Goal: Task Accomplishment & Management: Manage account settings

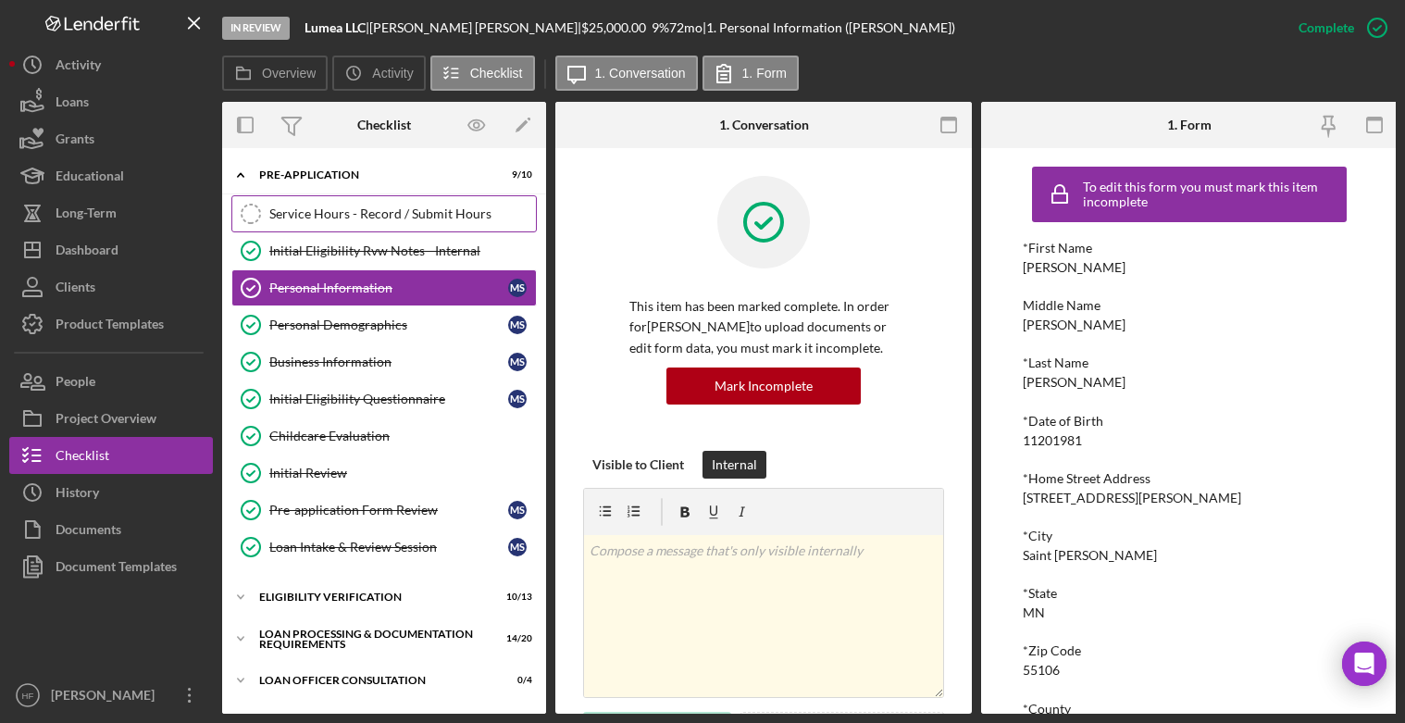
scroll to position [93, 0]
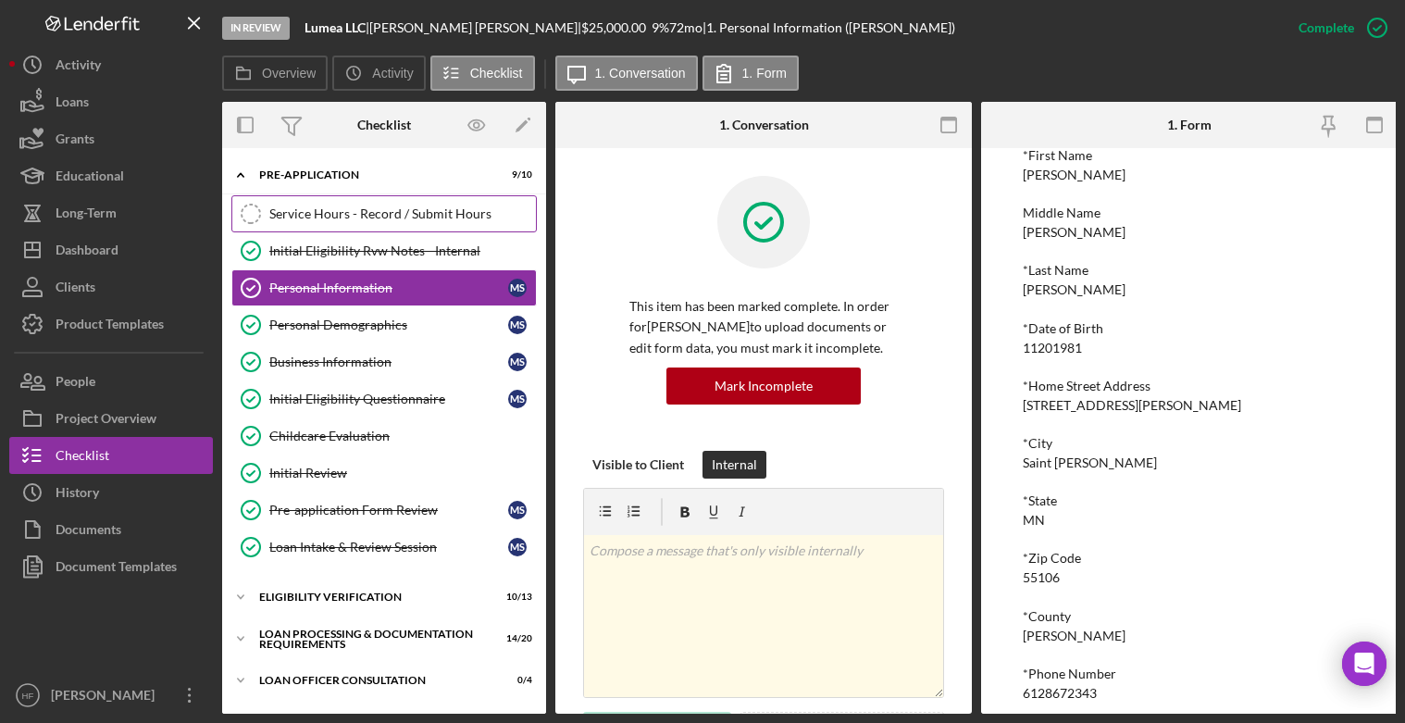
click at [324, 218] on div "Service Hours - Record / Submit Hours" at bounding box center [402, 213] width 267 height 15
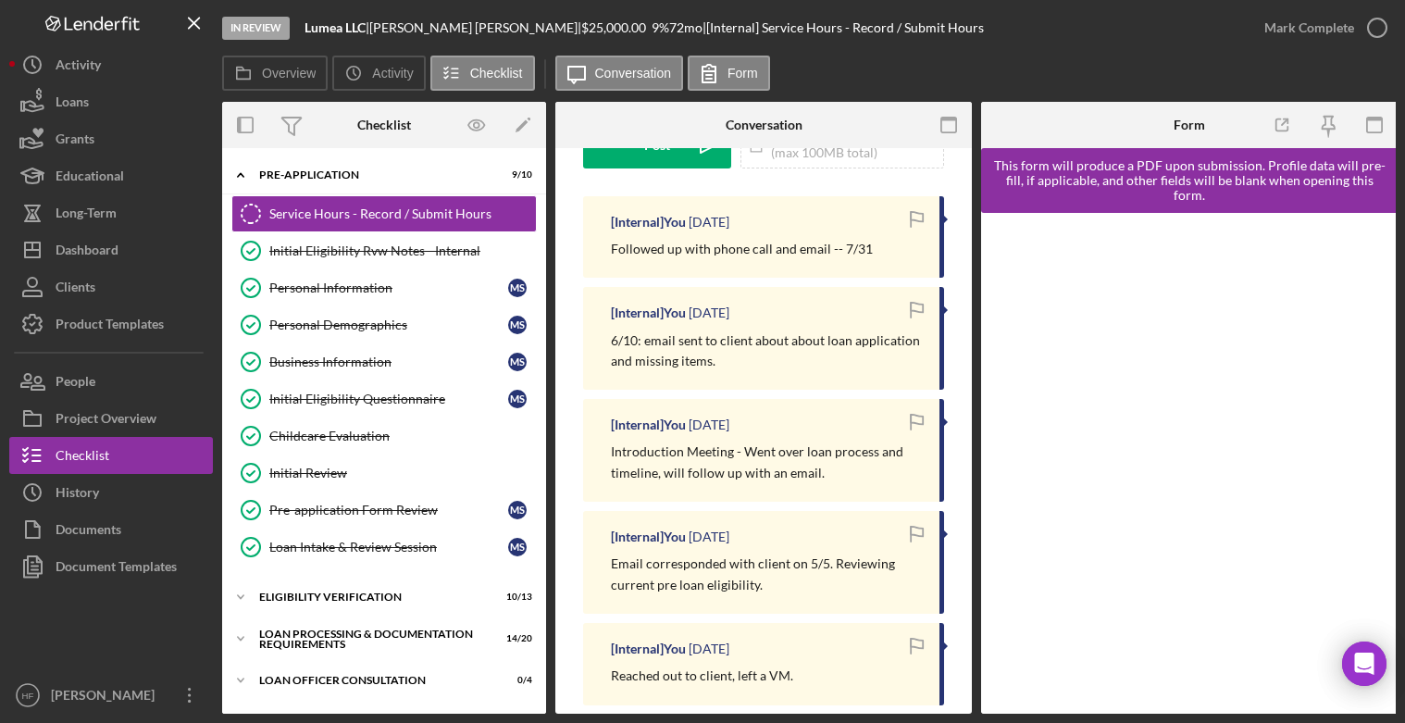
scroll to position [185, 0]
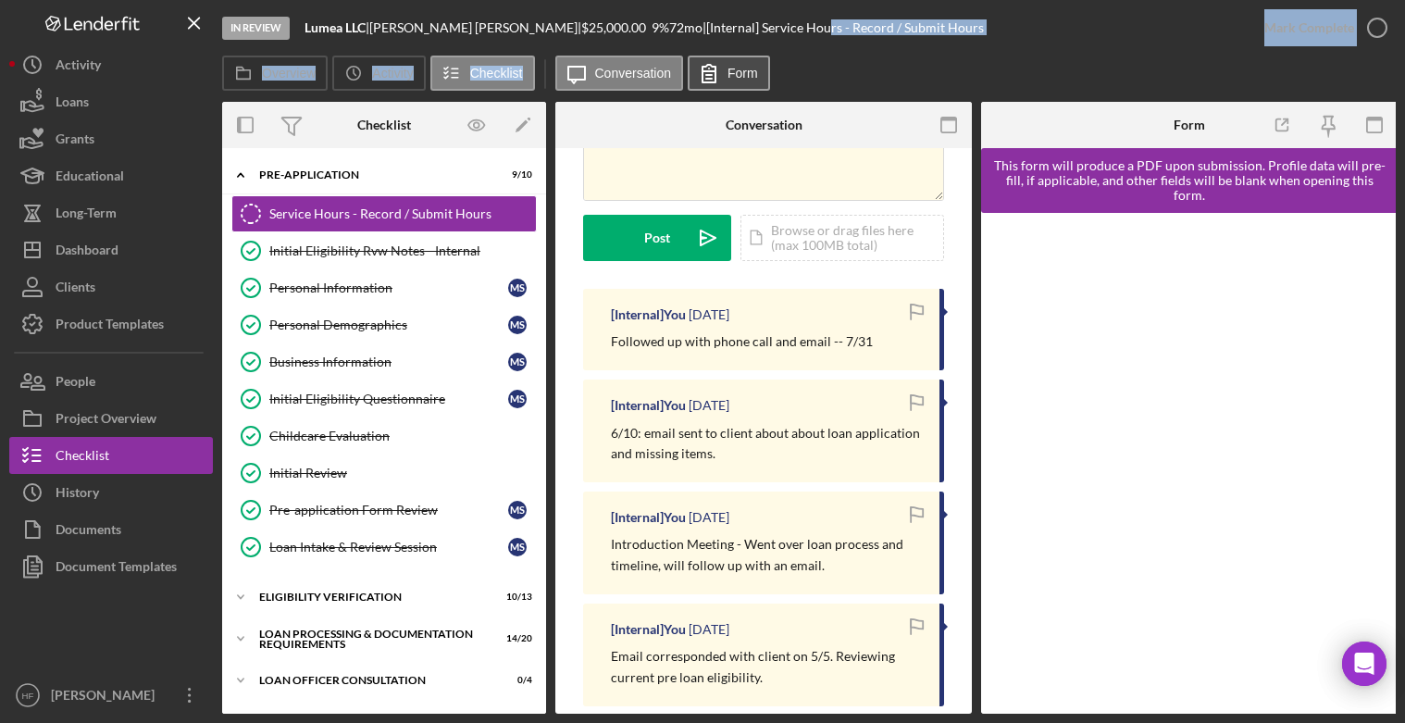
drag, startPoint x: 755, startPoint y: 45, endPoint x: 733, endPoint y: 62, distance: 27.8
click at [736, 51] on div "In Review Lumea LLC | [PERSON_NAME] | $25,000.00 9 % 72 mo | [Internal] Service…" at bounding box center [808, 356] width 1173 height 713
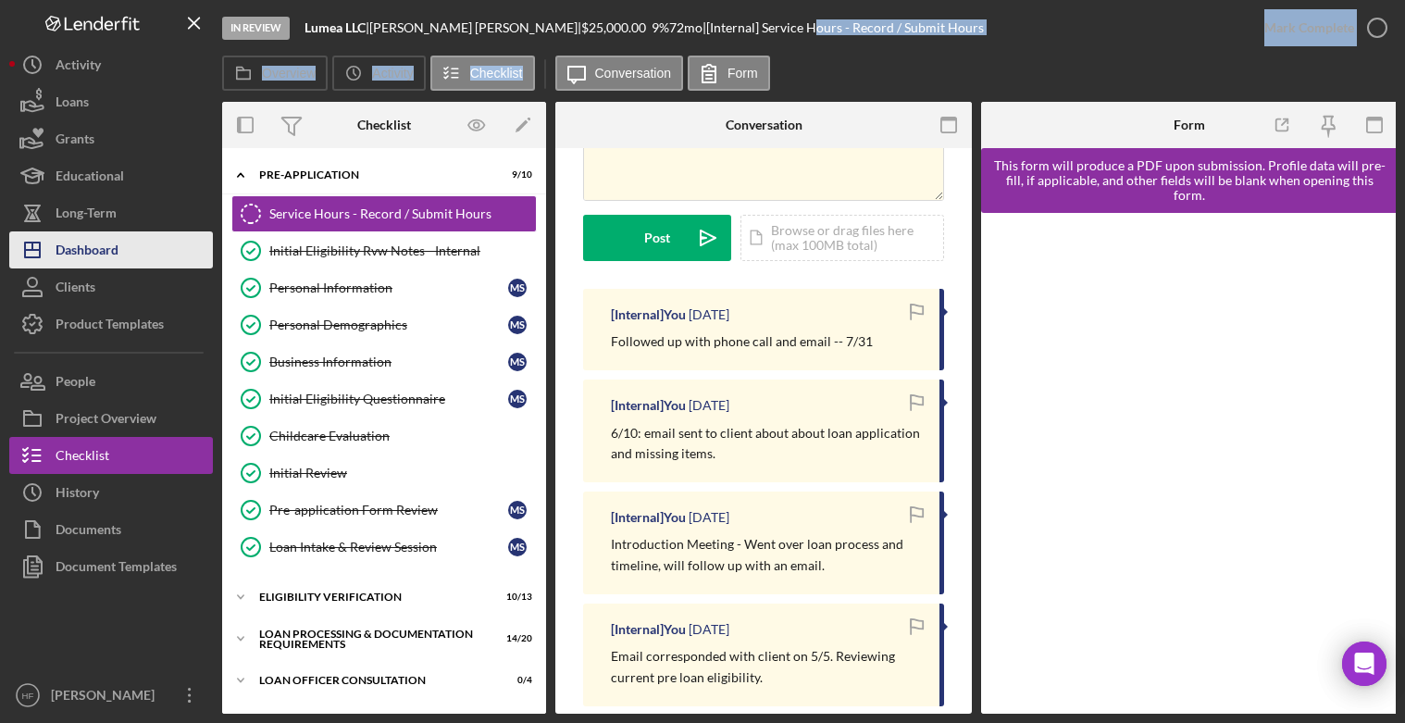
click at [115, 251] on div "Dashboard" at bounding box center [87, 252] width 63 height 42
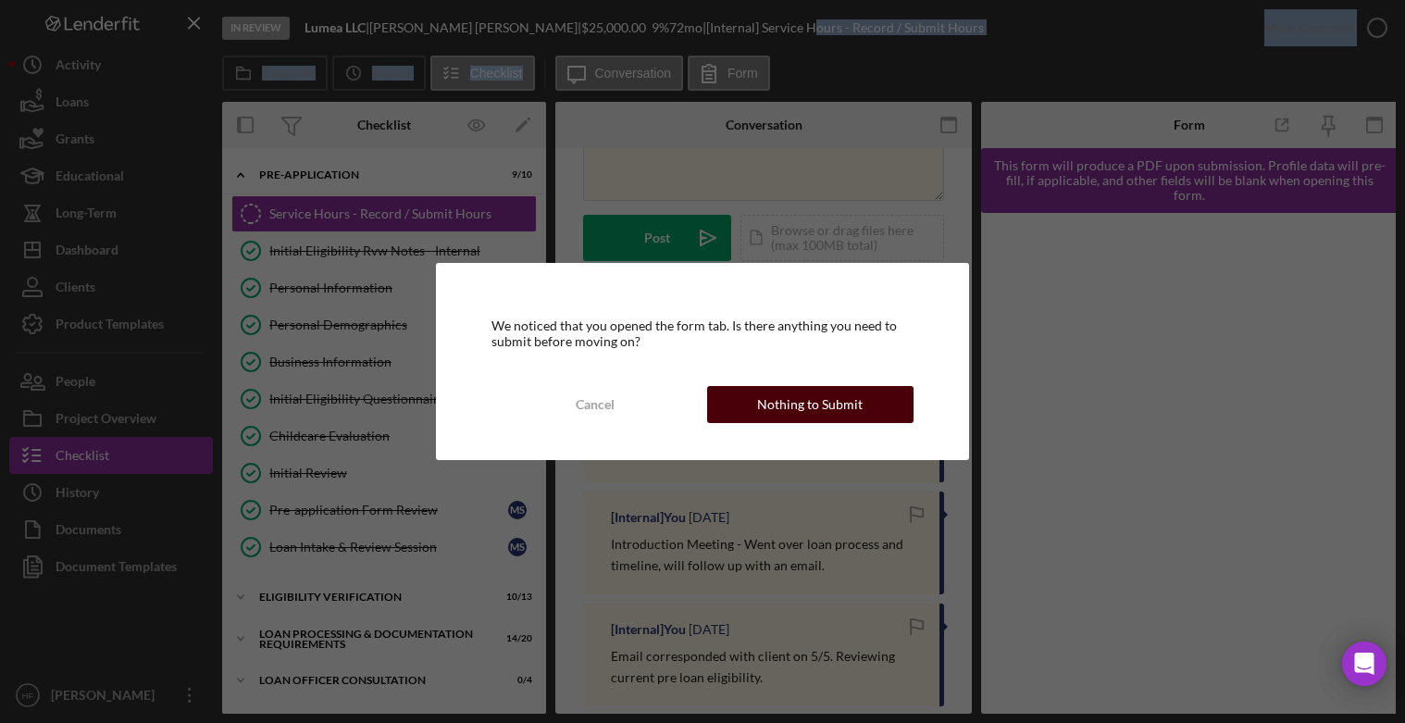
click at [817, 397] on div "Nothing to Submit" at bounding box center [809, 404] width 105 height 37
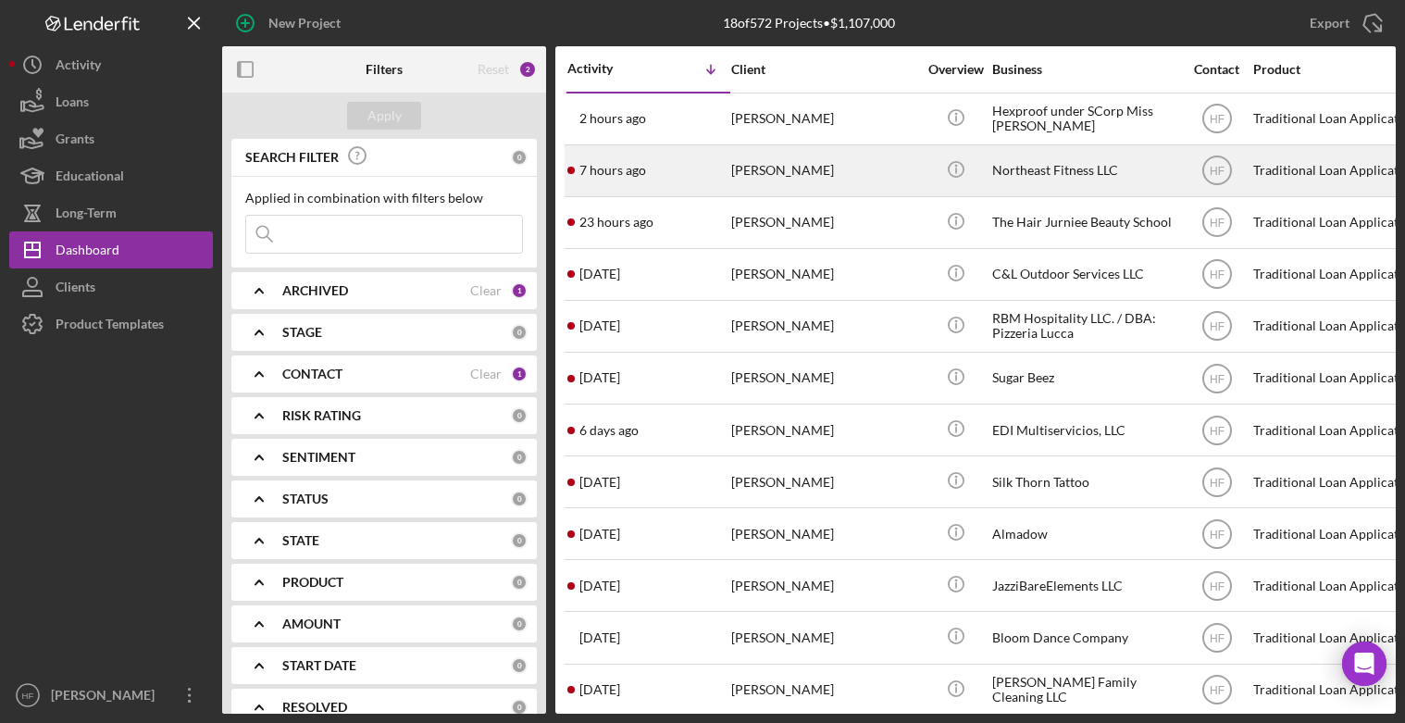
click at [685, 178] on div "7 hours ago [PERSON_NAME]" at bounding box center [648, 170] width 162 height 49
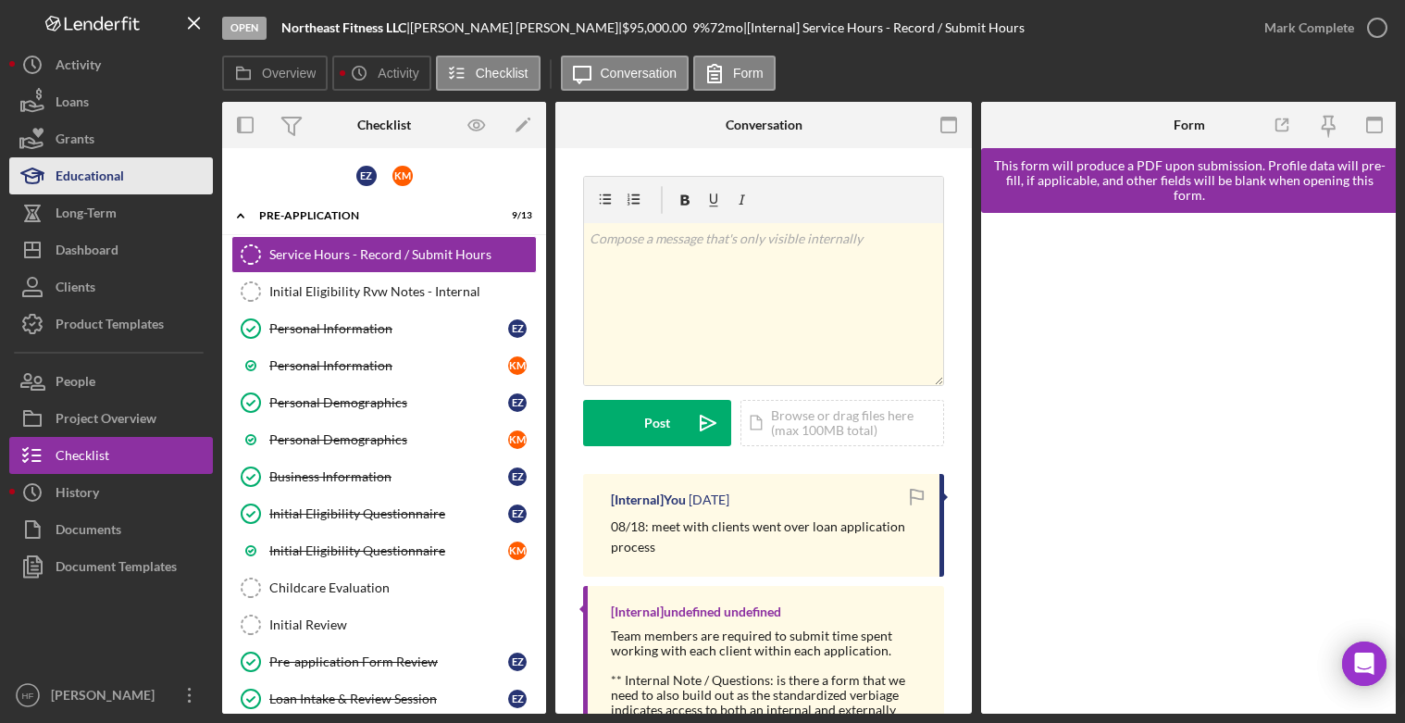
click at [113, 179] on div "Educational" at bounding box center [90, 178] width 68 height 42
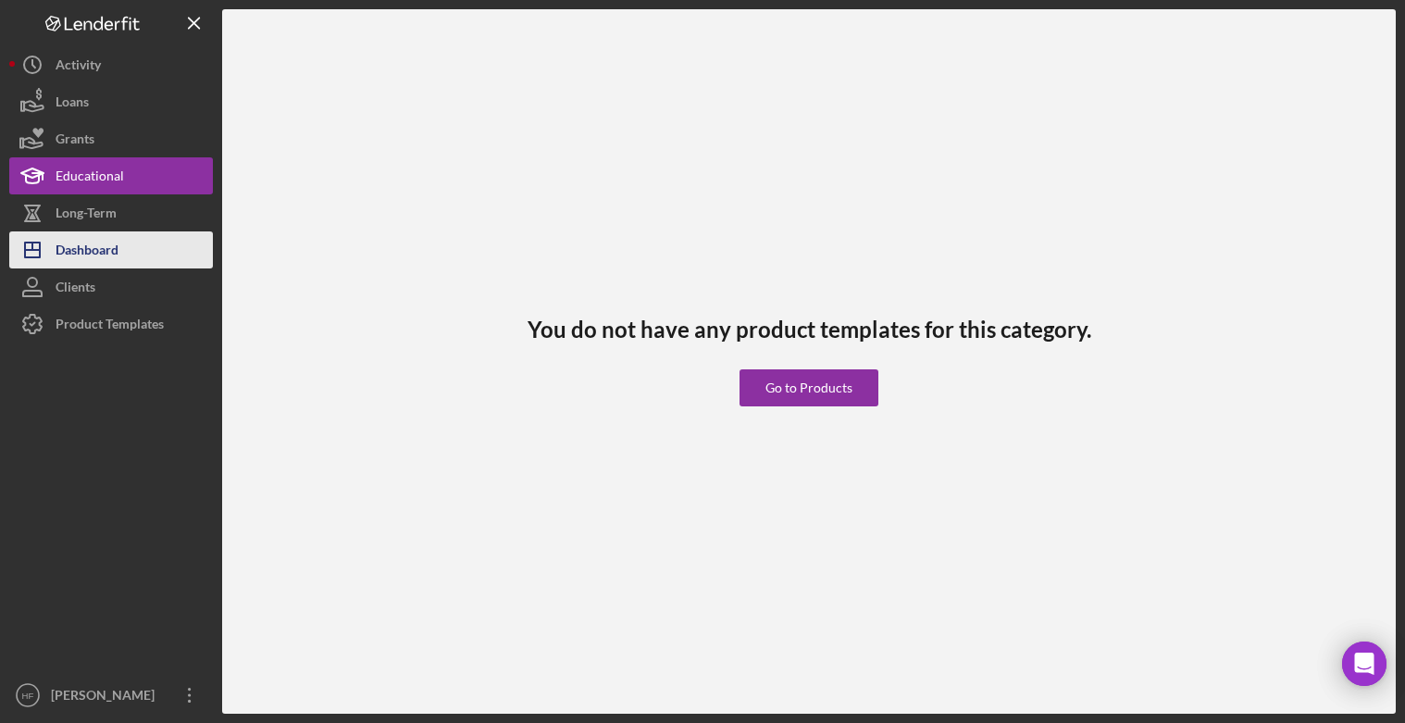
click at [115, 242] on div "Dashboard" at bounding box center [87, 252] width 63 height 42
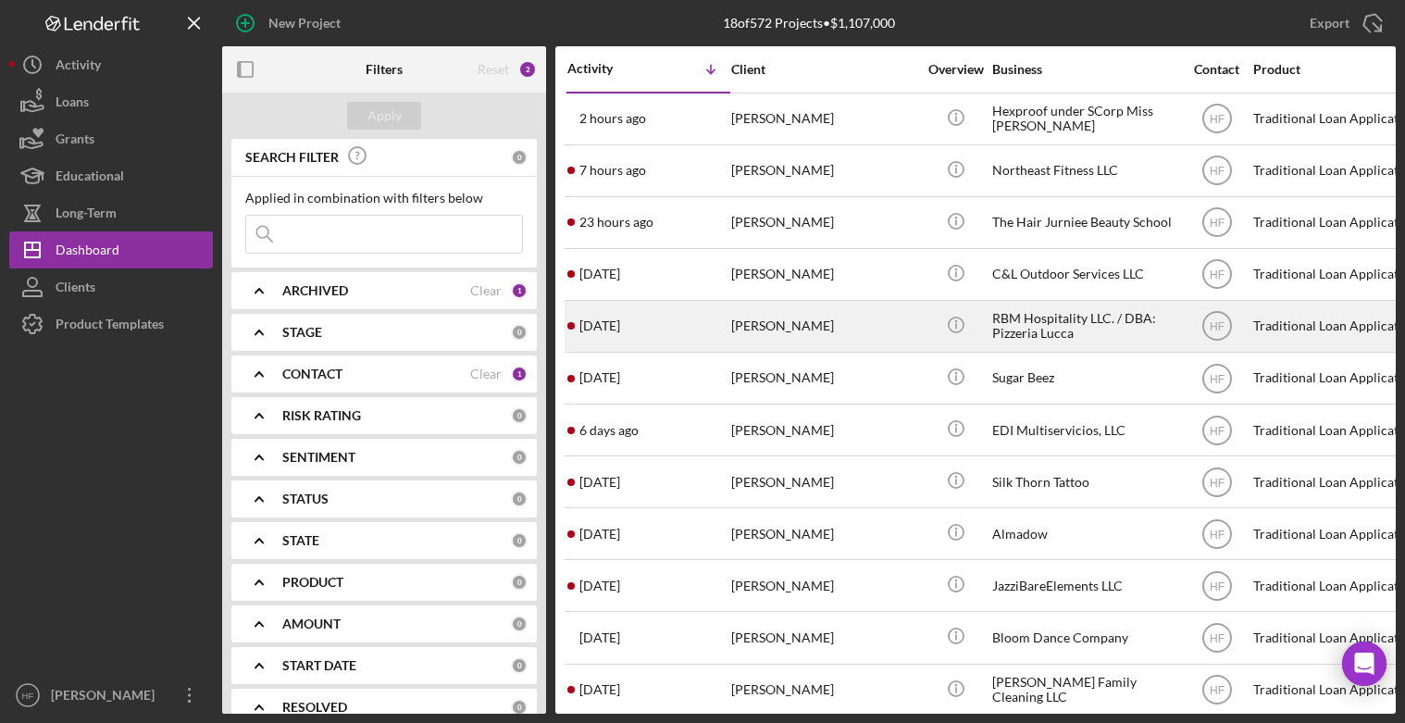
click at [674, 334] on div "[DATE] [PERSON_NAME]" at bounding box center [648, 326] width 162 height 49
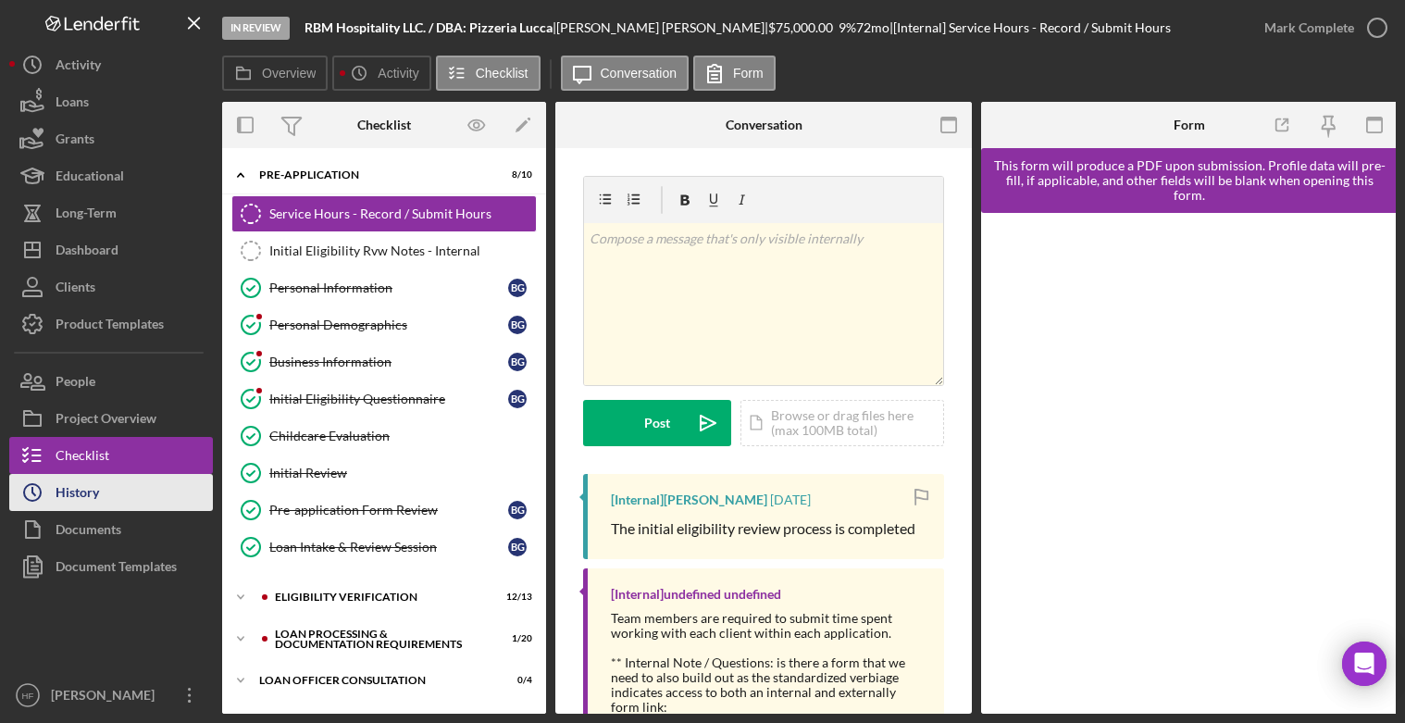
click at [134, 477] on button "Icon/History History" at bounding box center [111, 492] width 204 height 37
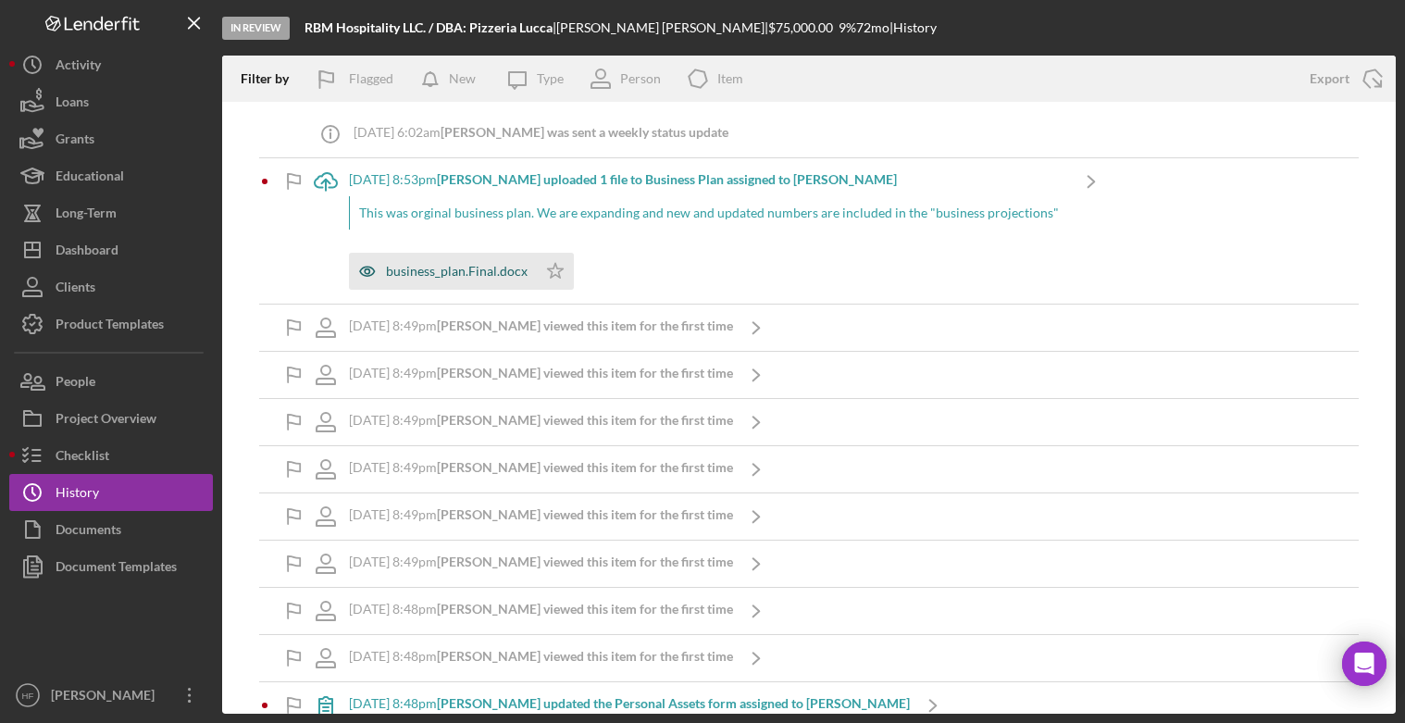
click at [411, 260] on div "business_plan.Final.docx" at bounding box center [443, 271] width 188 height 37
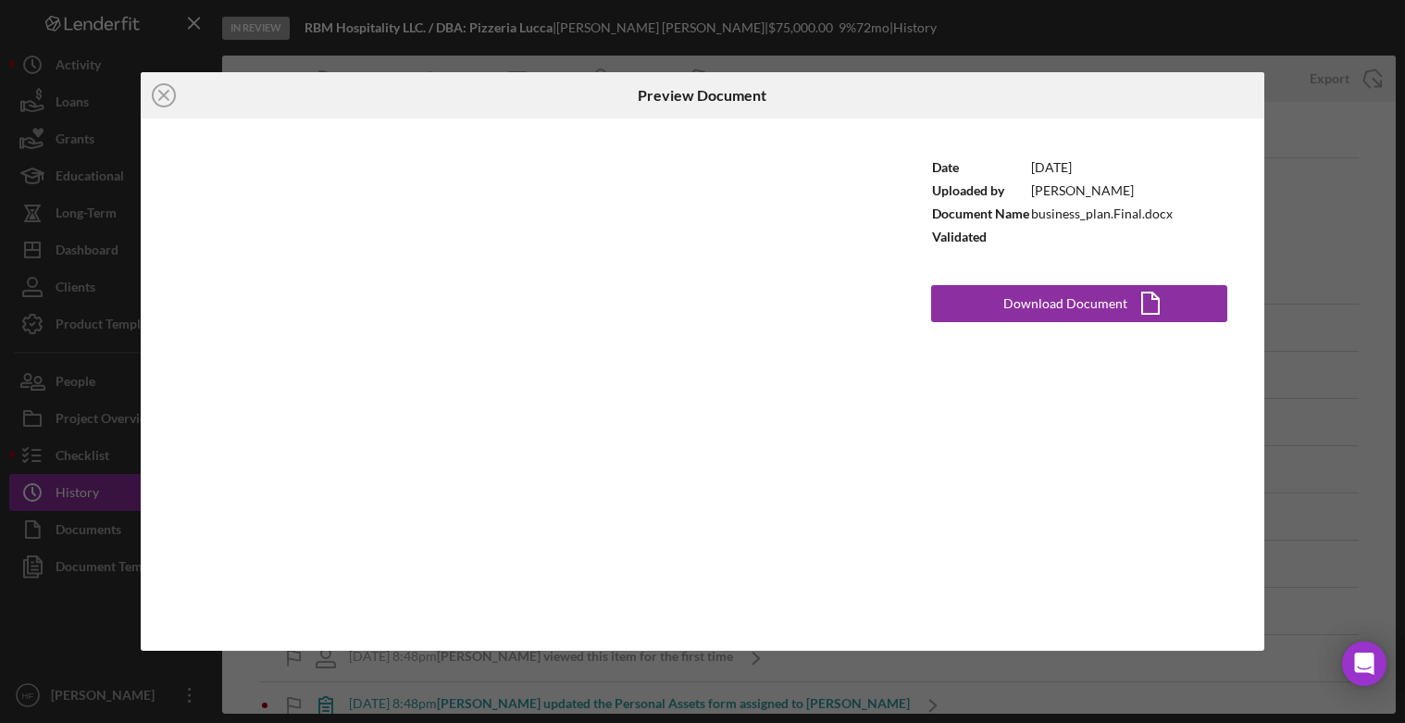
click at [1345, 358] on div "Icon/Close Preview Document Date [DATE] Uploaded by [PERSON_NAME] Document Name…" at bounding box center [702, 361] width 1405 height 723
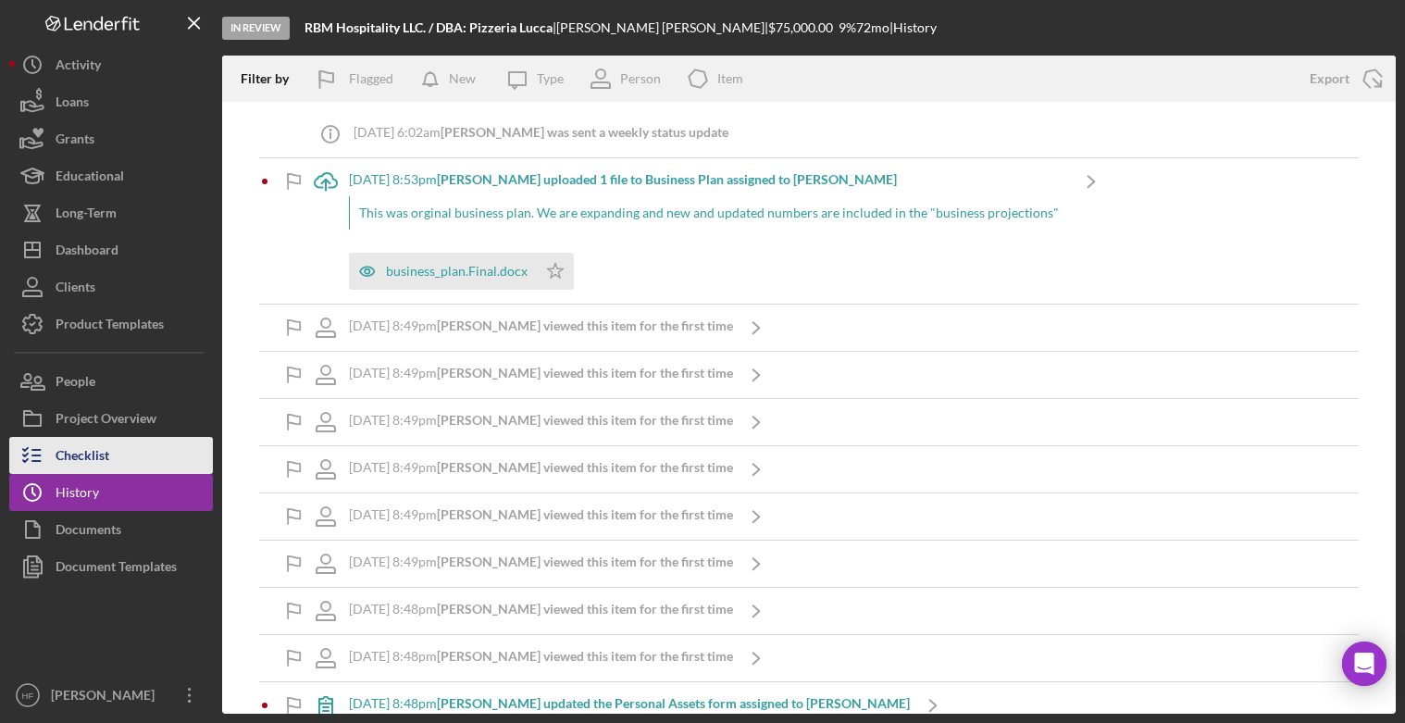
click at [105, 453] on div "Checklist" at bounding box center [83, 458] width 54 height 42
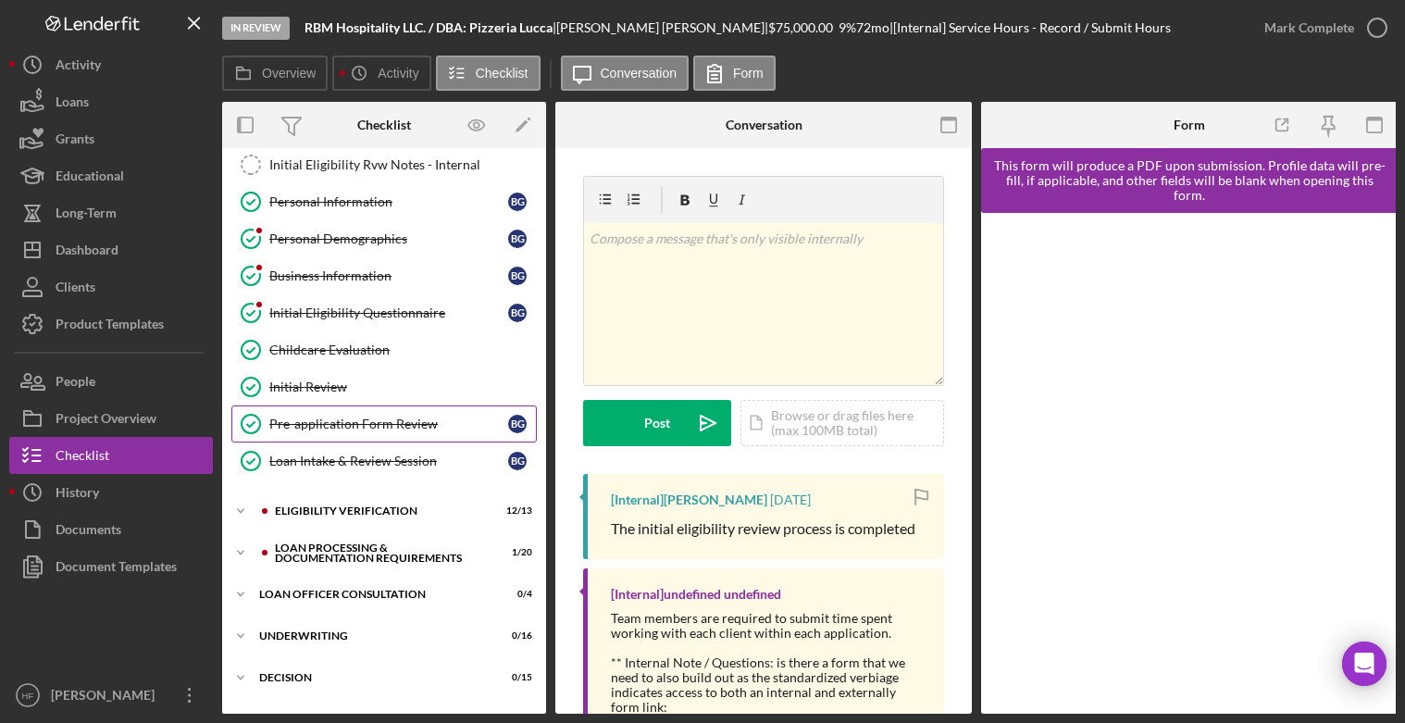
scroll to position [278, 0]
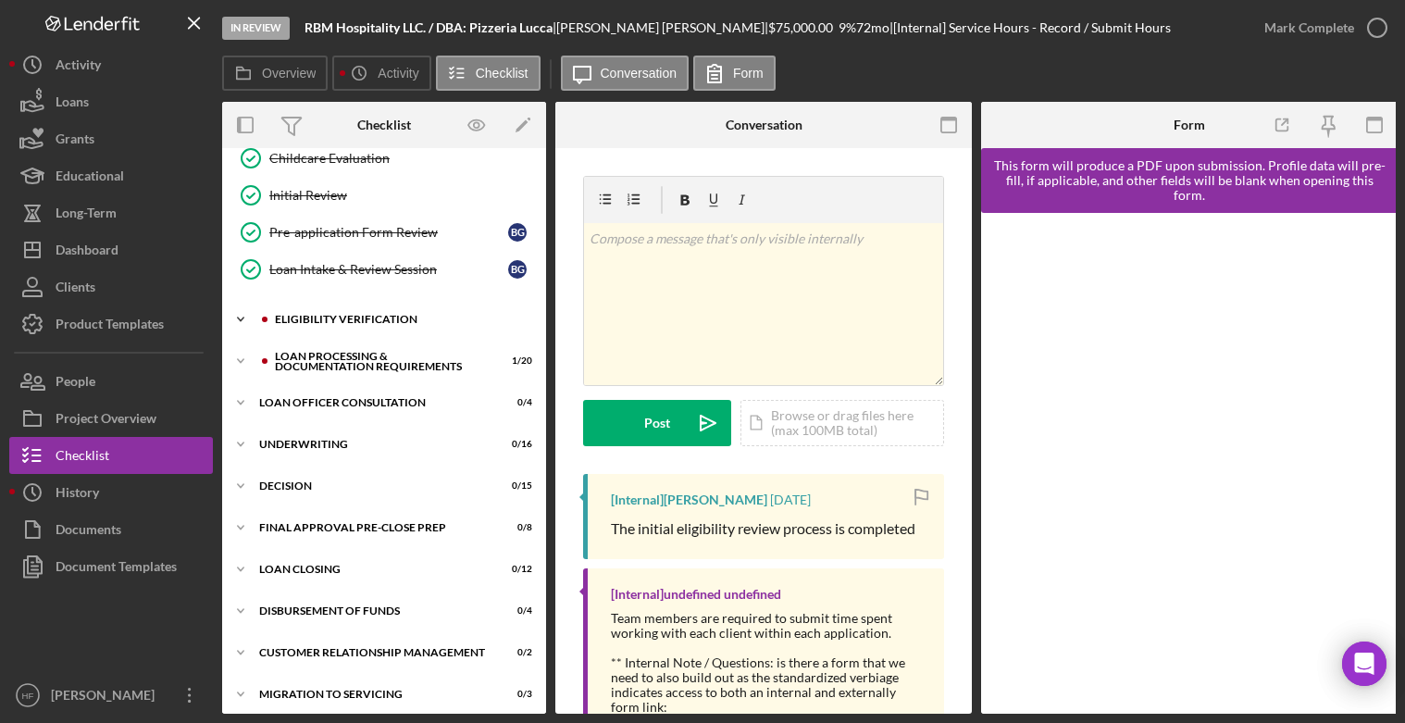
click at [242, 322] on icon "Icon/Expander" at bounding box center [240, 319] width 37 height 37
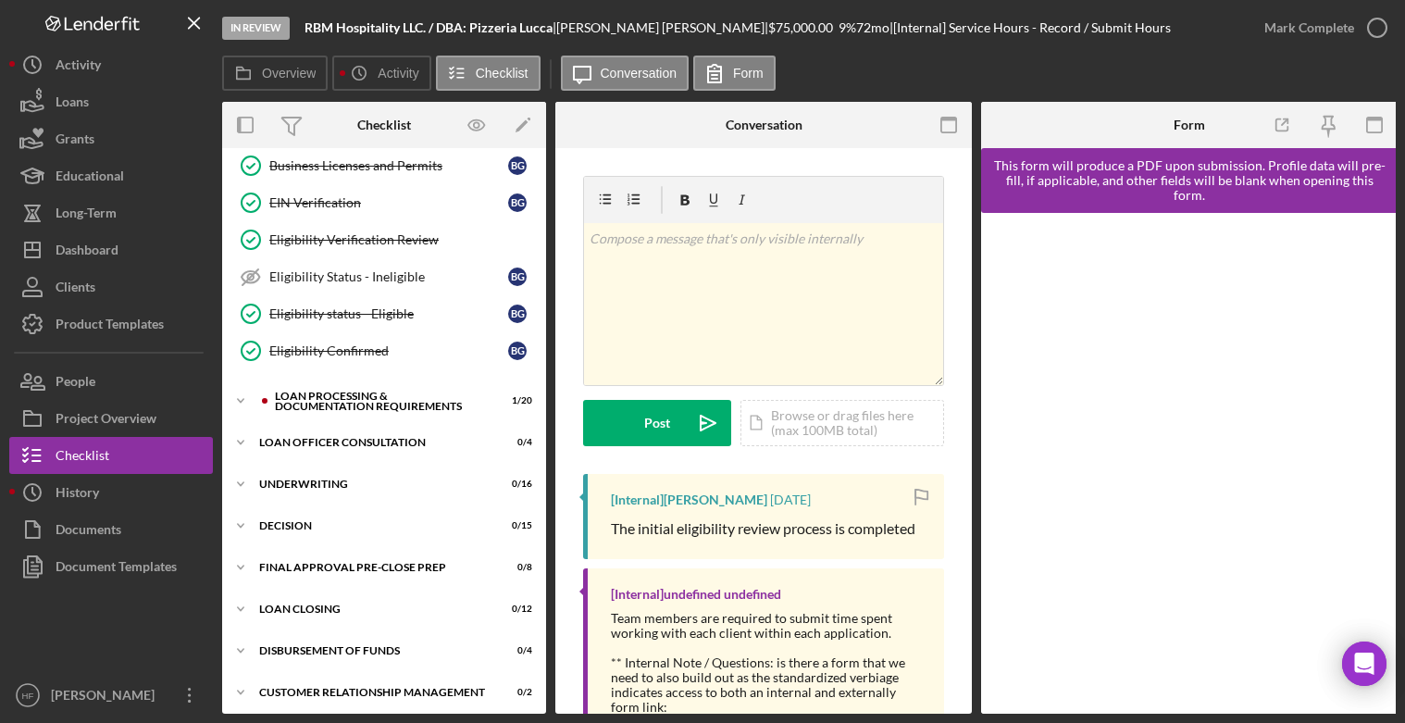
scroll to position [740, 0]
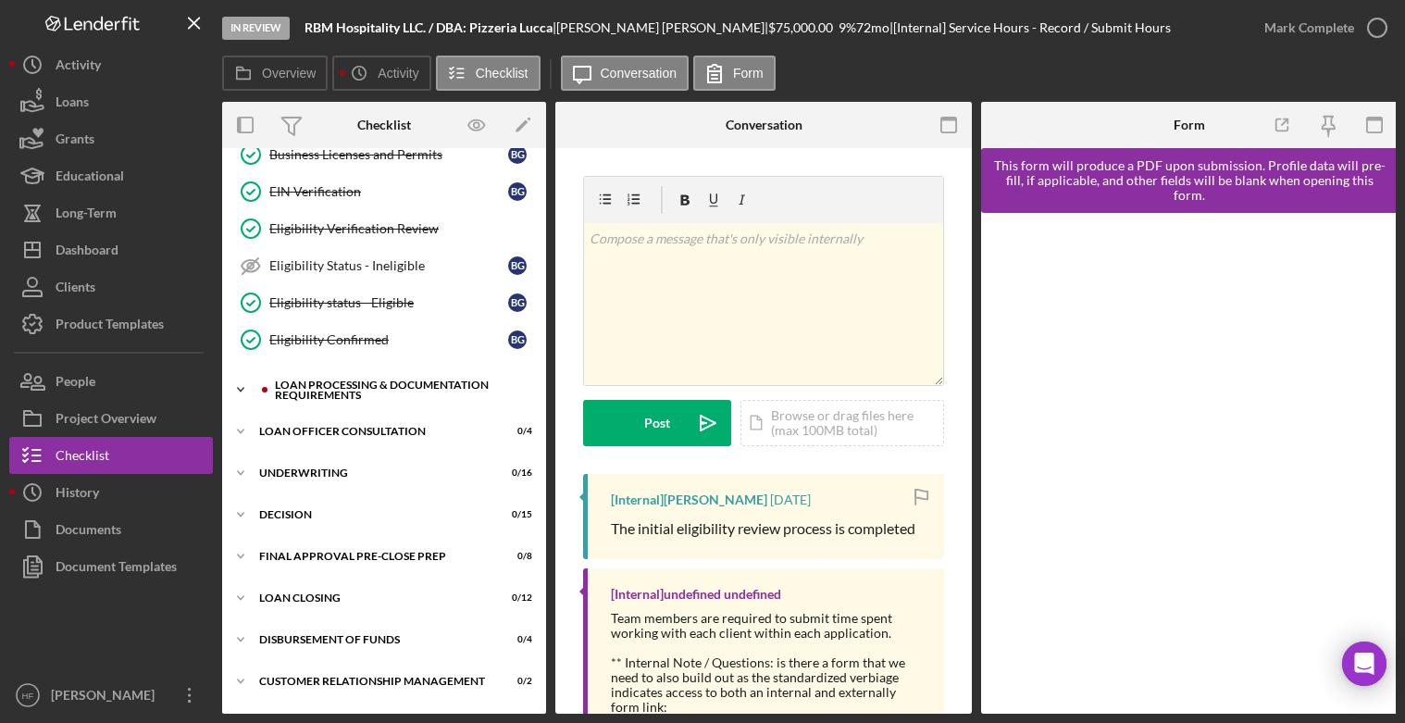
click at [229, 388] on icon "Icon/Expander" at bounding box center [240, 389] width 37 height 37
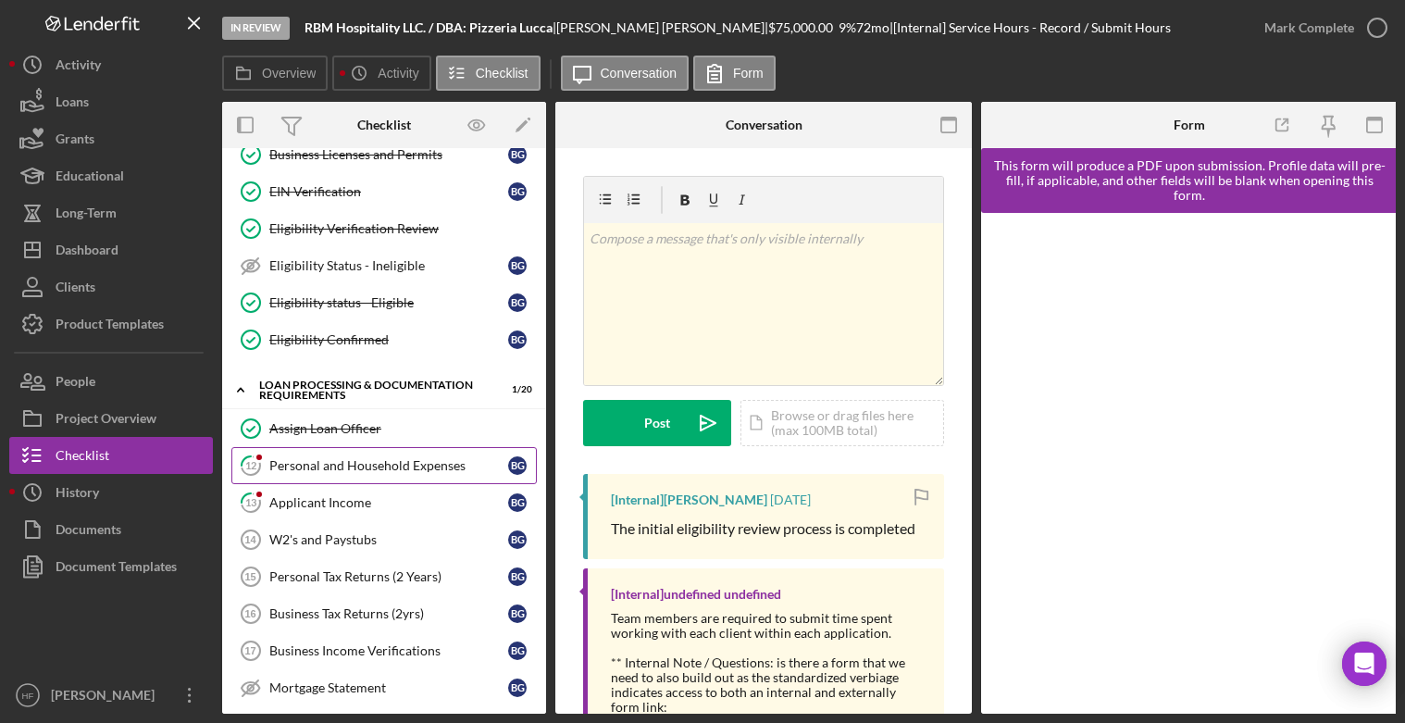
click at [341, 462] on div "Personal and Household Expenses" at bounding box center [388, 465] width 239 height 15
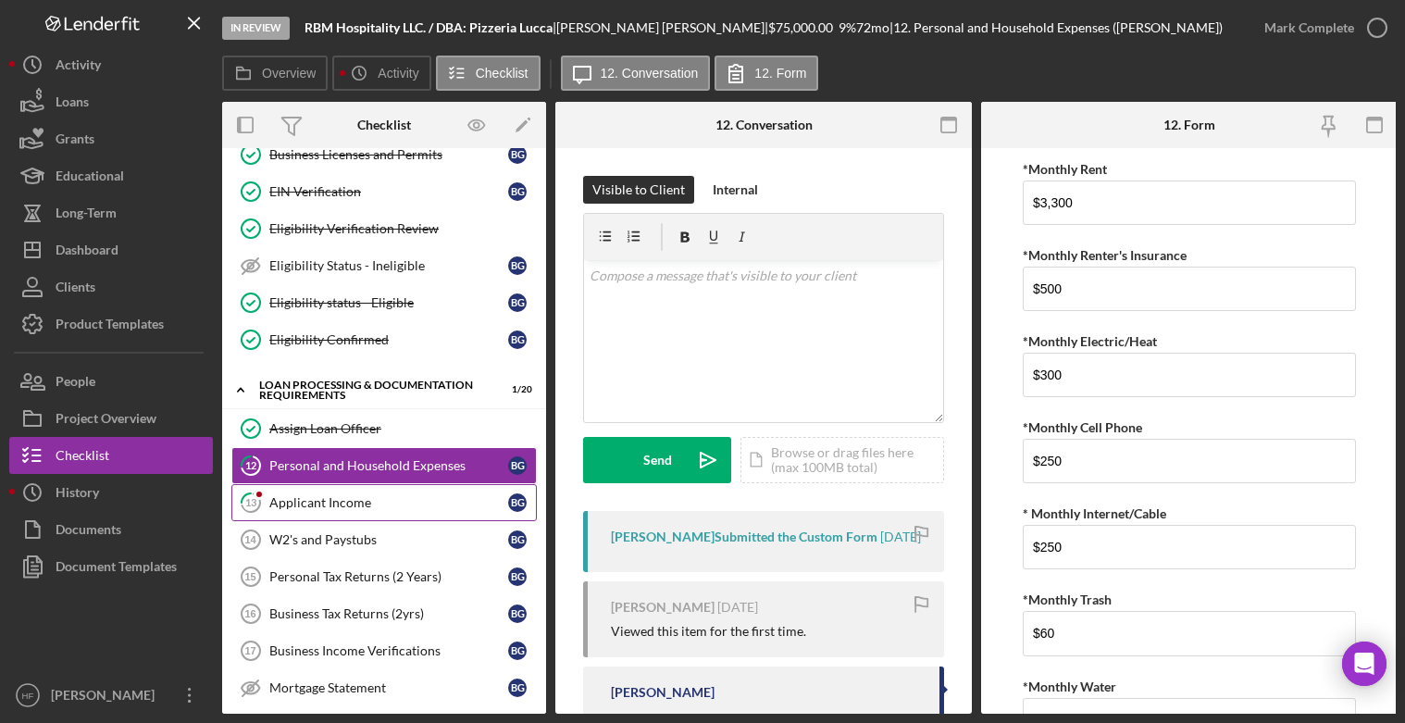
click at [351, 514] on link "13 Applicant Income B G" at bounding box center [383, 502] width 305 height 37
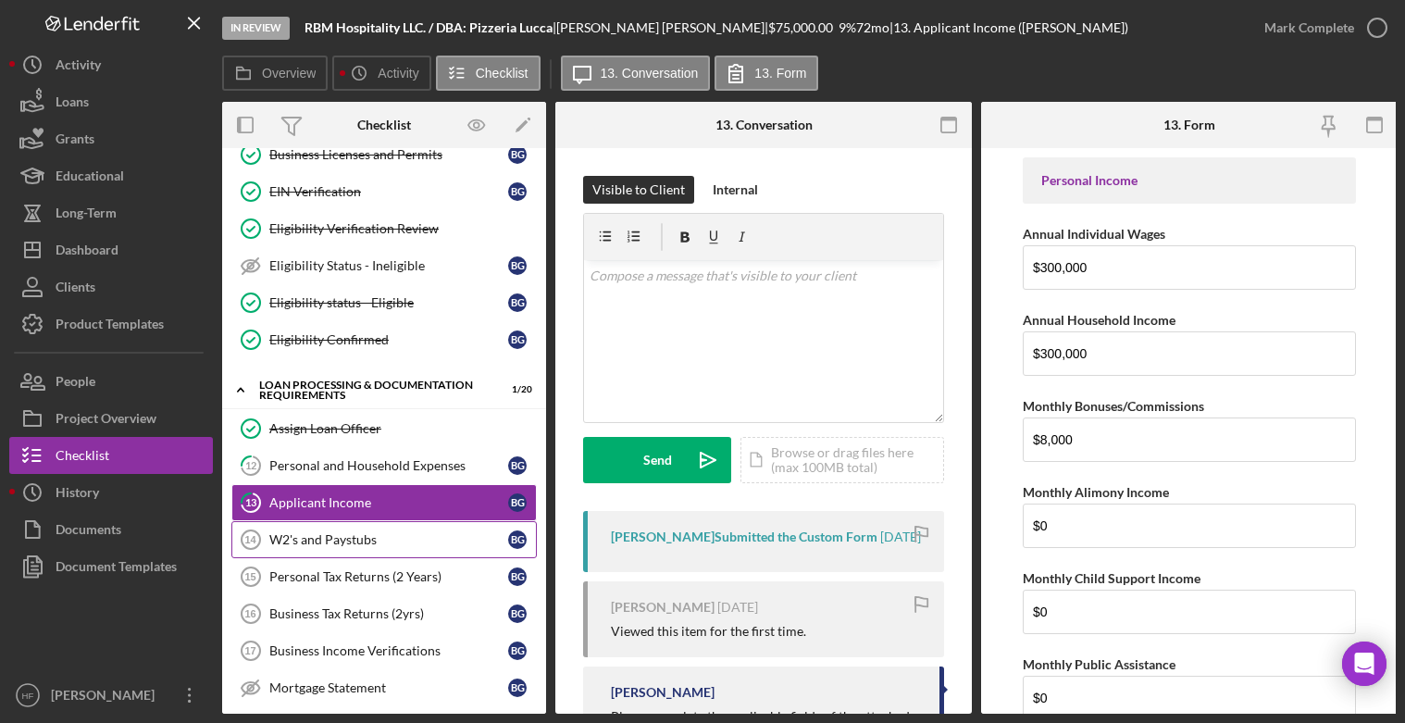
click at [365, 539] on div "W2's and Paystubs" at bounding box center [388, 539] width 239 height 15
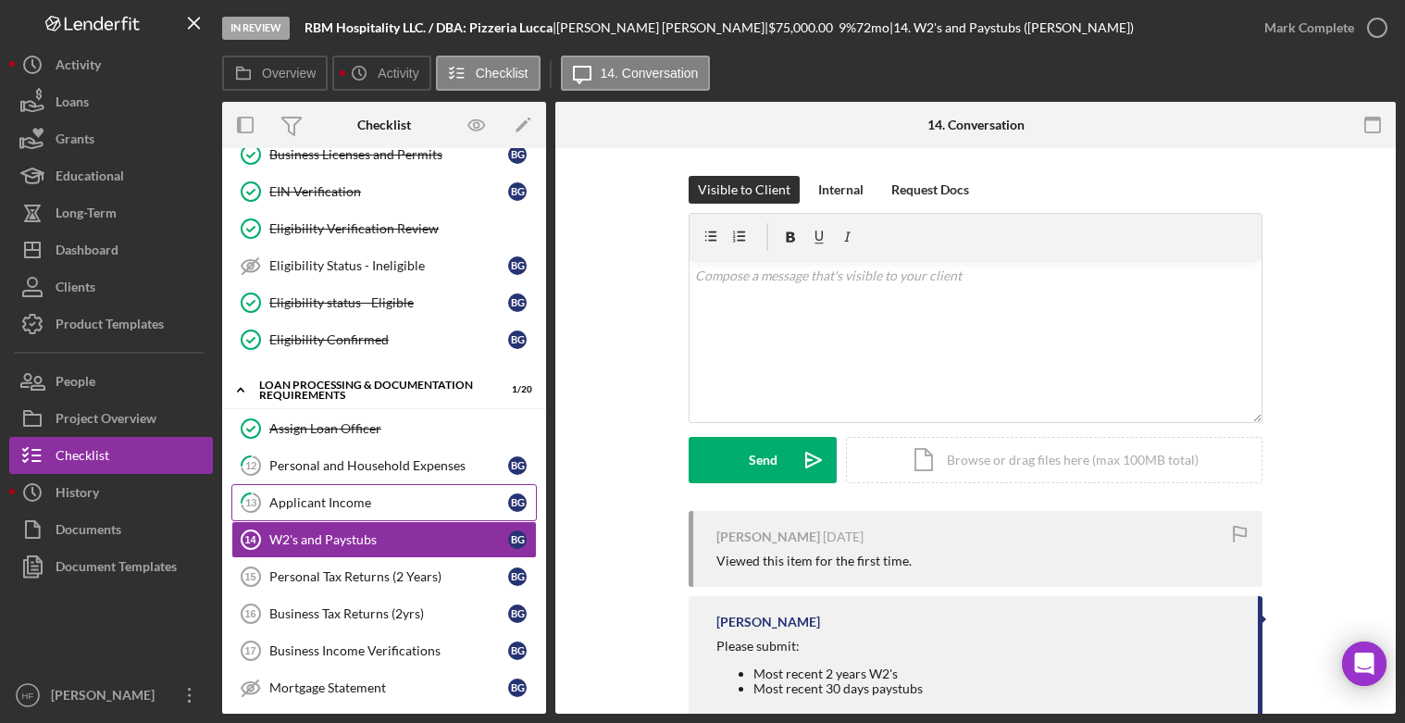
click at [372, 501] on div "Applicant Income" at bounding box center [388, 502] width 239 height 15
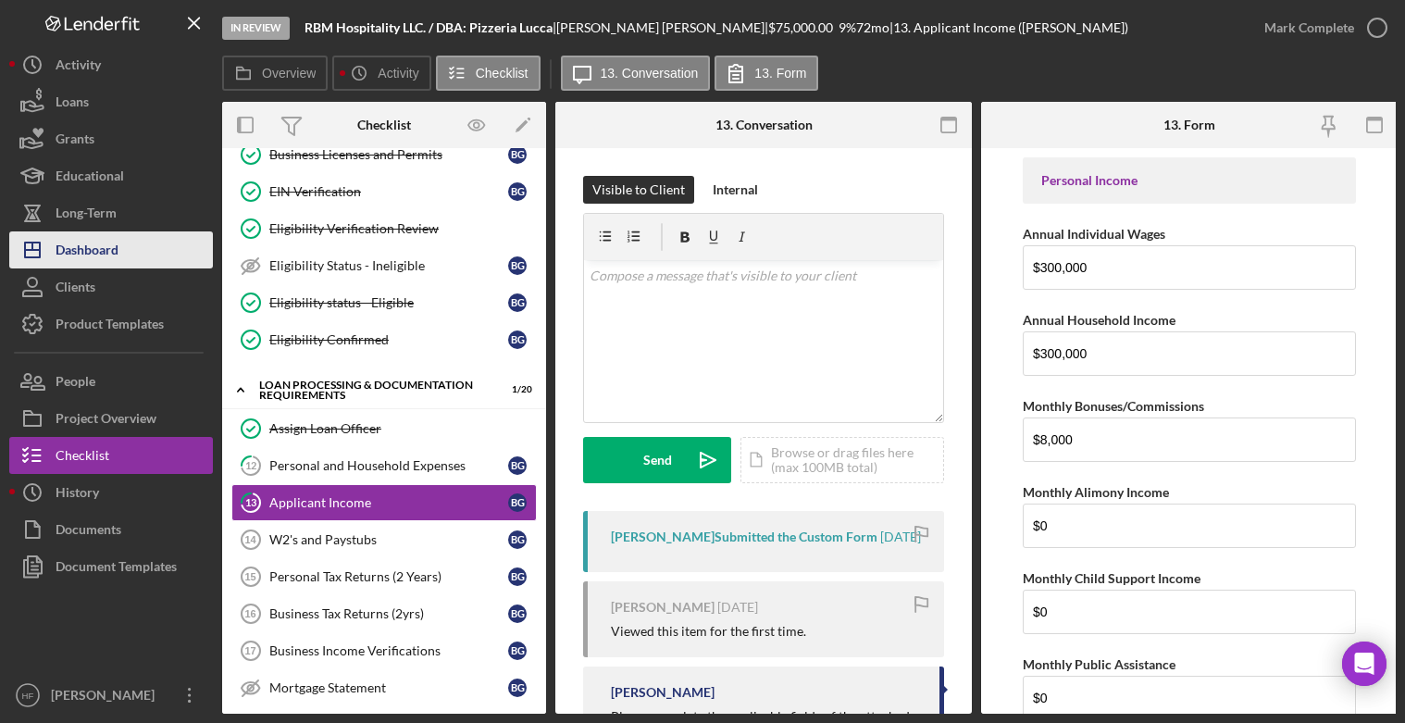
click at [77, 237] on div "Dashboard" at bounding box center [87, 252] width 63 height 42
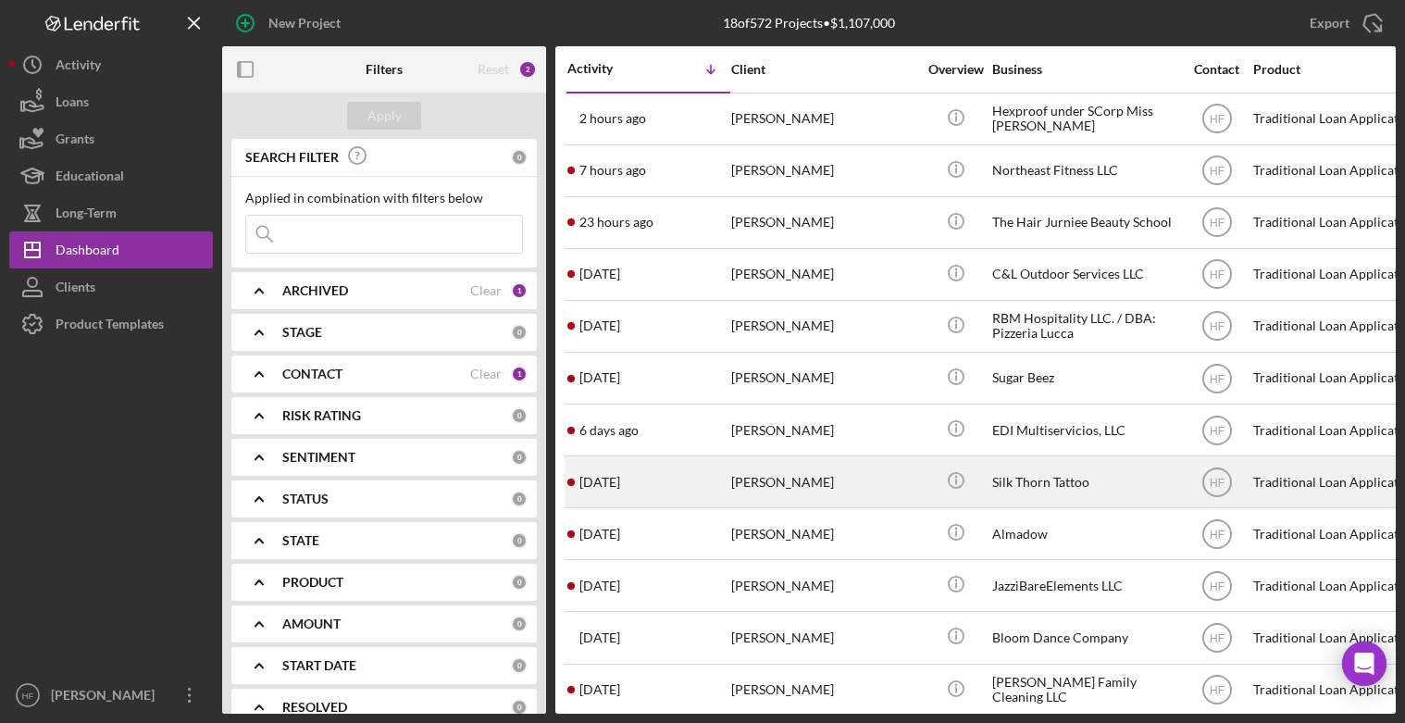
click at [832, 473] on div "[PERSON_NAME]" at bounding box center [823, 481] width 185 height 49
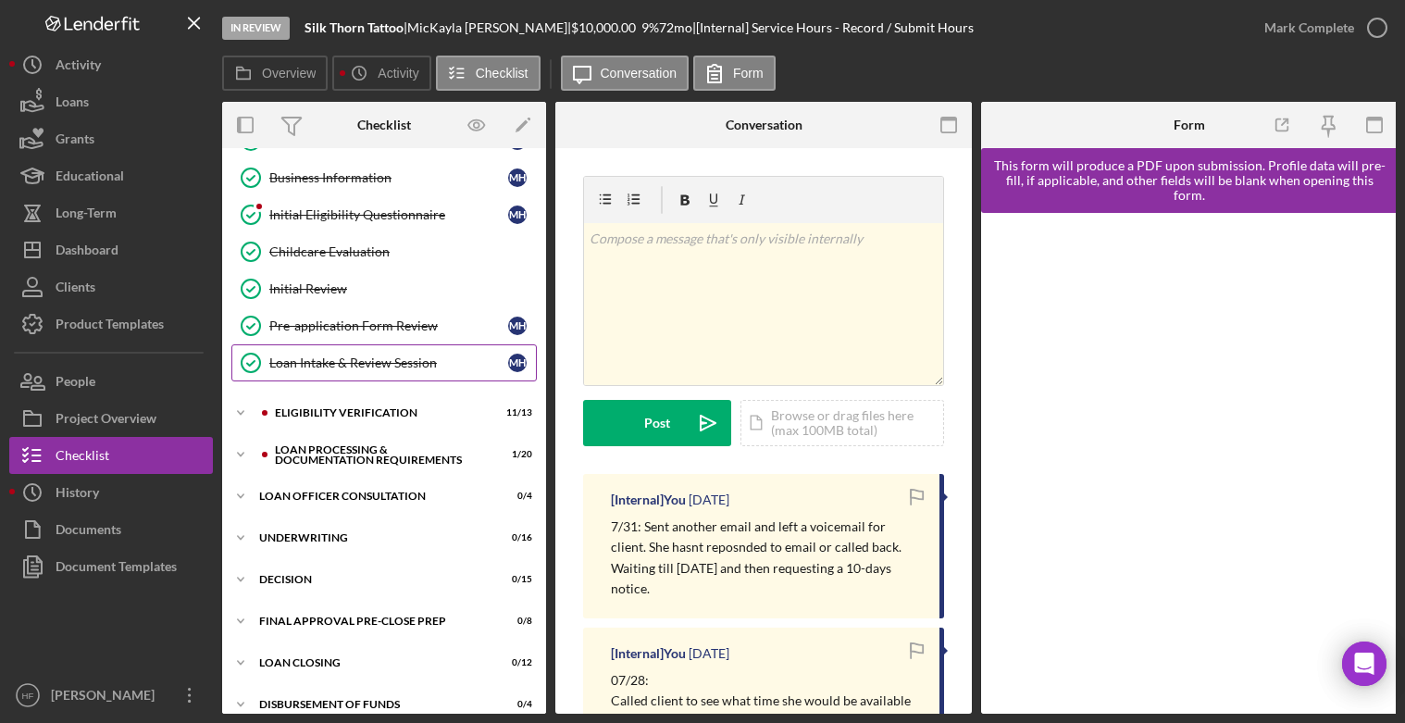
scroll to position [185, 0]
click at [241, 410] on icon "Icon/Expander" at bounding box center [240, 411] width 37 height 37
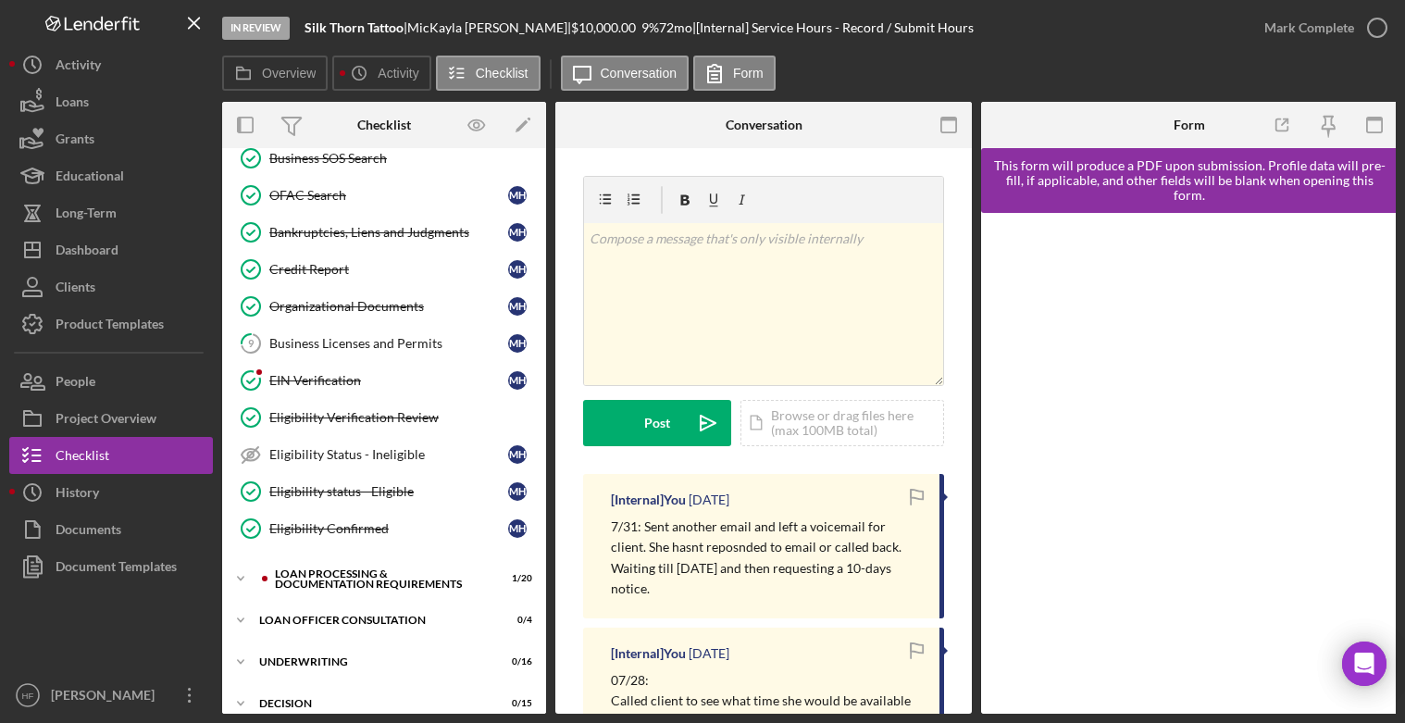
scroll to position [555, 0]
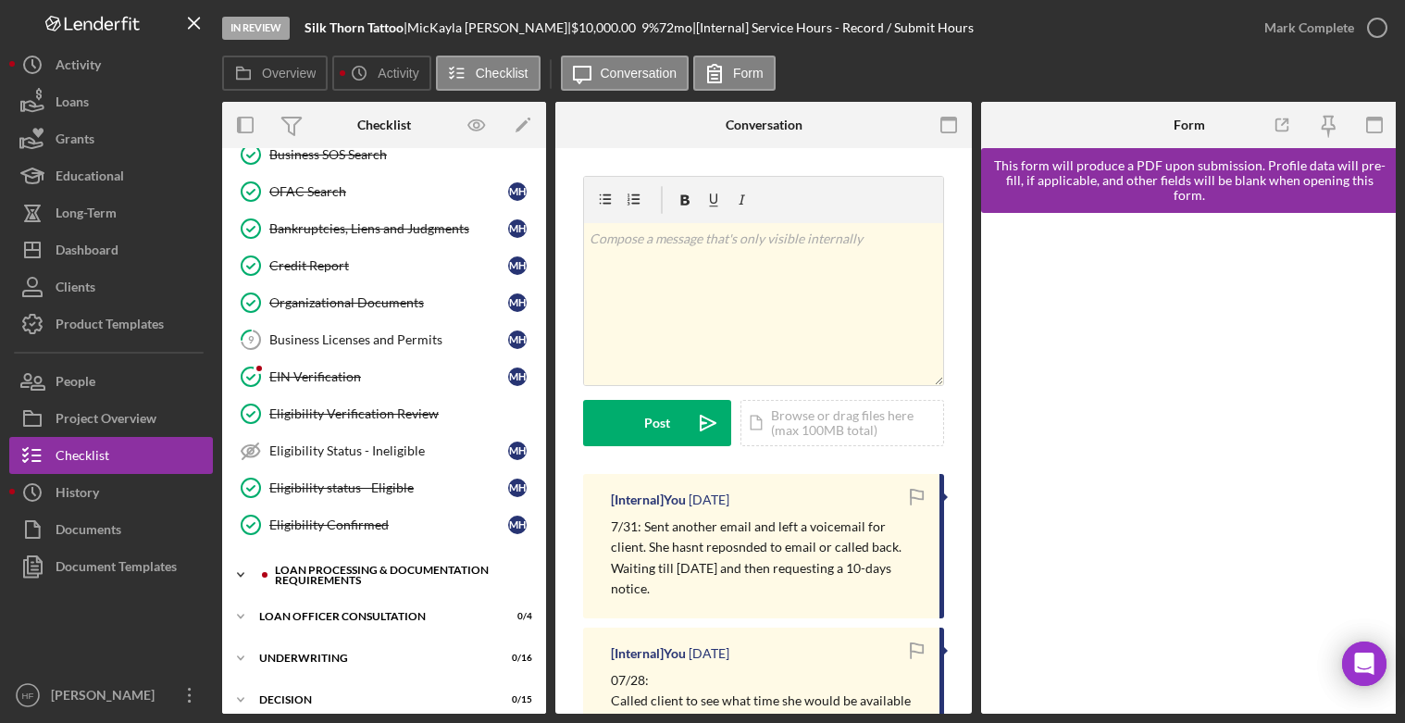
click at [242, 580] on icon "Icon/Expander" at bounding box center [240, 574] width 37 height 37
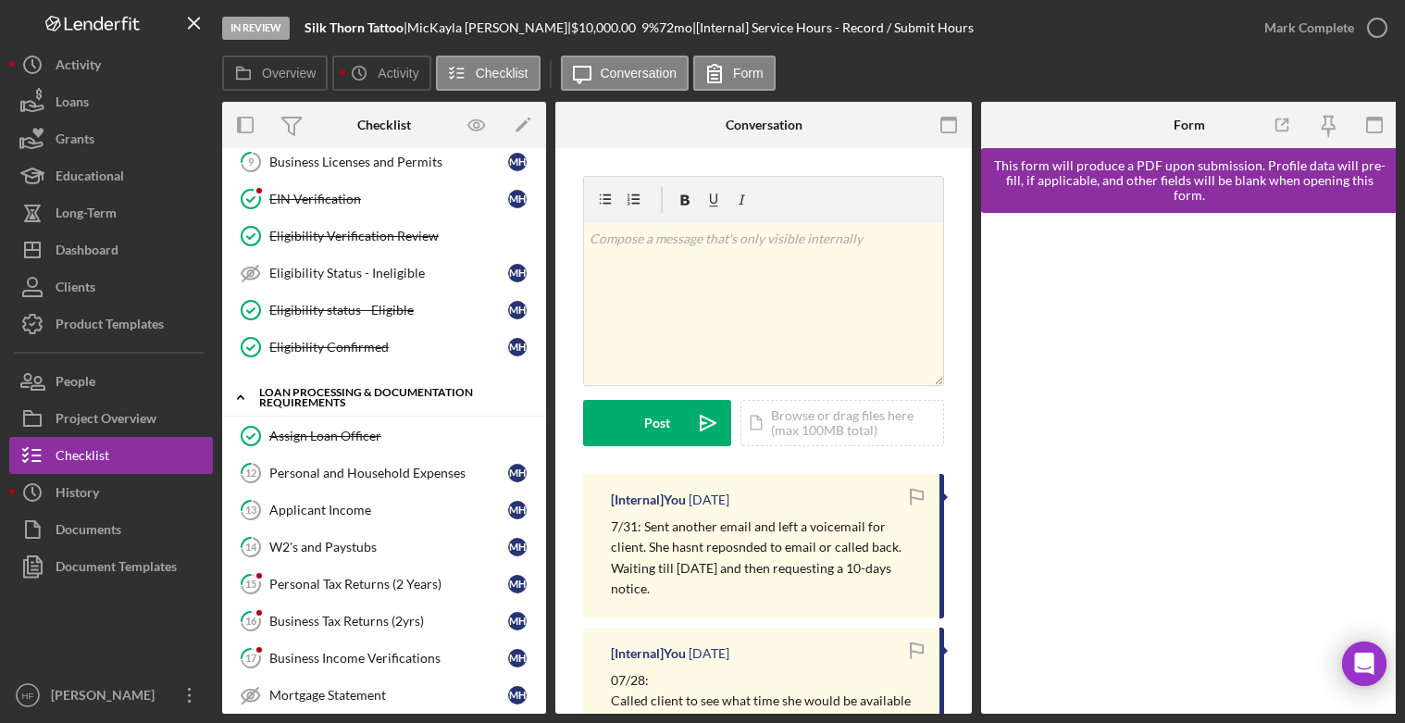
scroll to position [740, 0]
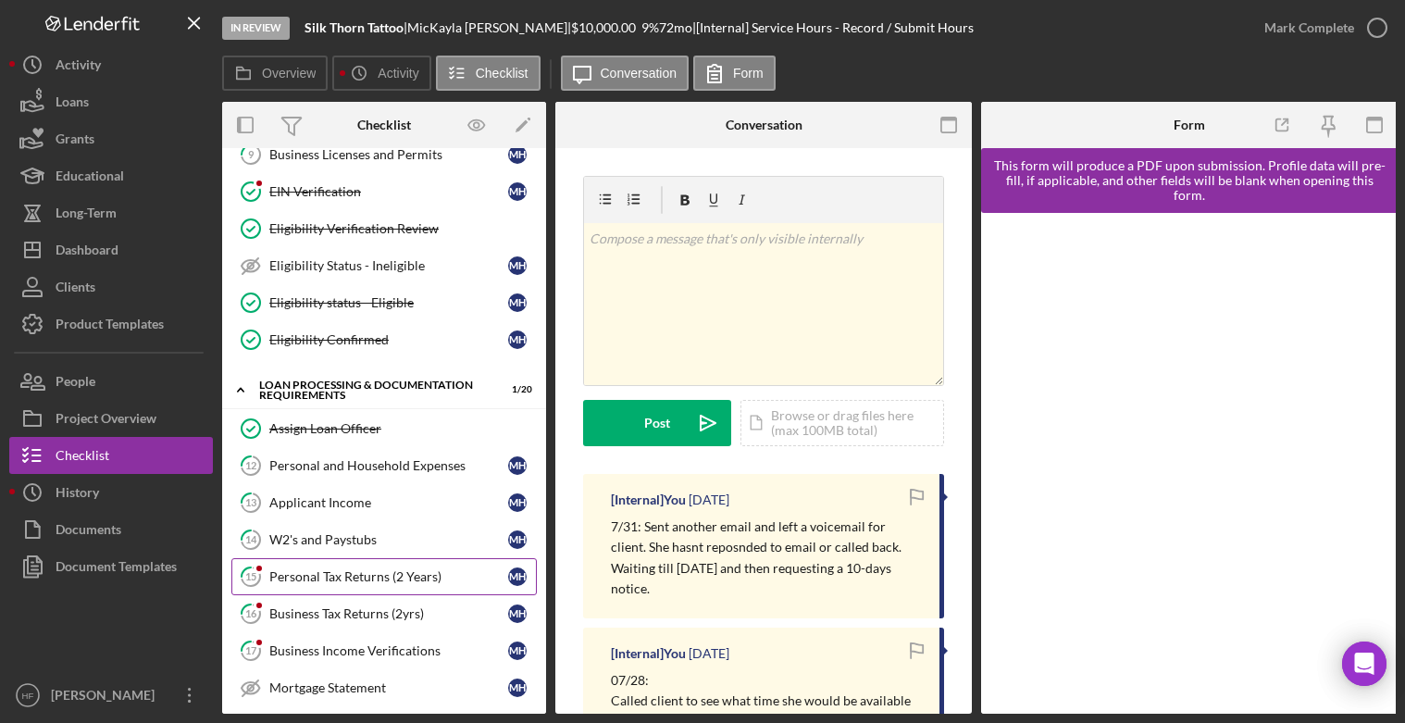
click at [347, 569] on div "Personal Tax Returns (2 Years)" at bounding box center [388, 576] width 239 height 15
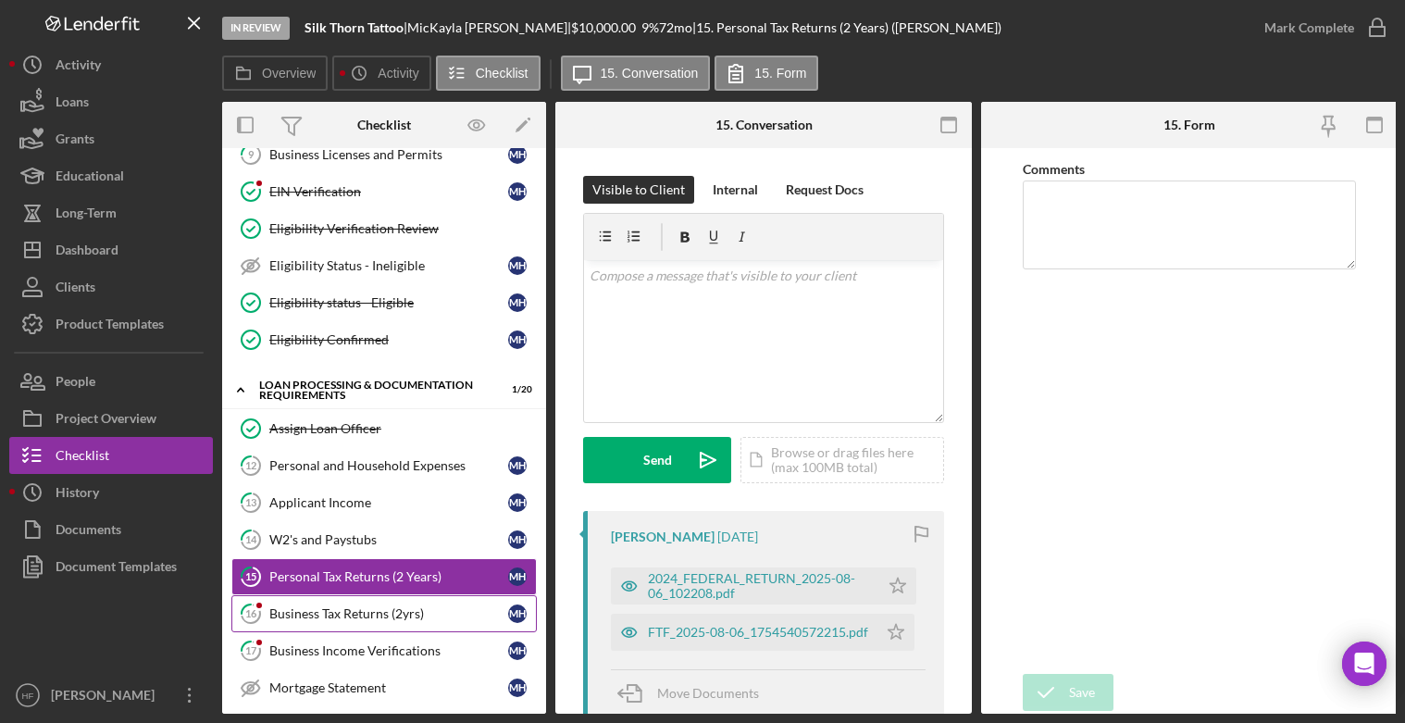
click at [349, 607] on div "Business Tax Returns (2yrs)" at bounding box center [388, 613] width 239 height 15
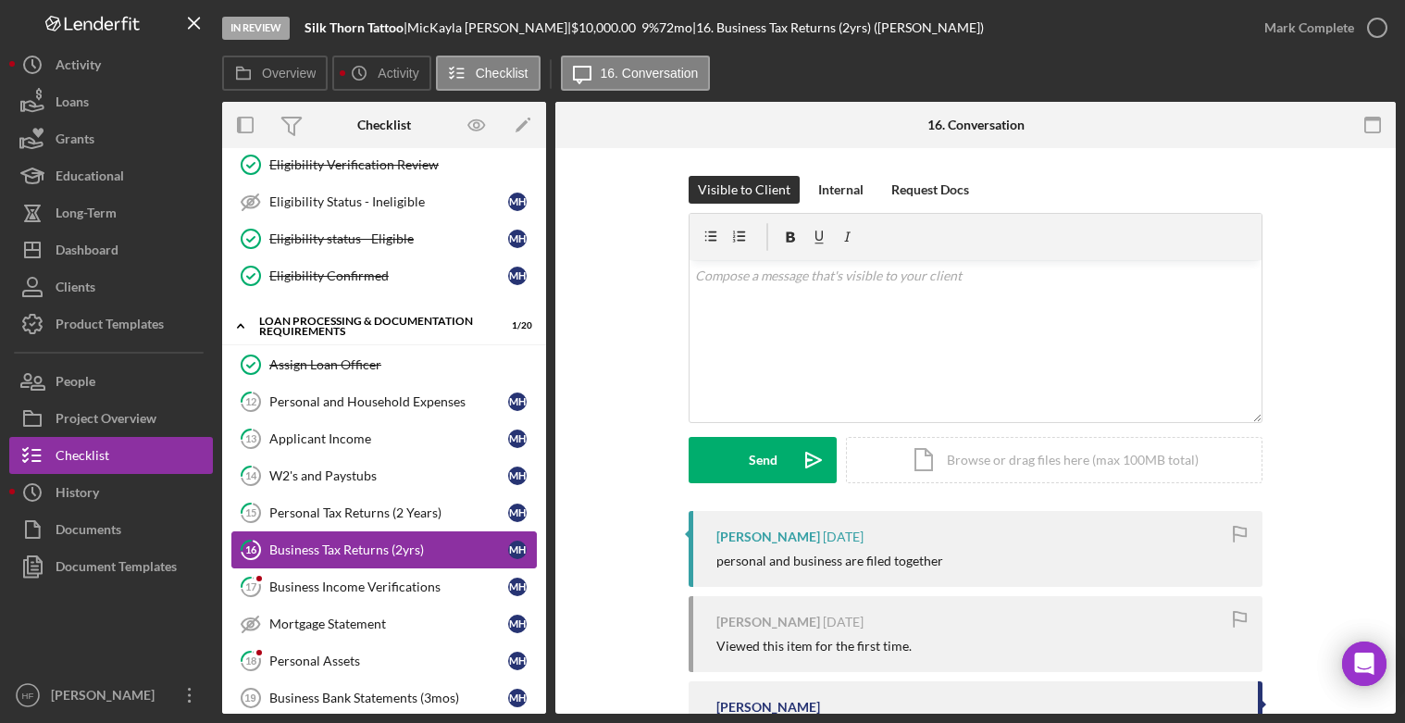
scroll to position [833, 0]
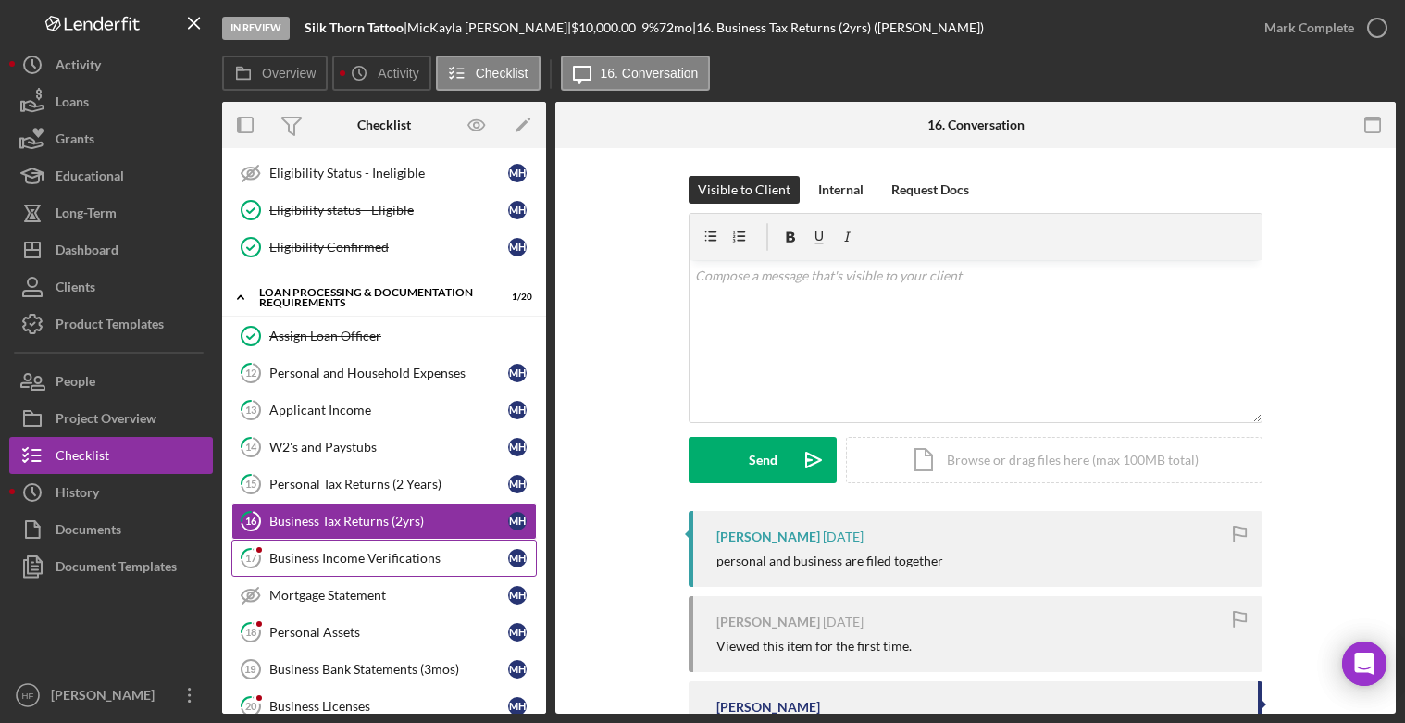
click at [363, 556] on div "Business Income Verifications" at bounding box center [388, 558] width 239 height 15
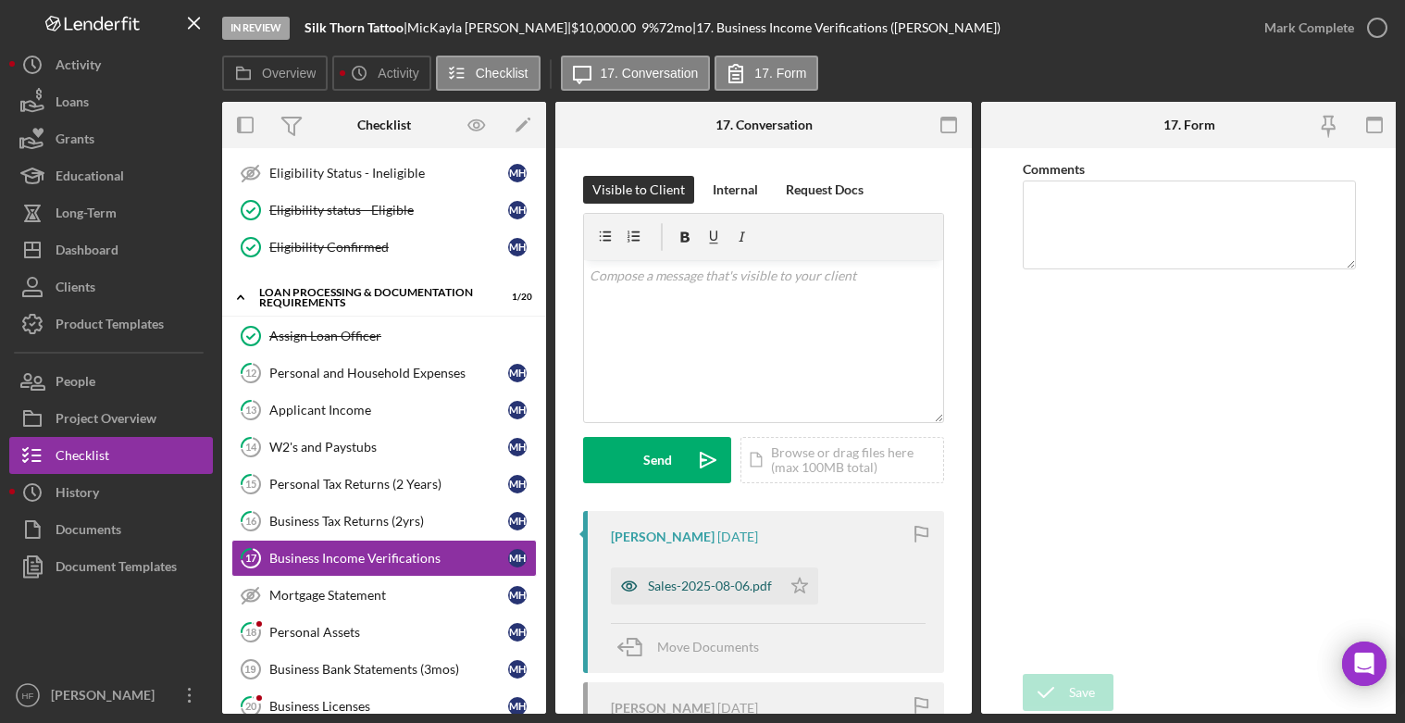
click at [754, 589] on div "Sales-2025-08-06.pdf" at bounding box center [710, 585] width 124 height 15
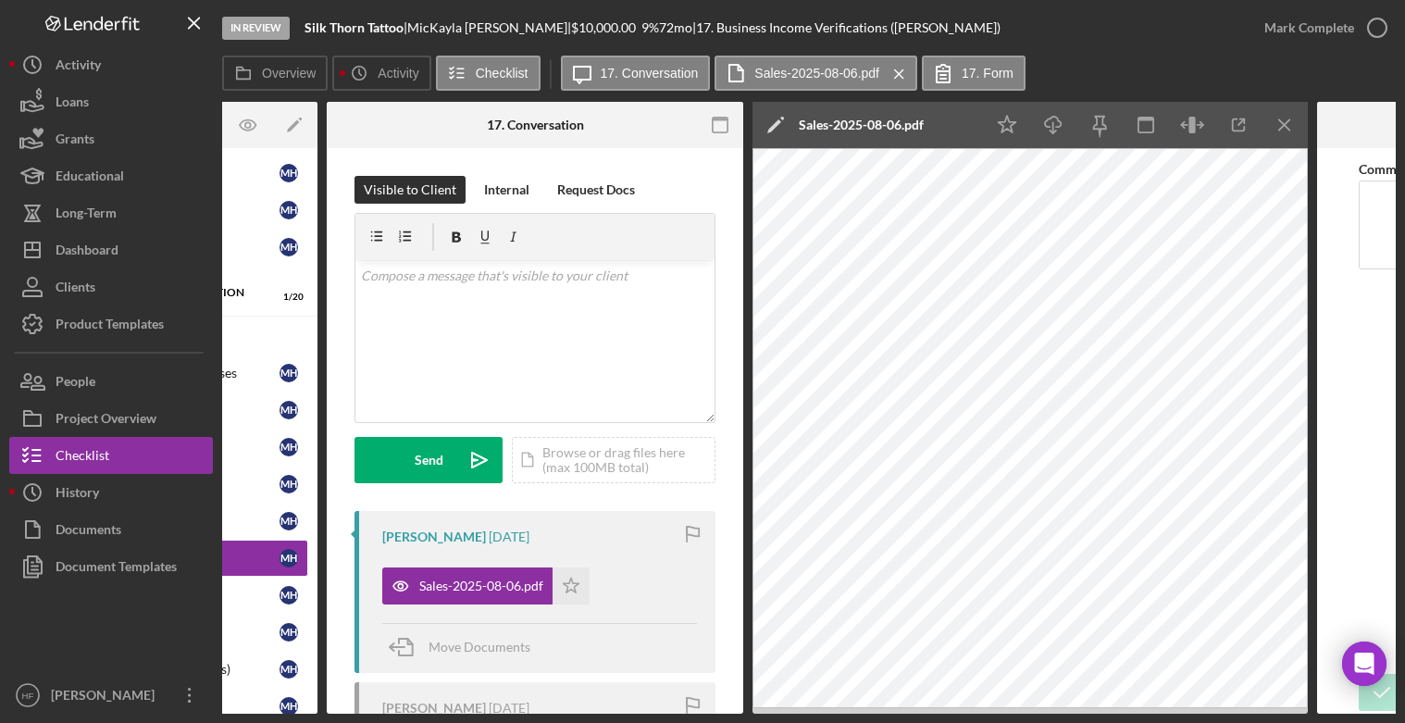
scroll to position [0, 231]
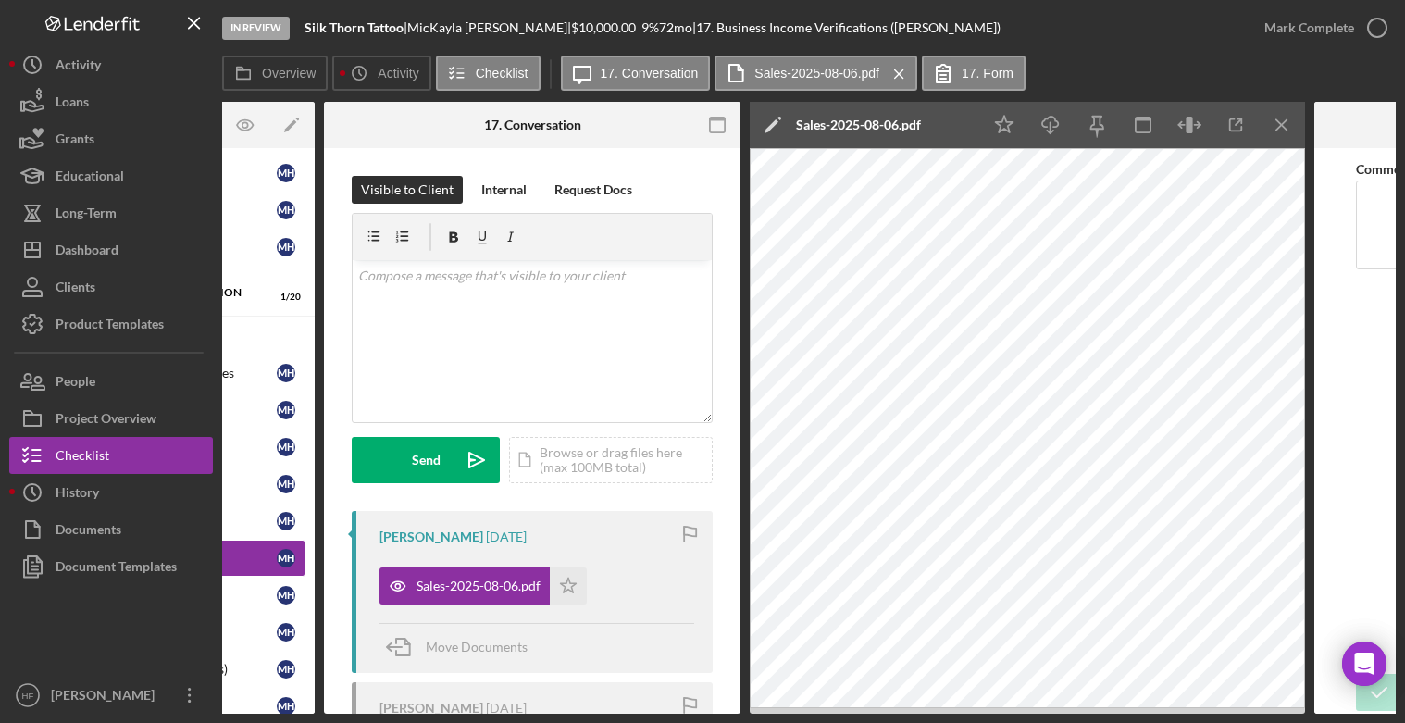
drag, startPoint x: 717, startPoint y: 707, endPoint x: 509, endPoint y: 710, distance: 208.2
click at [509, 710] on div "Overview Internal Workflow Stage In Review Icon/Dropdown Arrow Archive (can una…" at bounding box center [808, 408] width 1173 height 612
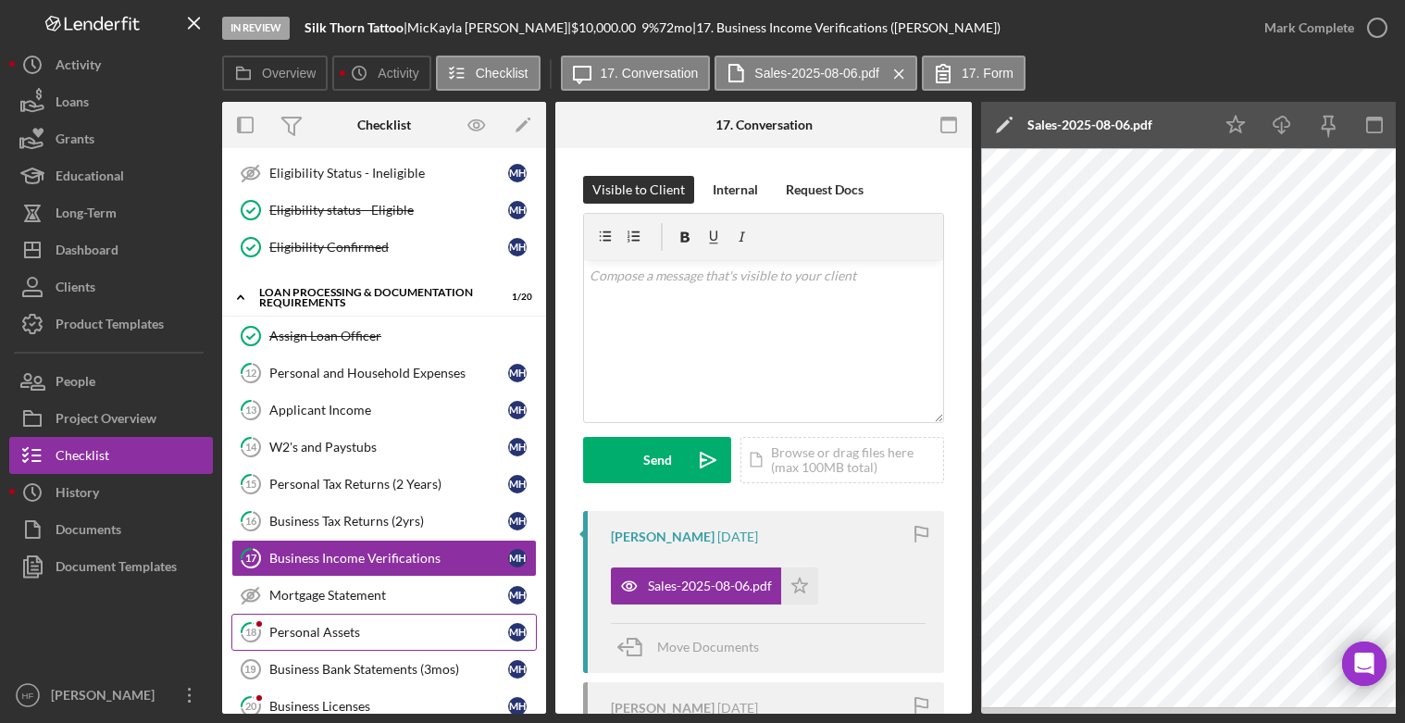
click at [352, 625] on div "Personal Assets" at bounding box center [388, 632] width 239 height 15
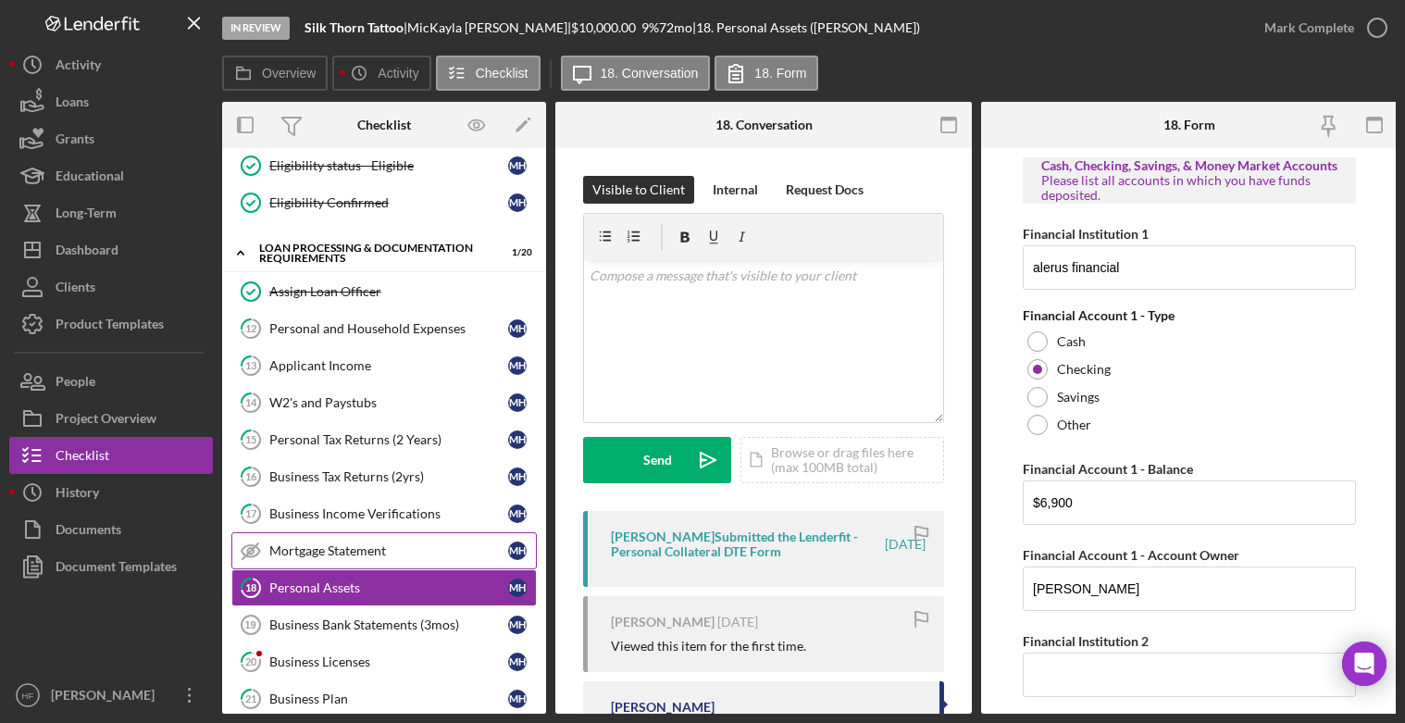
scroll to position [925, 0]
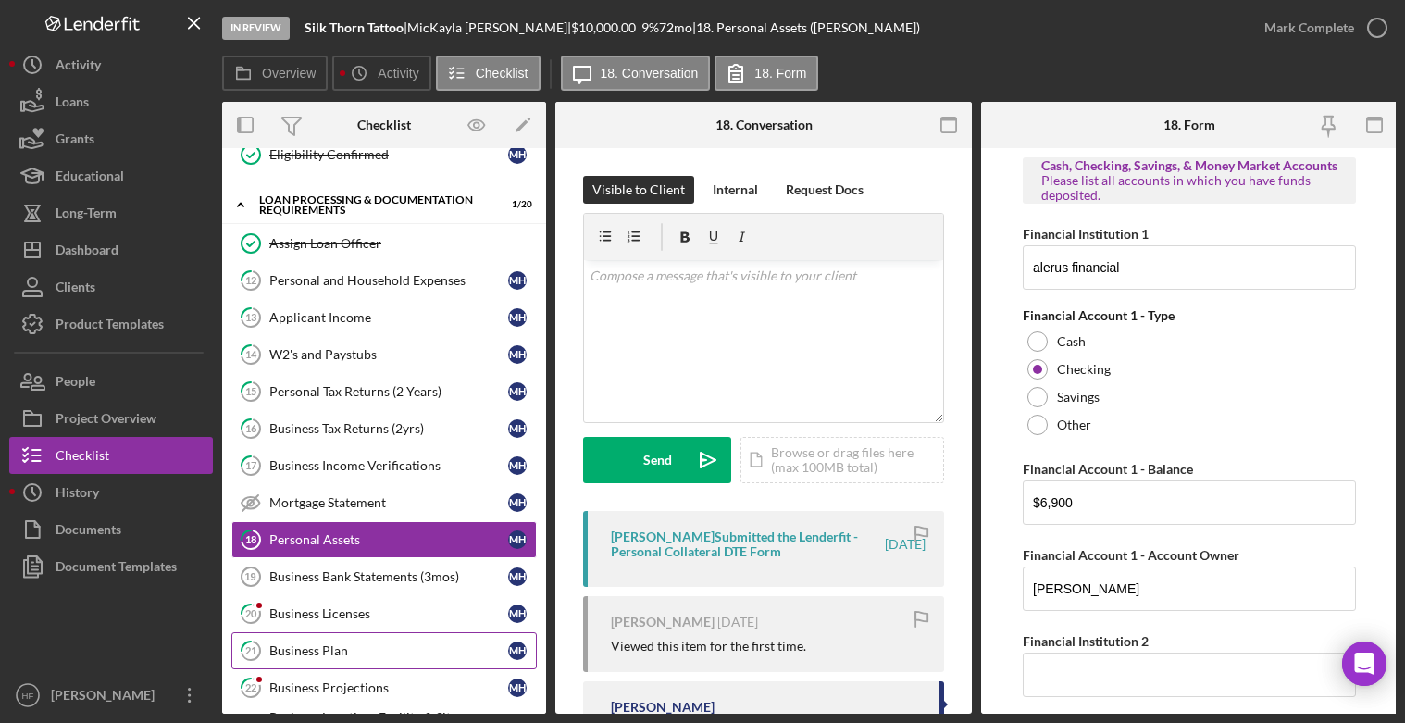
click at [392, 657] on div "Business Plan" at bounding box center [388, 650] width 239 height 15
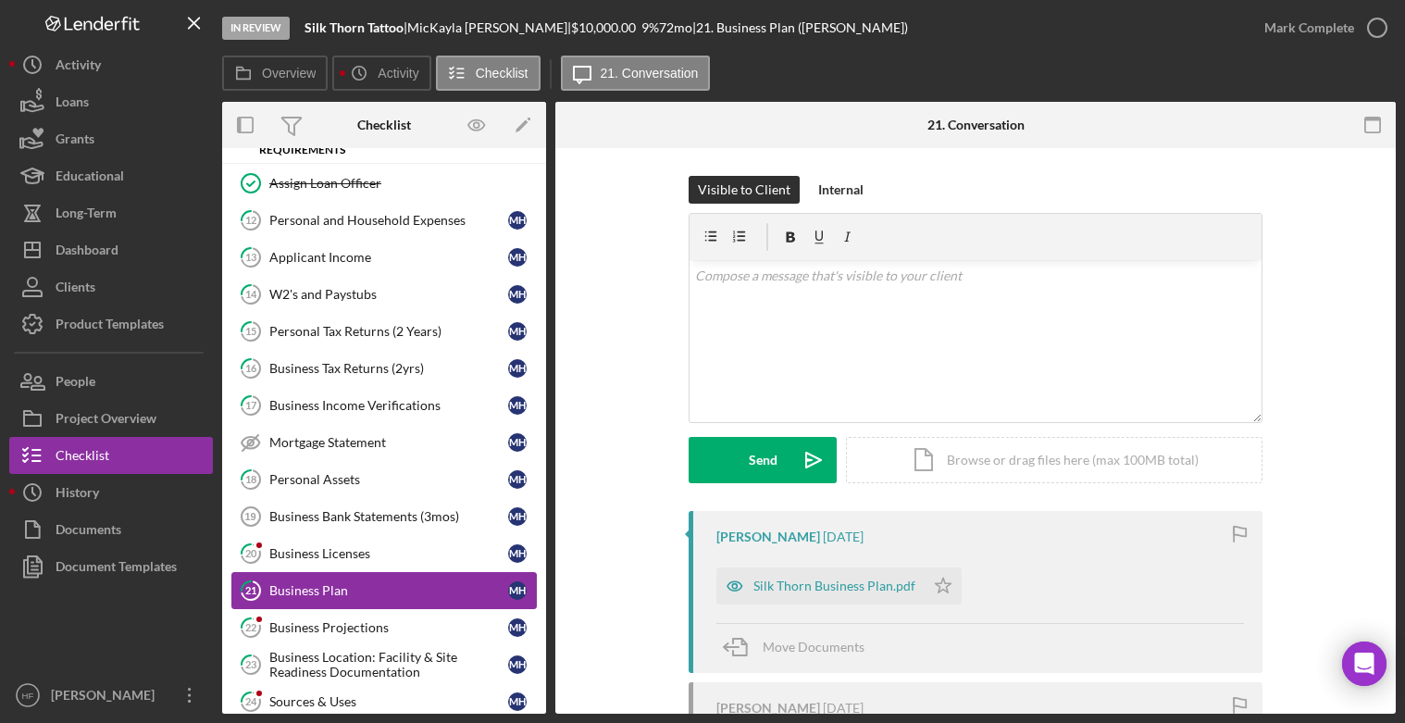
scroll to position [1018, 0]
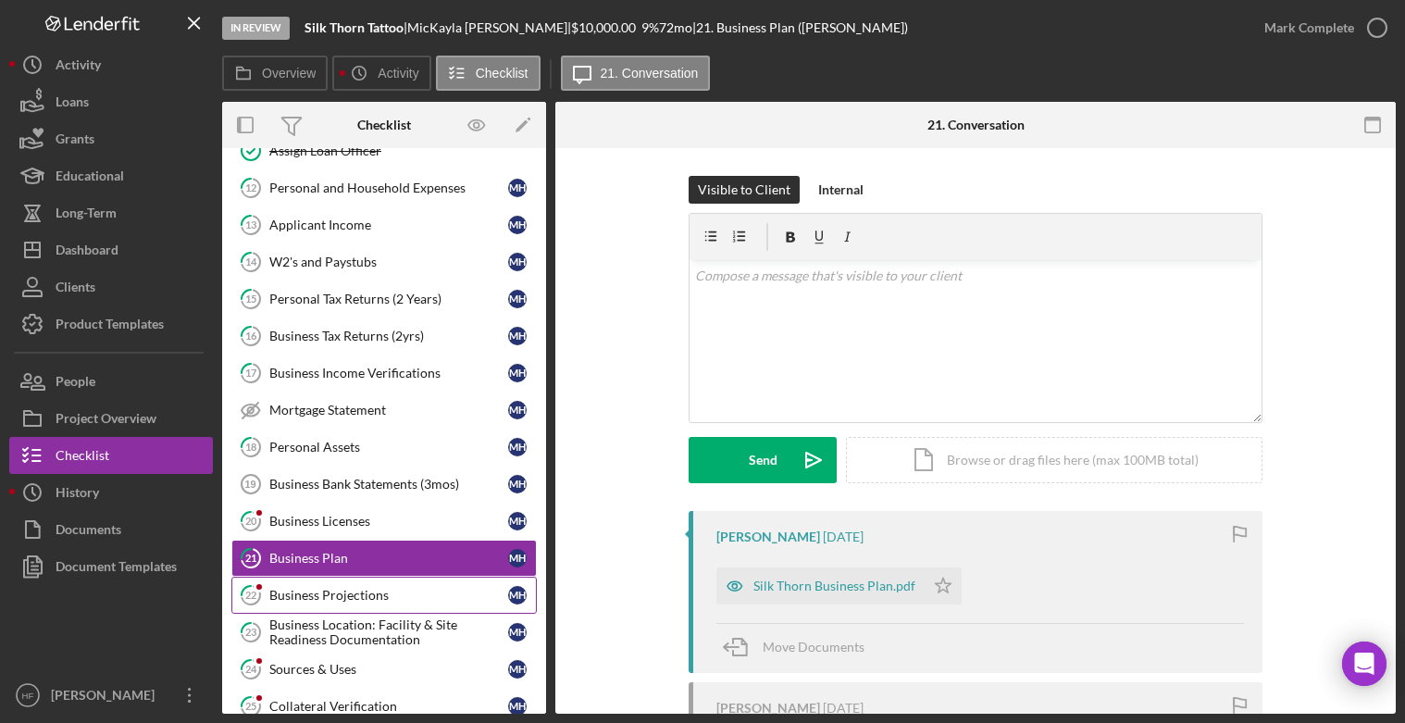
click at [381, 588] on div "Business Projections" at bounding box center [388, 595] width 239 height 15
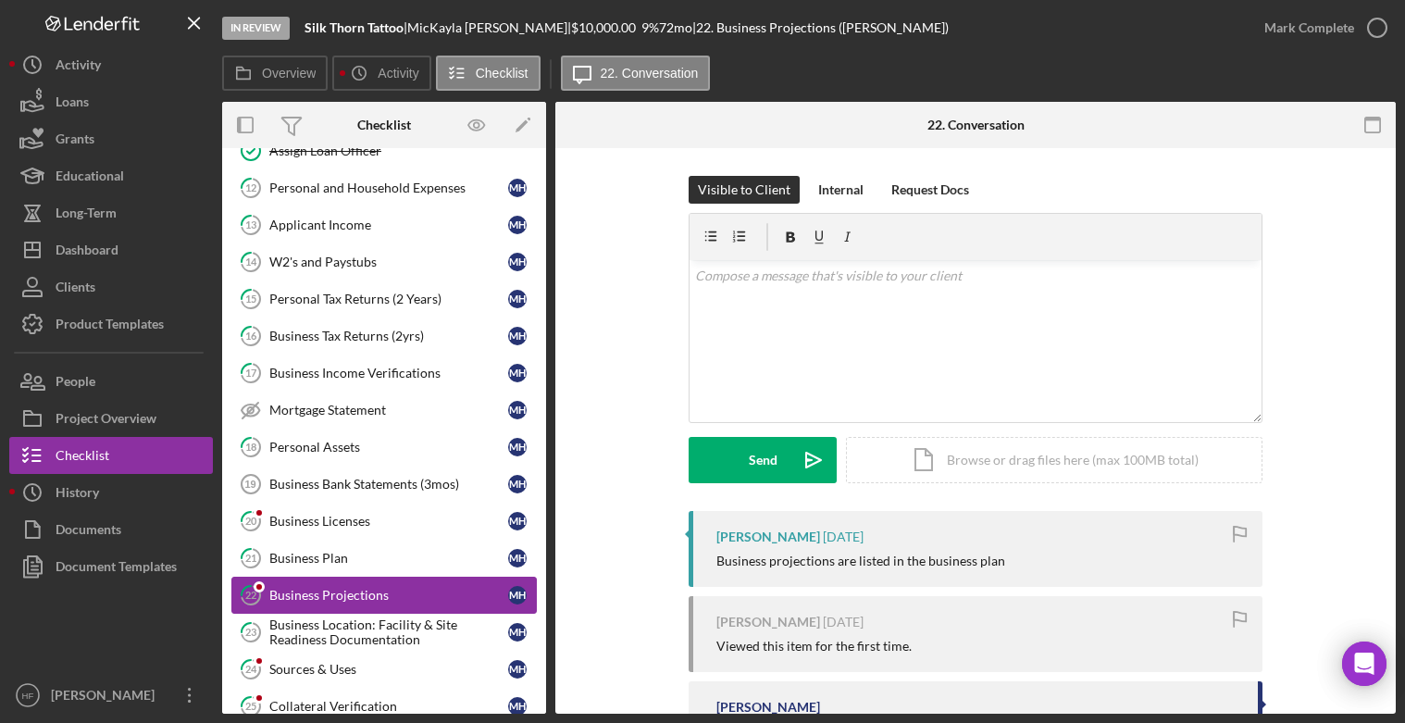
scroll to position [1110, 0]
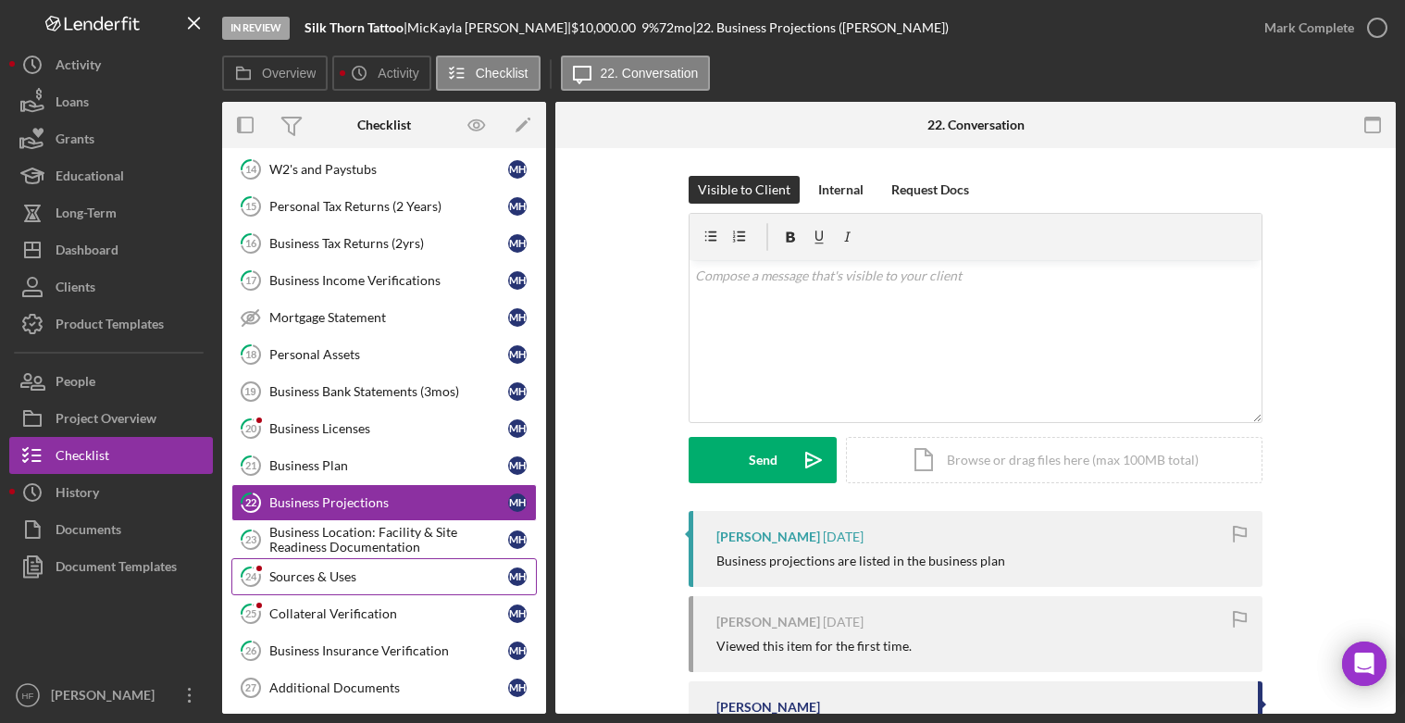
click at [384, 579] on div "Sources & Uses" at bounding box center [388, 576] width 239 height 15
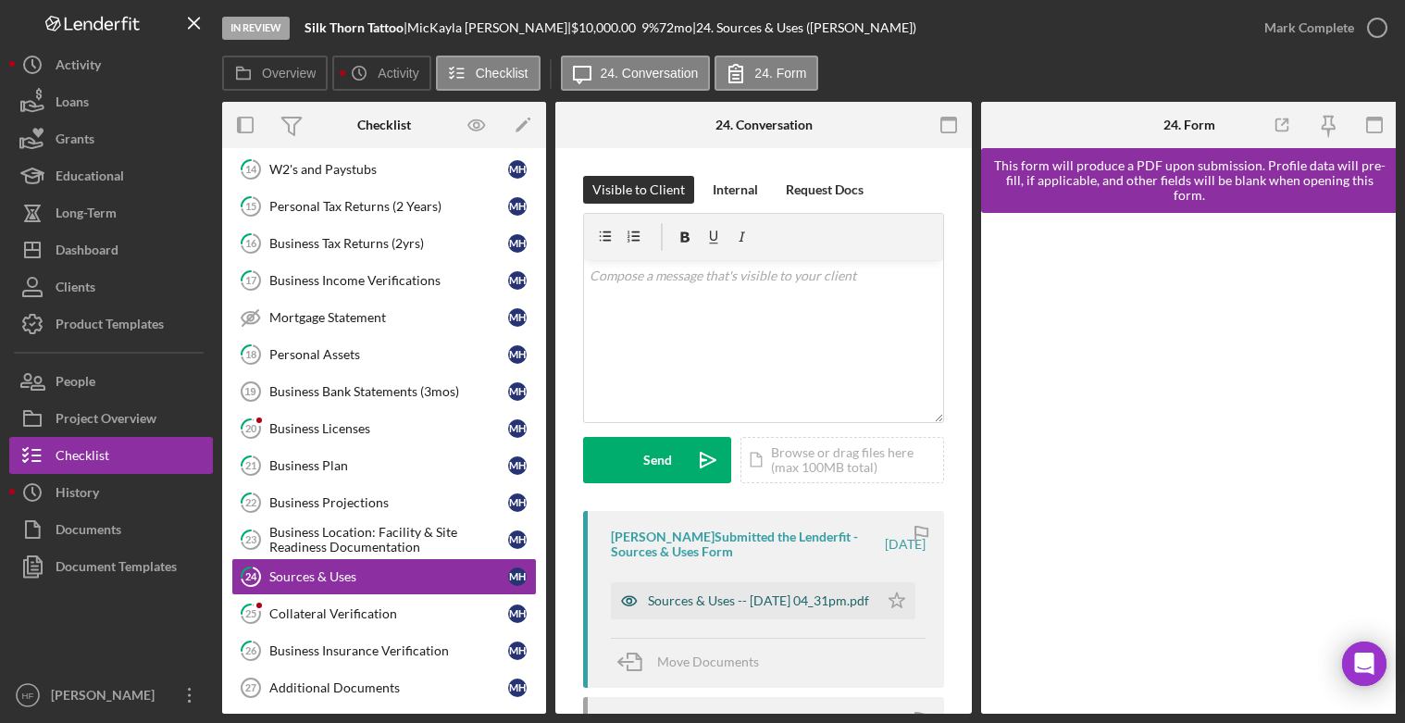
click at [751, 597] on div "Sources & Uses -- [DATE] 04_31pm.pdf" at bounding box center [758, 600] width 221 height 15
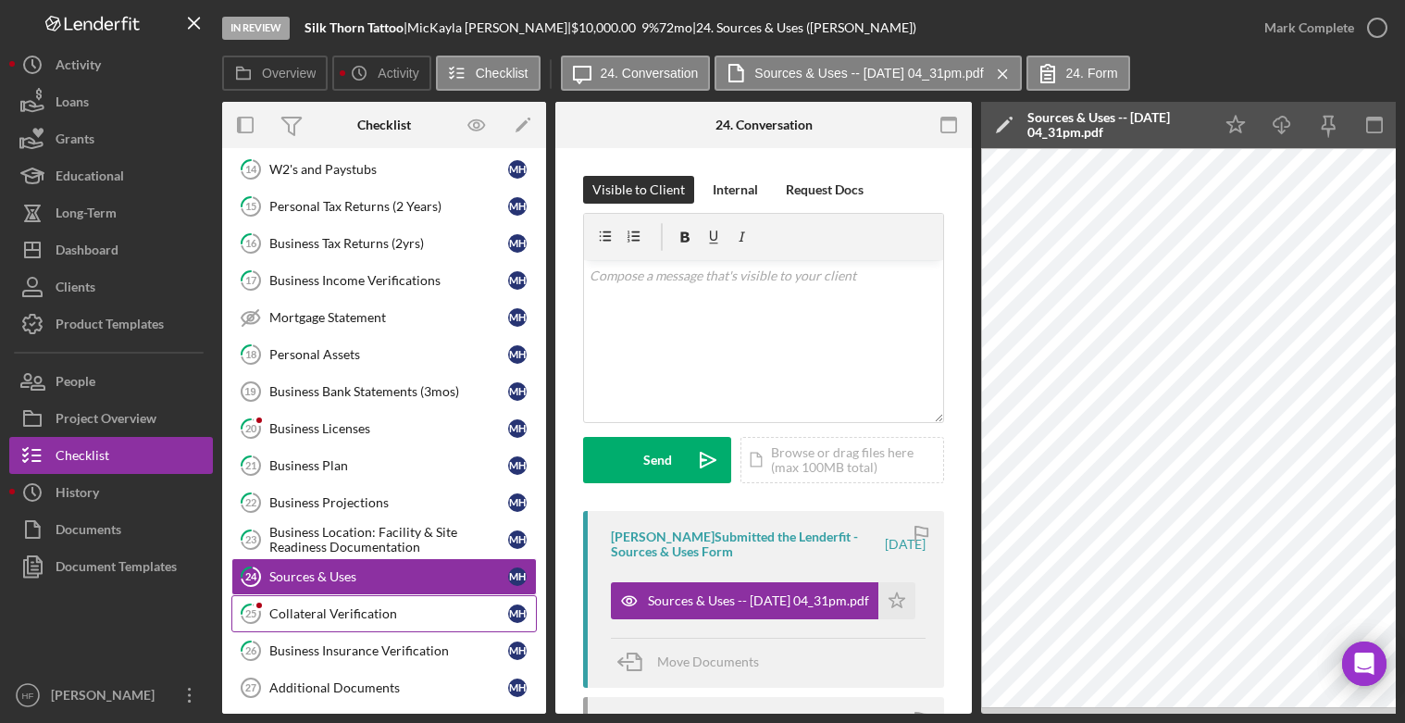
click at [464, 619] on div "Collateral Verification" at bounding box center [388, 613] width 239 height 15
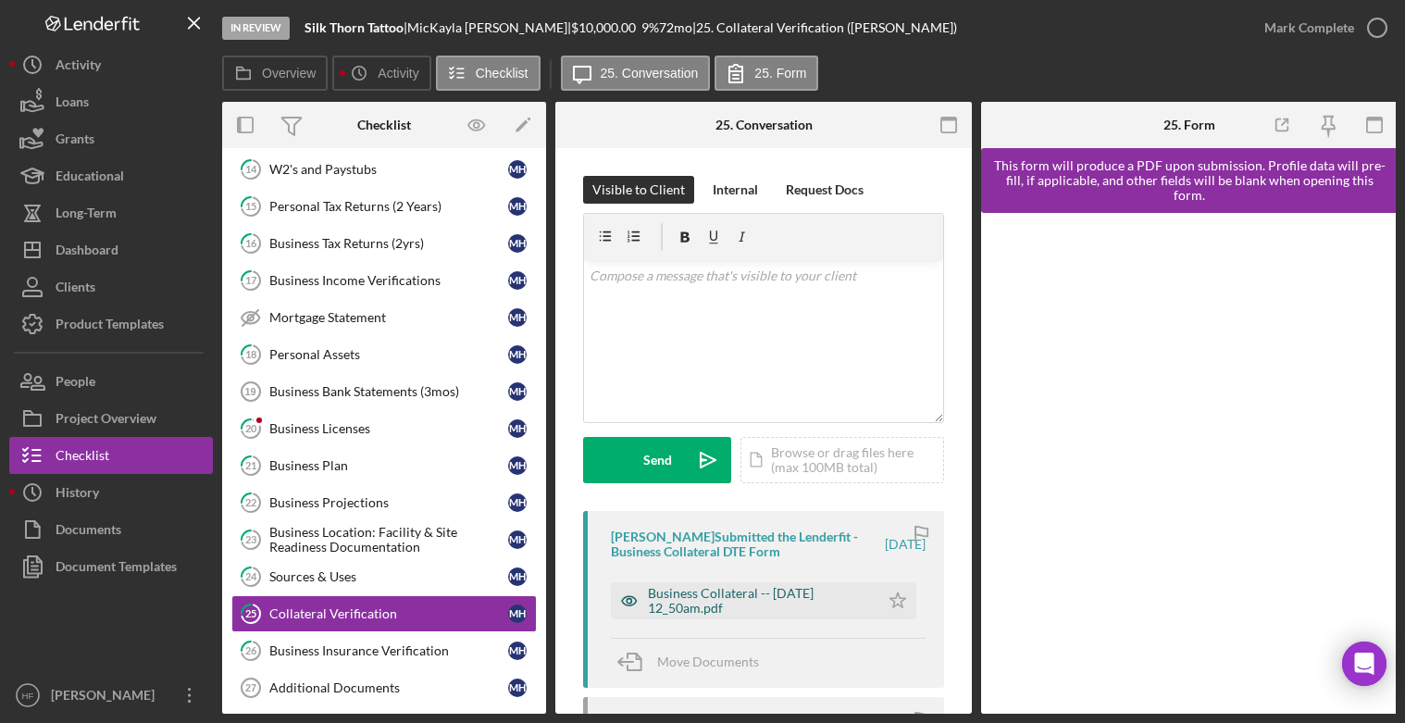
click at [790, 592] on div "Business Collateral -- [DATE] 12_50am.pdf" at bounding box center [759, 601] width 222 height 30
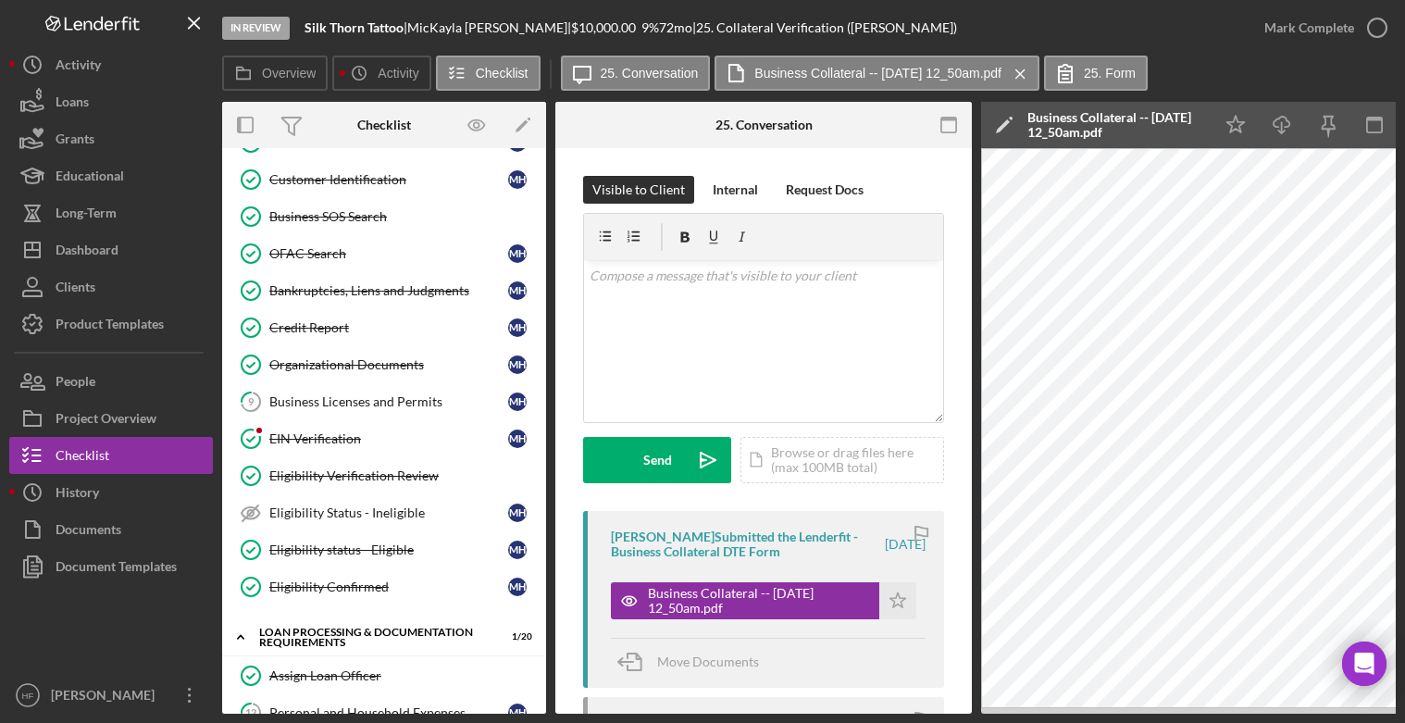
scroll to position [463, 0]
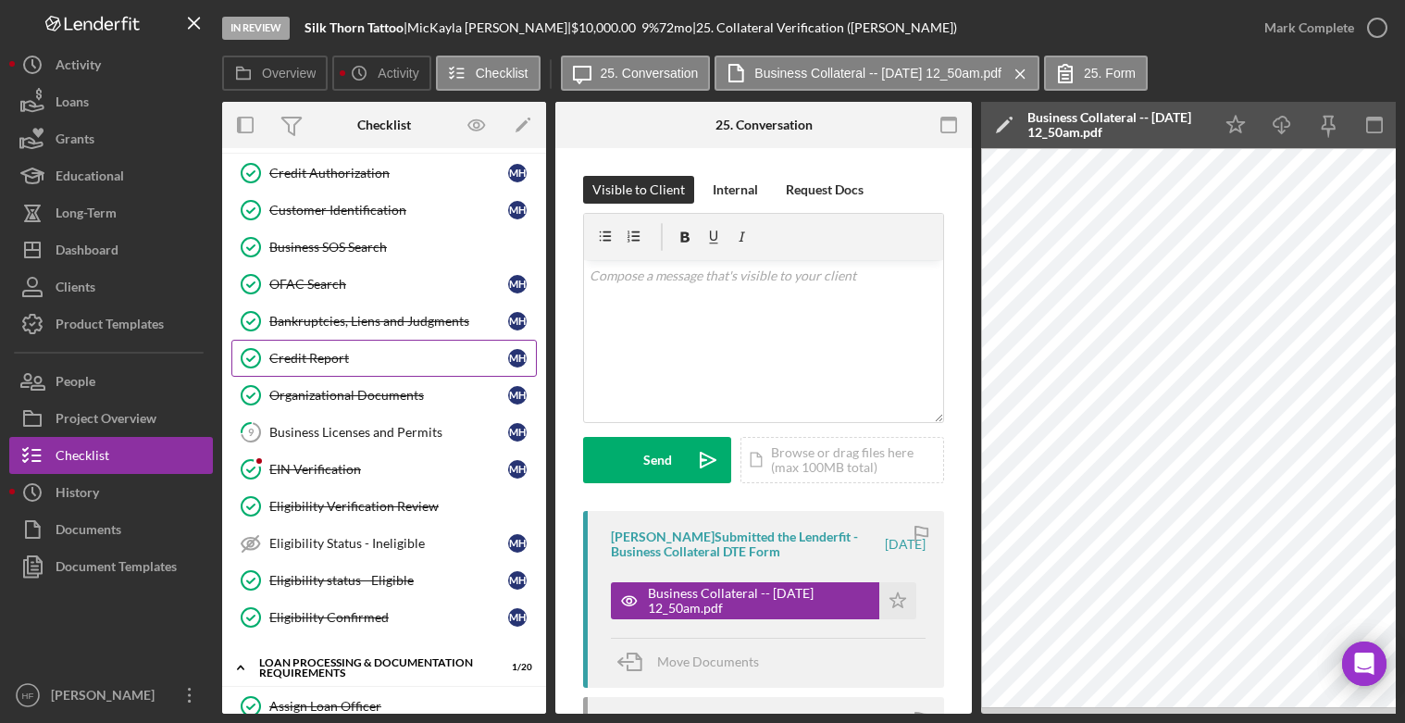
click at [417, 363] on div "Credit Report" at bounding box center [388, 358] width 239 height 15
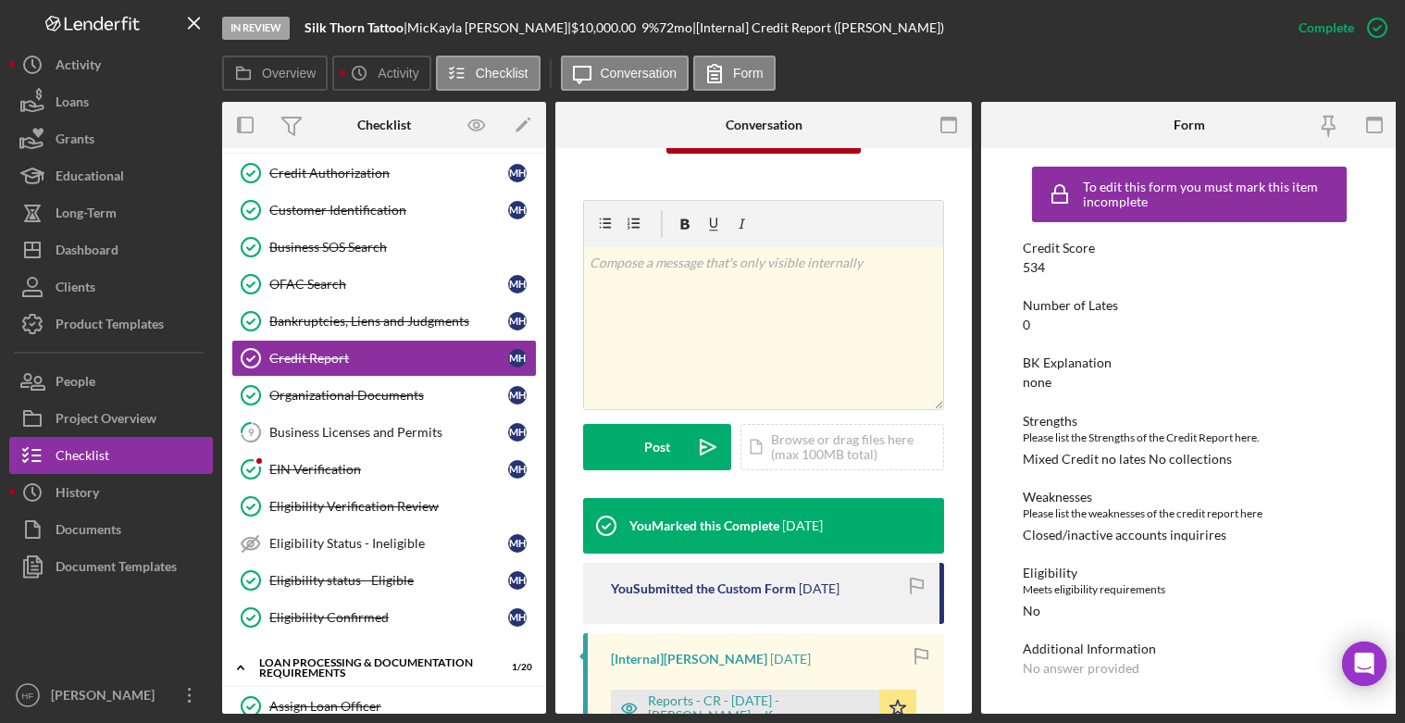
scroll to position [278, 0]
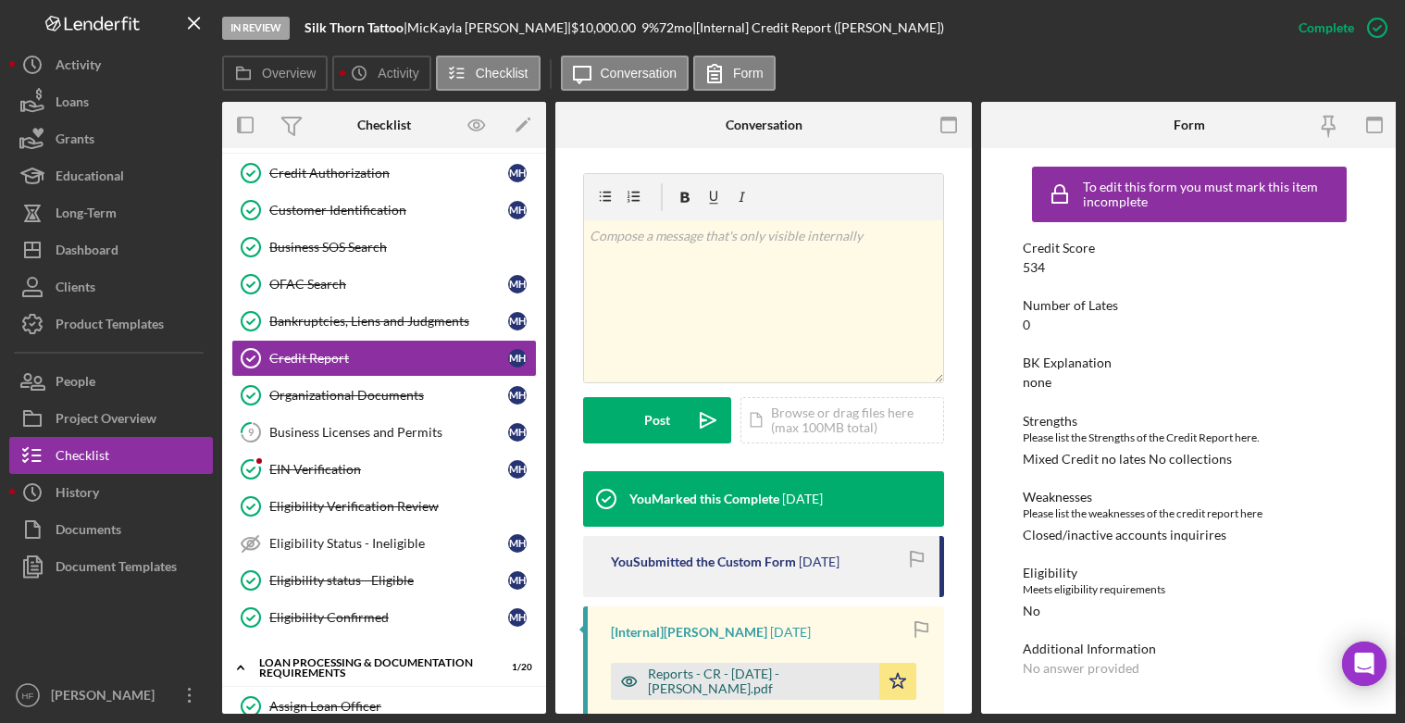
click at [804, 675] on div "Reports - CR - [DATE] - [PERSON_NAME].pdf" at bounding box center [759, 681] width 222 height 30
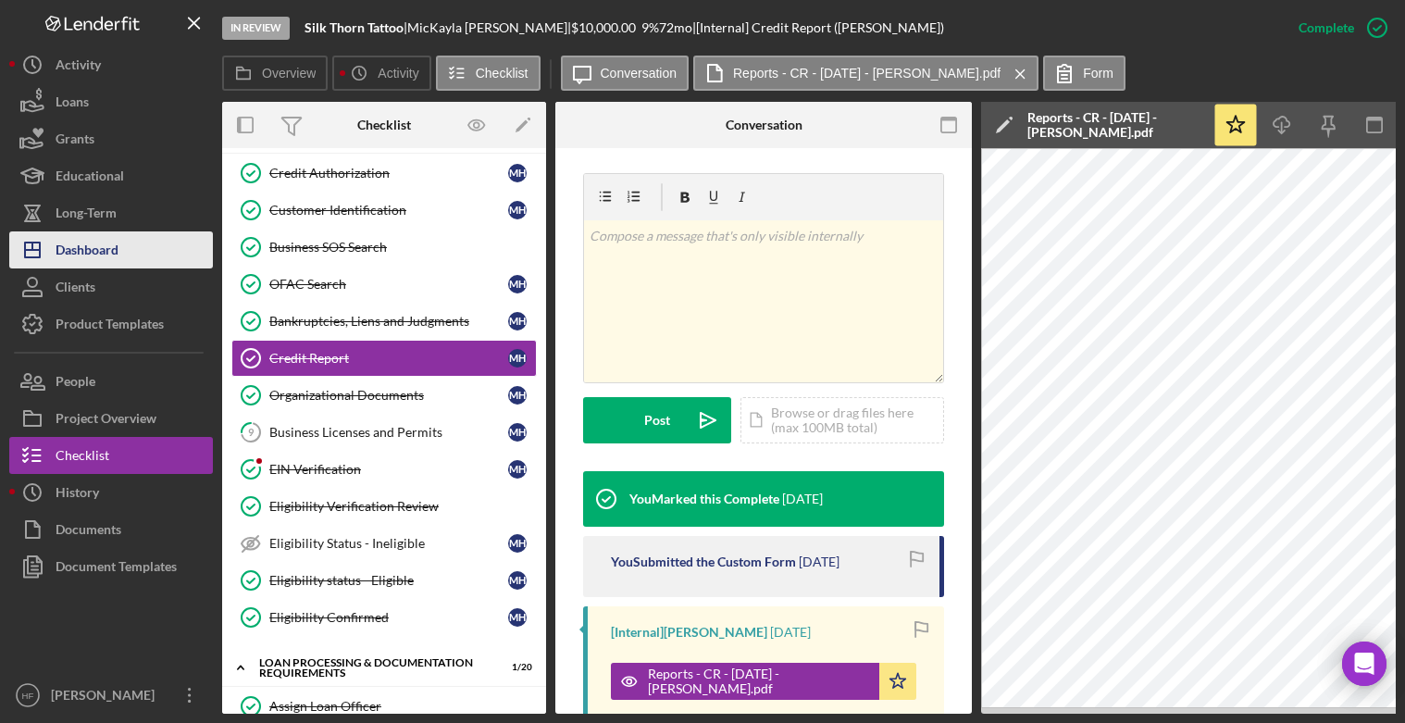
click at [126, 237] on button "Icon/Dashboard Dashboard" at bounding box center [111, 249] width 204 height 37
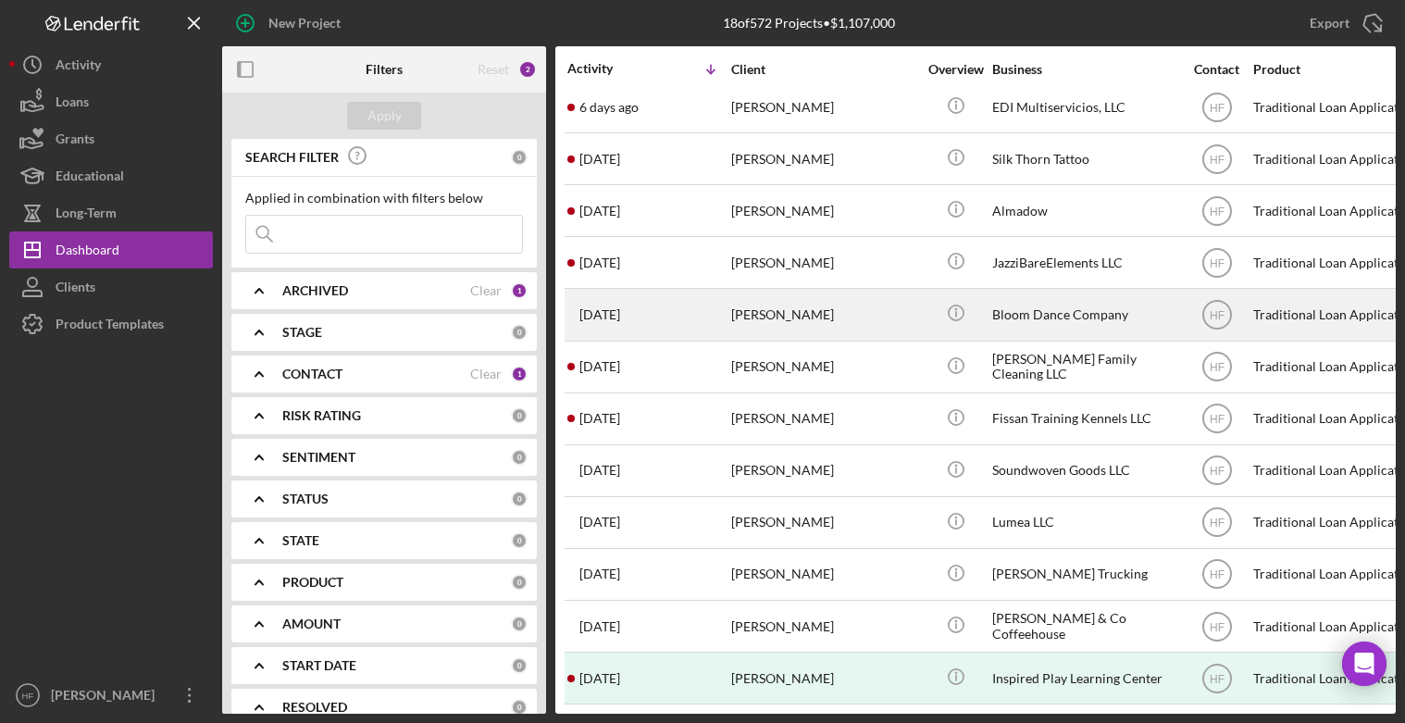
scroll to position [337, 0]
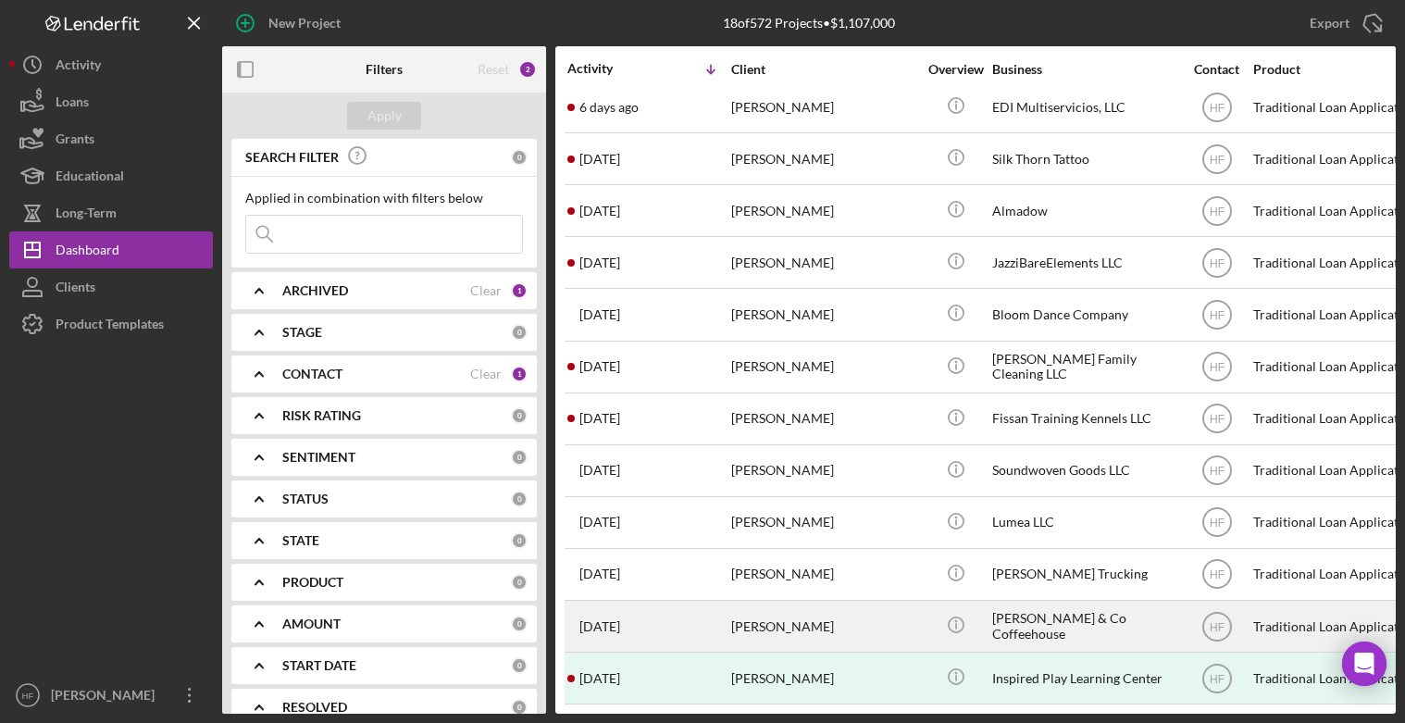
click at [896, 605] on div "[PERSON_NAME]" at bounding box center [823, 625] width 185 height 49
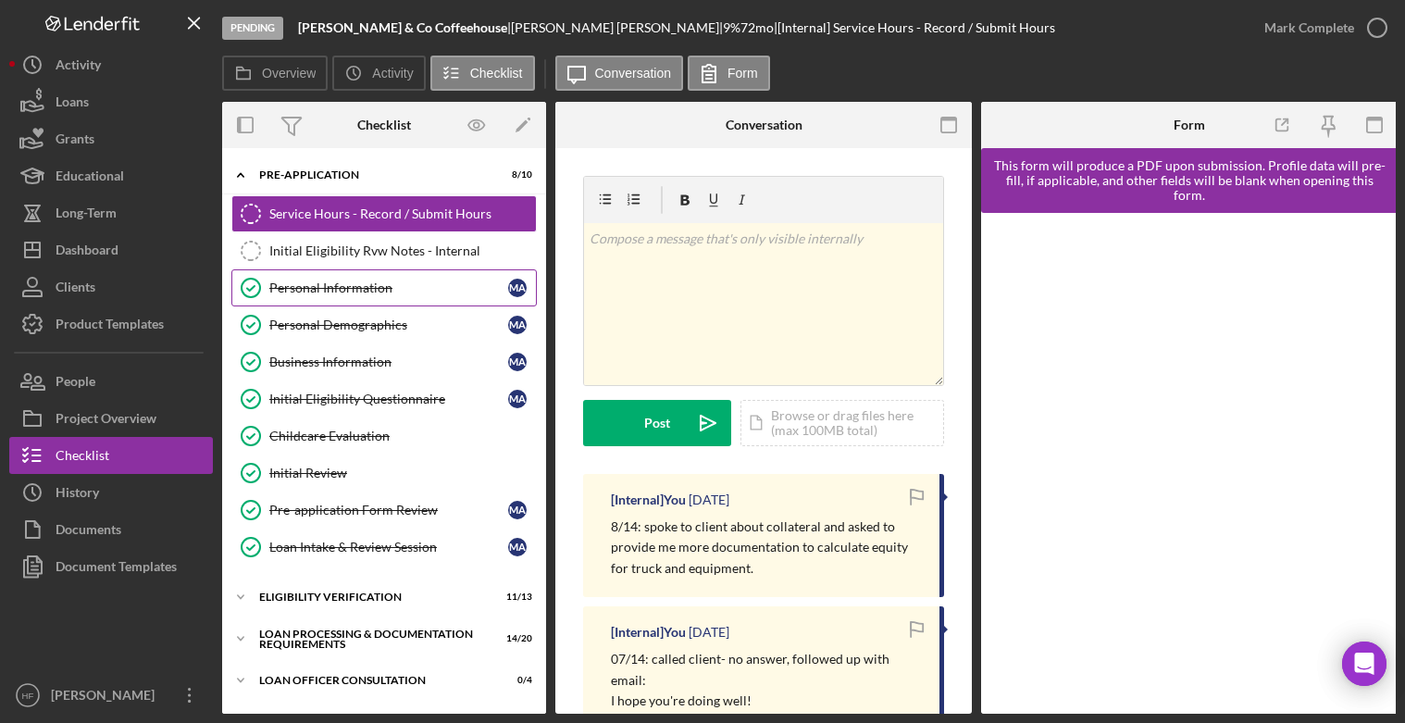
click at [388, 277] on link "Personal Information Personal Information M A" at bounding box center [383, 287] width 305 height 37
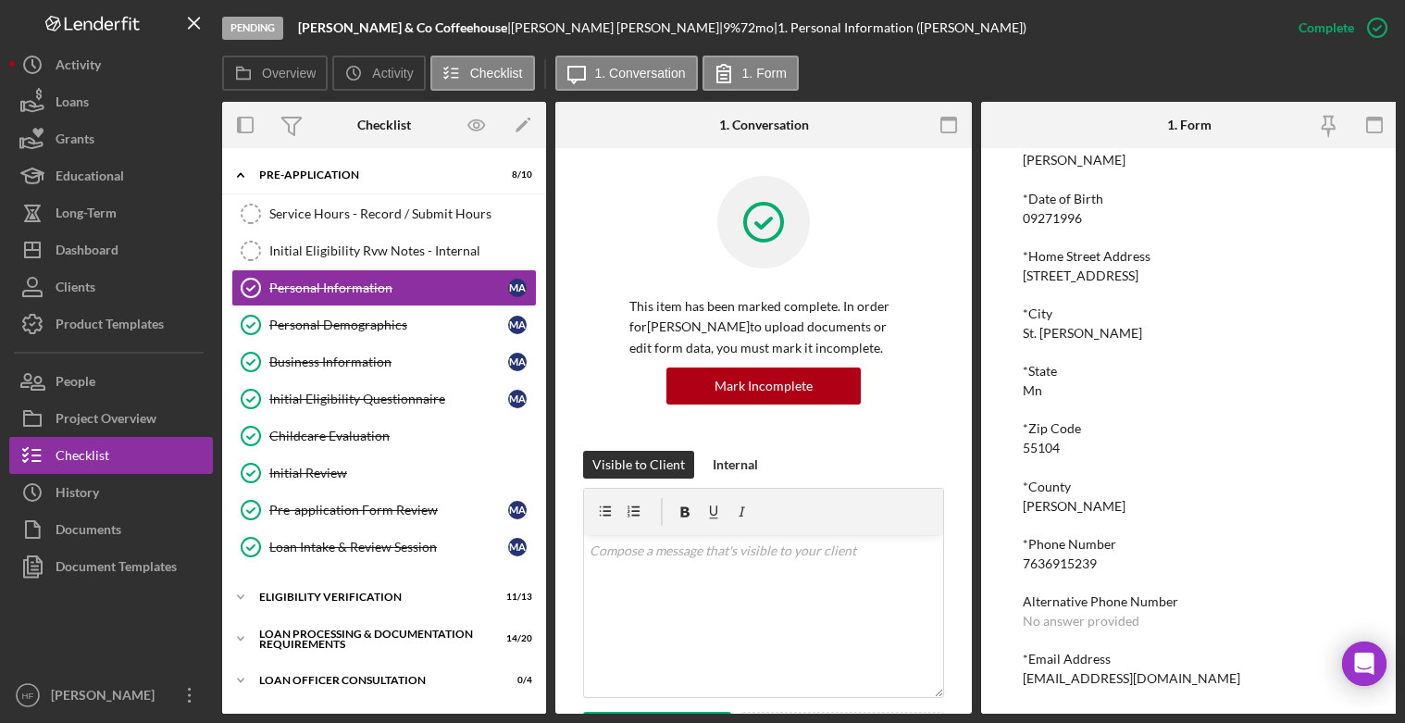
scroll to position [228, 0]
drag, startPoint x: 1025, startPoint y: 673, endPoint x: 1224, endPoint y: 682, distance: 199.2
click at [1224, 682] on div "To edit this form you must mark this item incomplete *First Name [PERSON_NAME] …" at bounding box center [1189, 319] width 333 height 769
copy div "[EMAIL_ADDRESS][DOMAIN_NAME]"
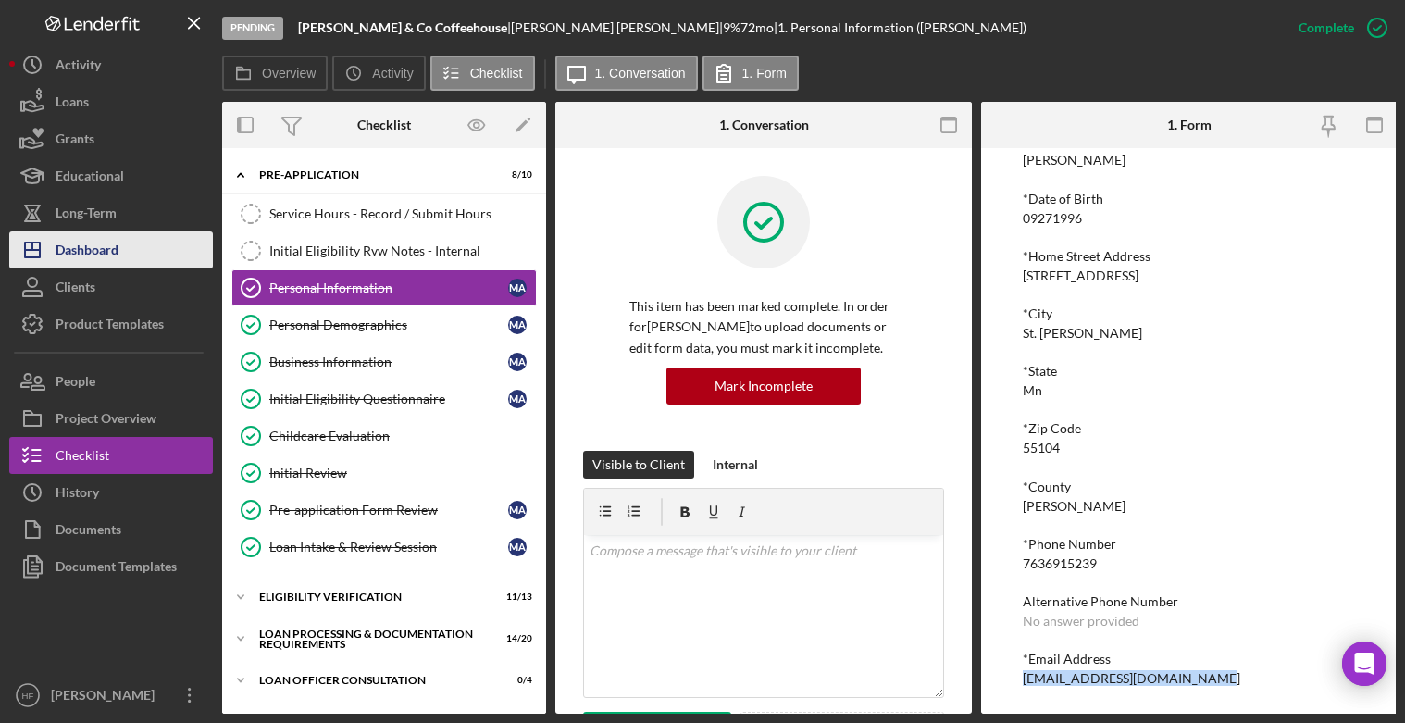
click at [126, 249] on button "Icon/Dashboard Dashboard" at bounding box center [111, 249] width 204 height 37
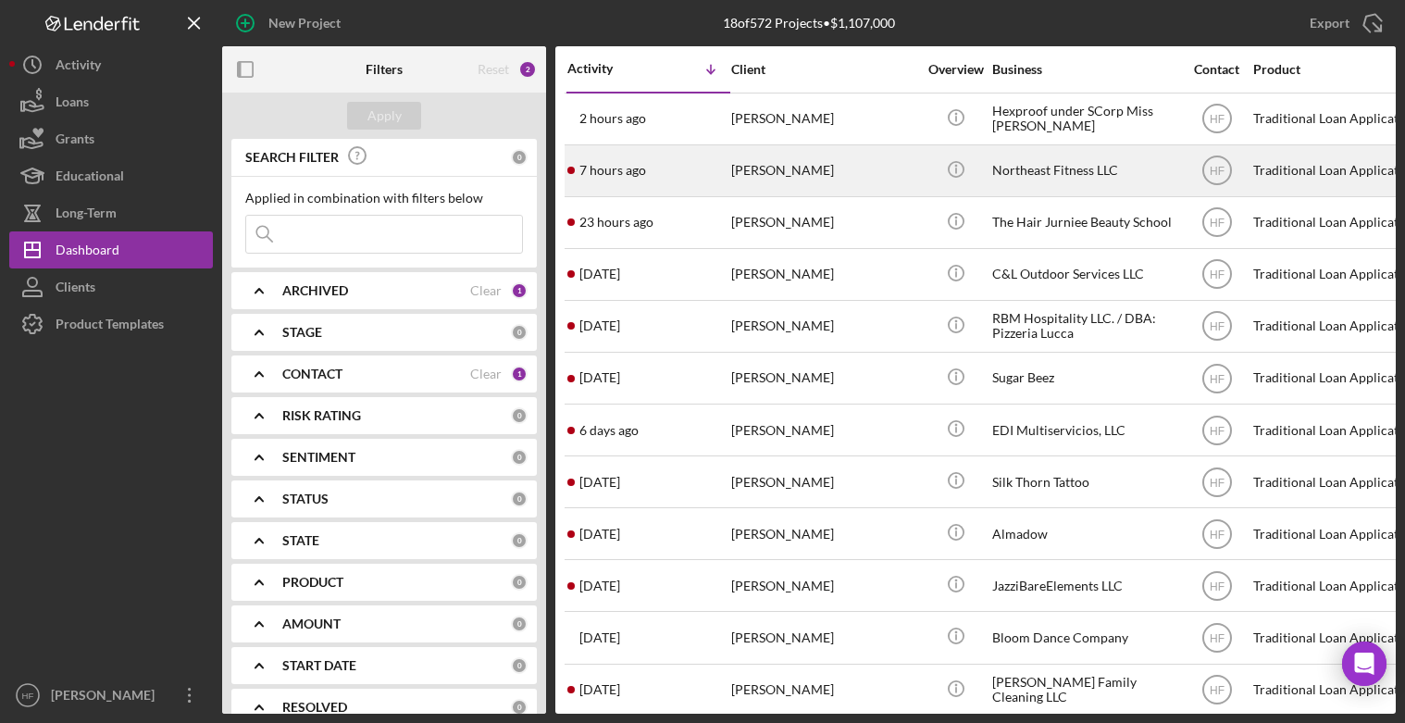
click at [675, 165] on div "7 hours ago [PERSON_NAME]" at bounding box center [648, 170] width 162 height 49
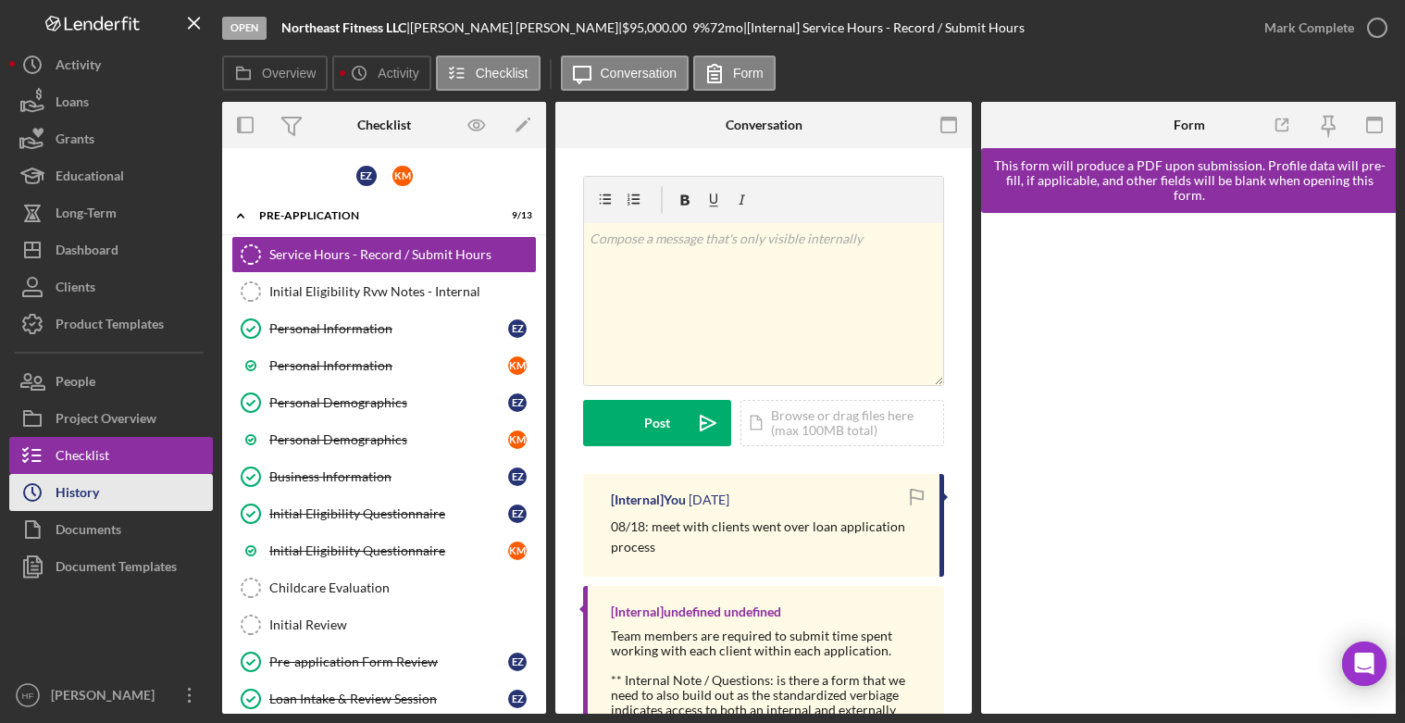
click at [123, 506] on button "Icon/History History" at bounding box center [111, 492] width 204 height 37
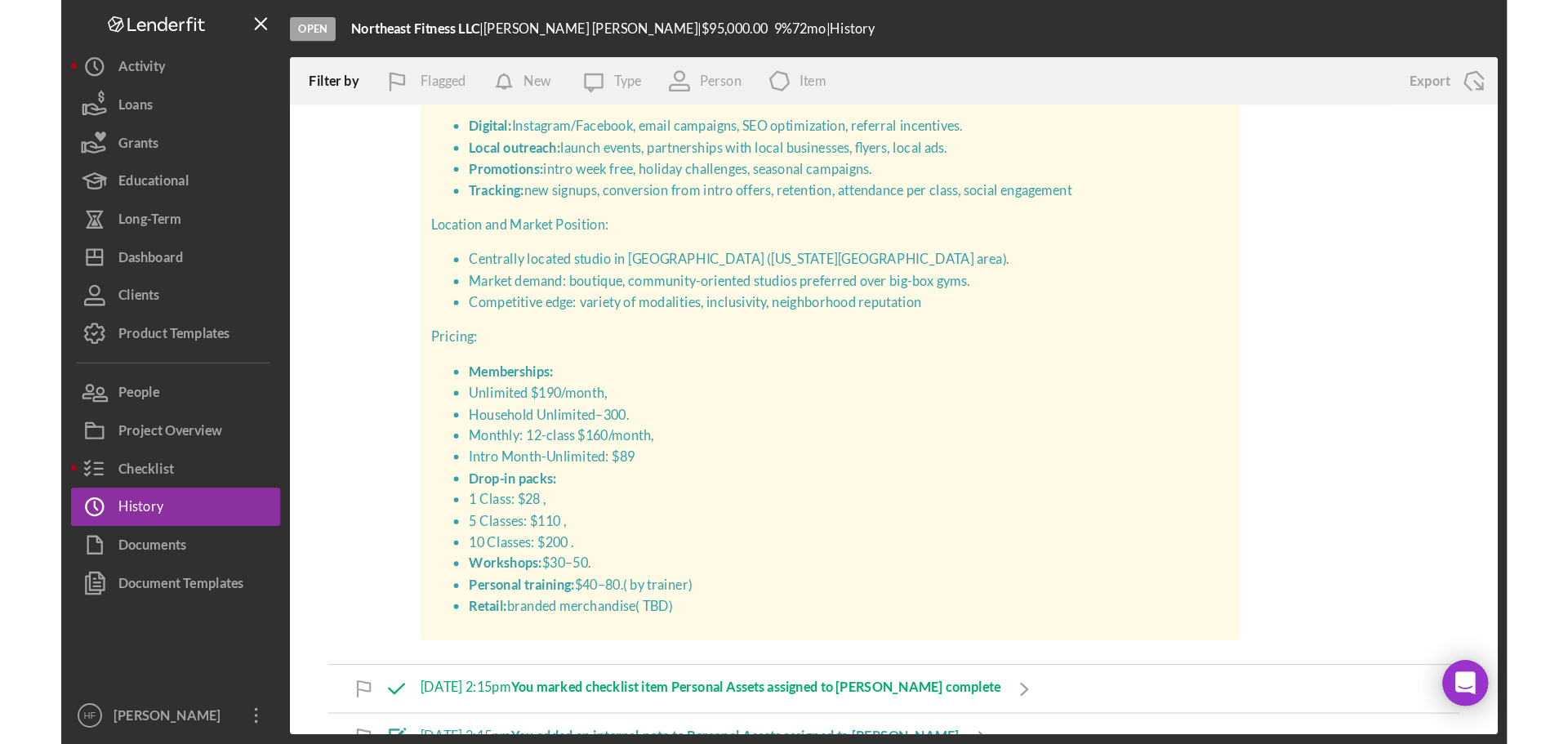
scroll to position [2532, 0]
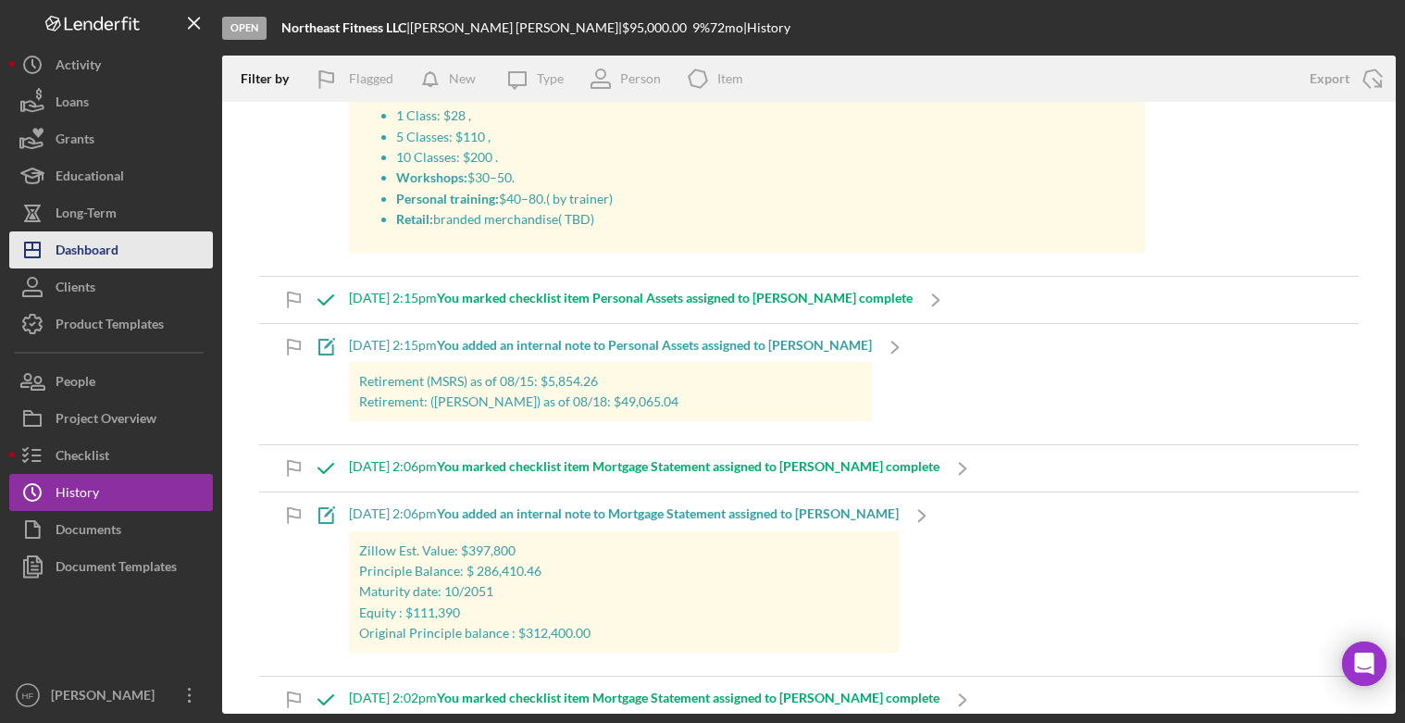
click at [55, 252] on icon "Icon/Dashboard" at bounding box center [32, 250] width 46 height 46
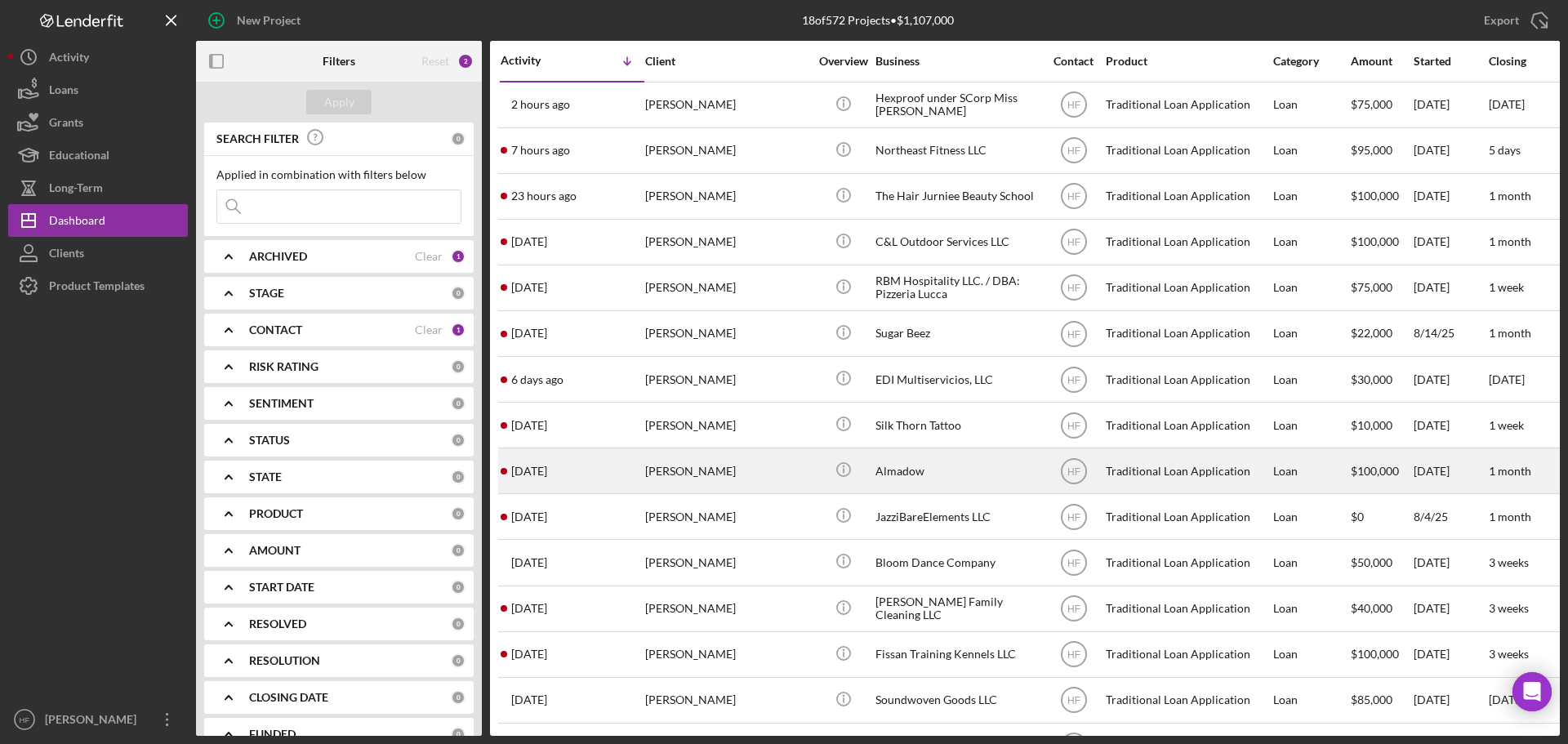
click at [719, 474] on div "[PERSON_NAME]" at bounding box center [726, 470] width 163 height 43
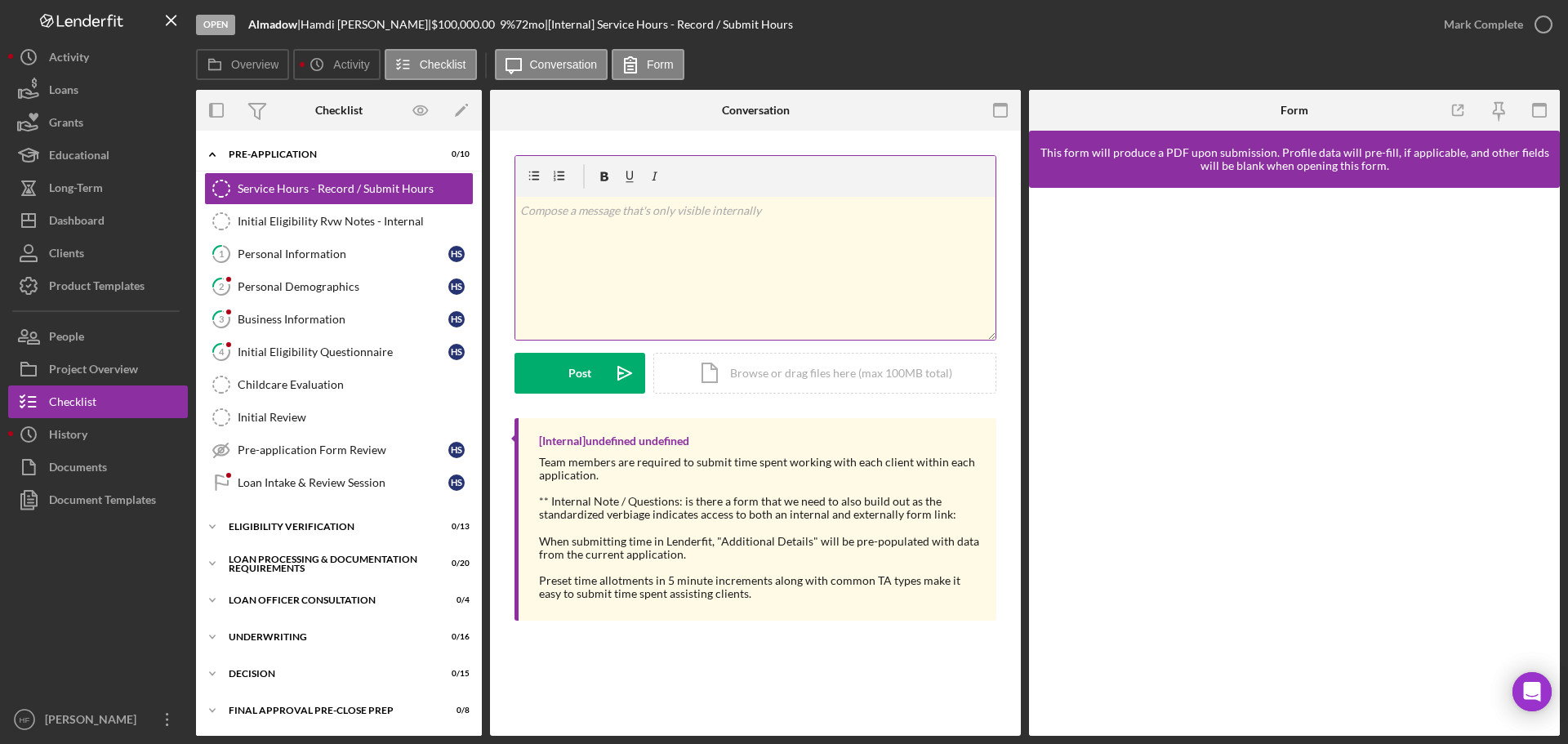
click at [609, 237] on div "v Color teal Color pink Remove color Add row above Add row below Add column bef…" at bounding box center [755, 268] width 480 height 143
click at [96, 205] on div "Dashboard" at bounding box center [77, 222] width 56 height 37
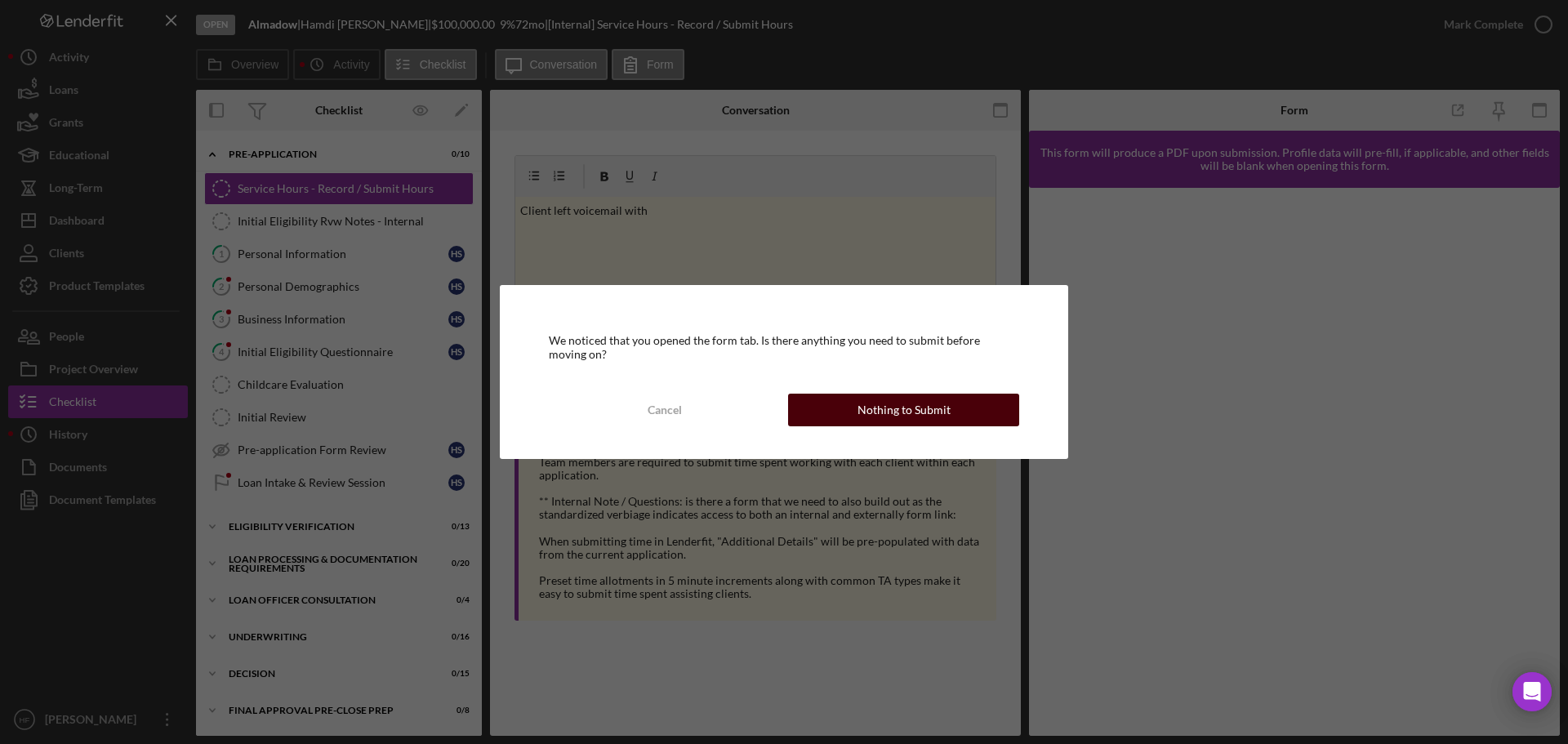
click at [836, 414] on button "Nothing to Submit" at bounding box center [904, 410] width 231 height 33
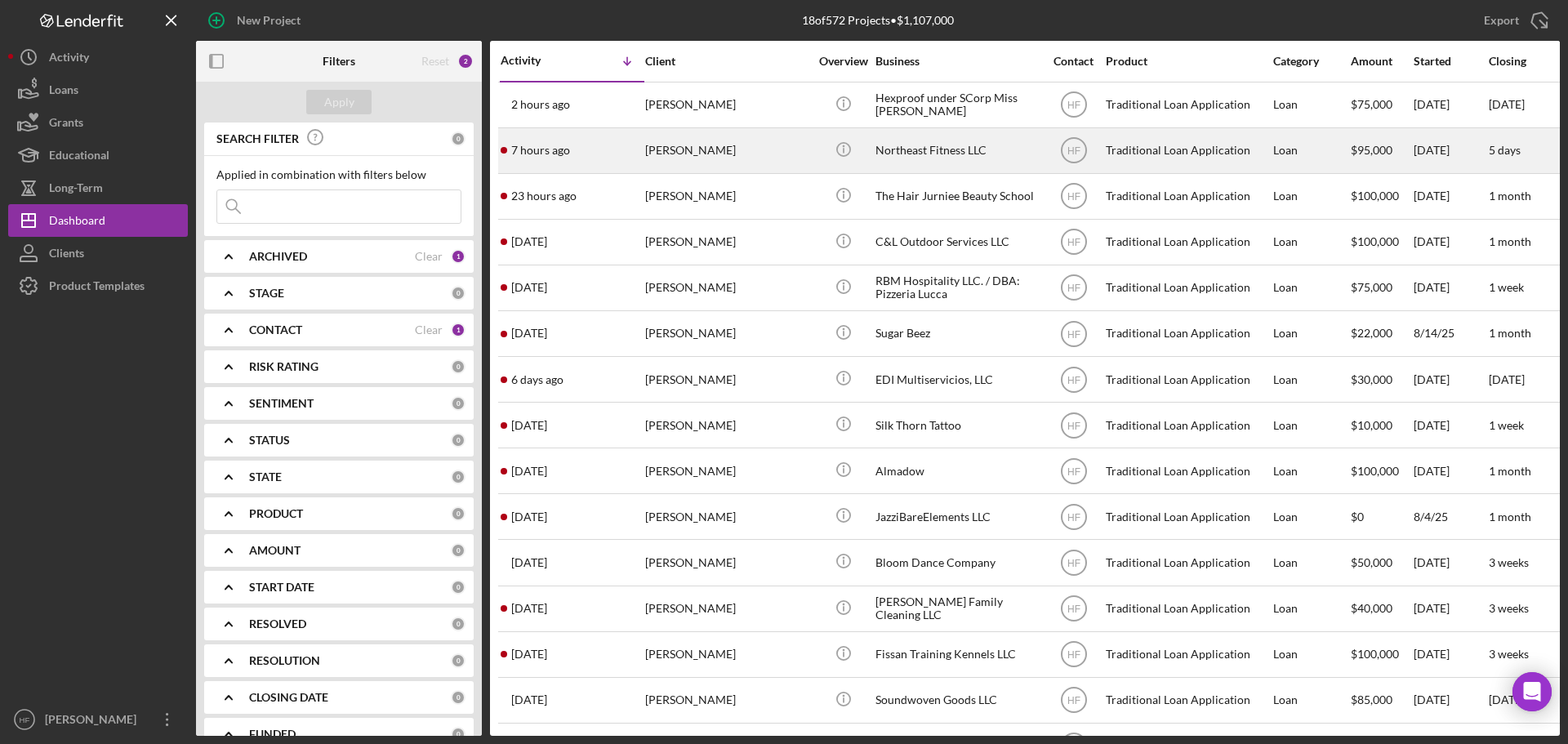
click at [743, 138] on div "[PERSON_NAME]" at bounding box center [726, 150] width 163 height 43
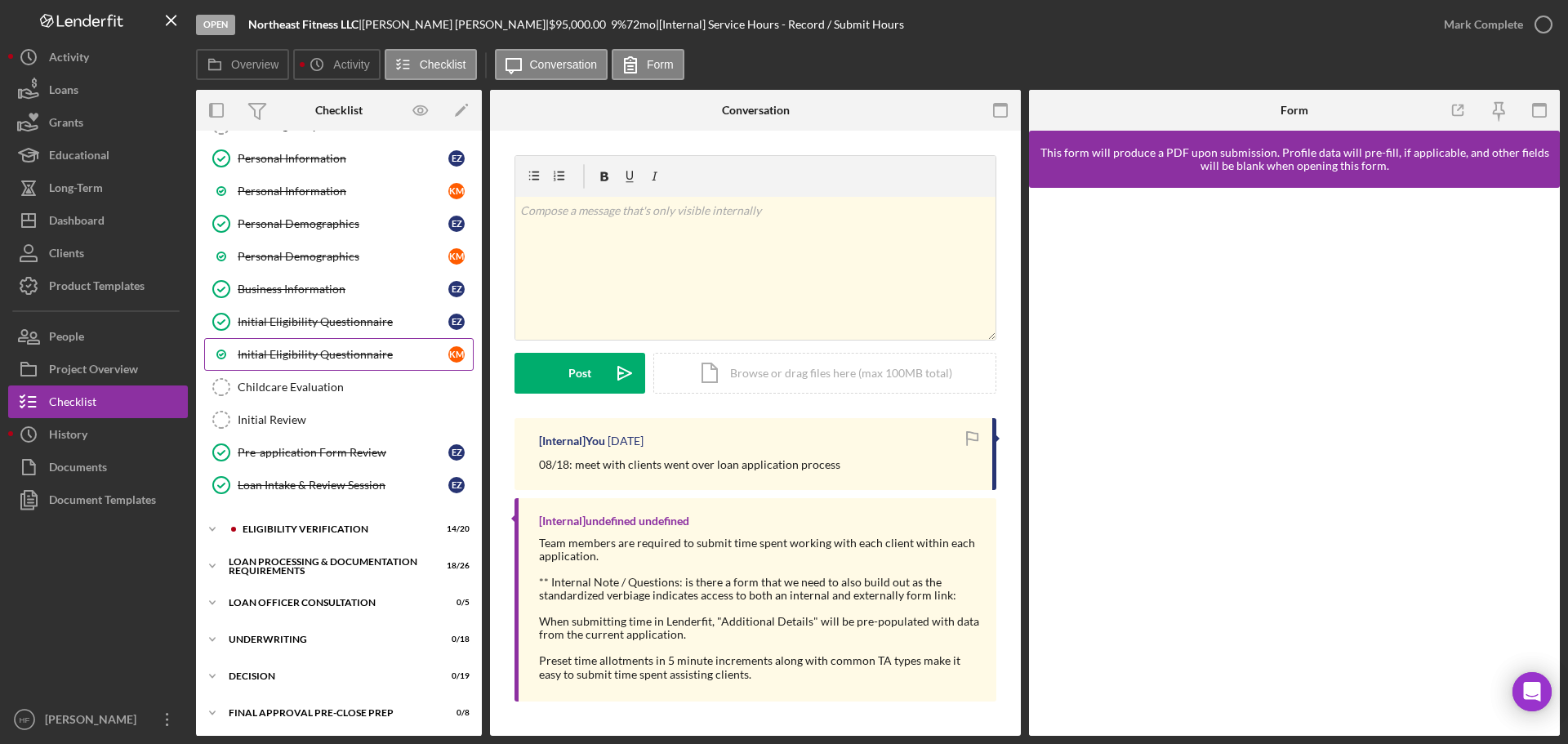
scroll to position [318, 0]
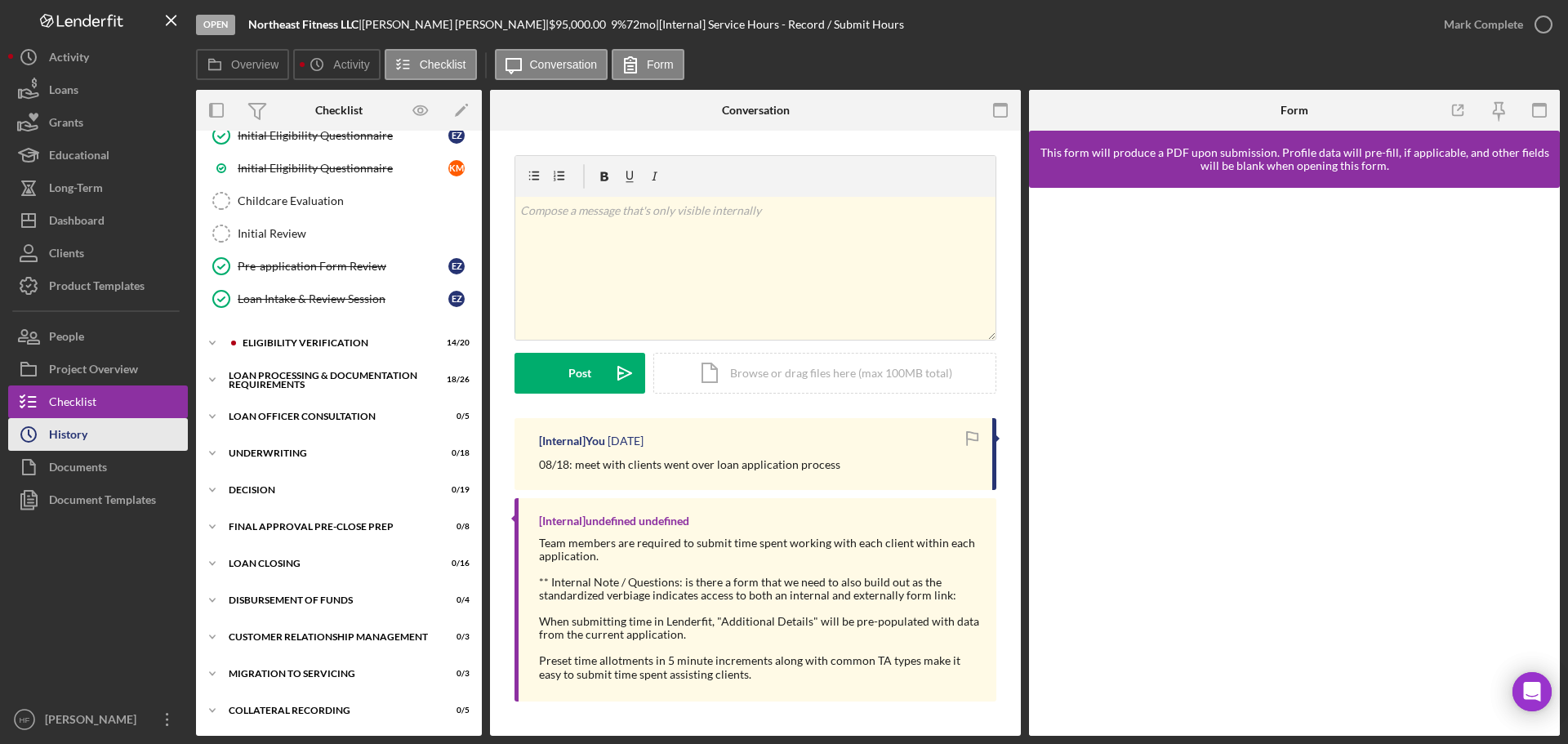
click at [118, 433] on button "Icon/History History" at bounding box center [98, 434] width 180 height 33
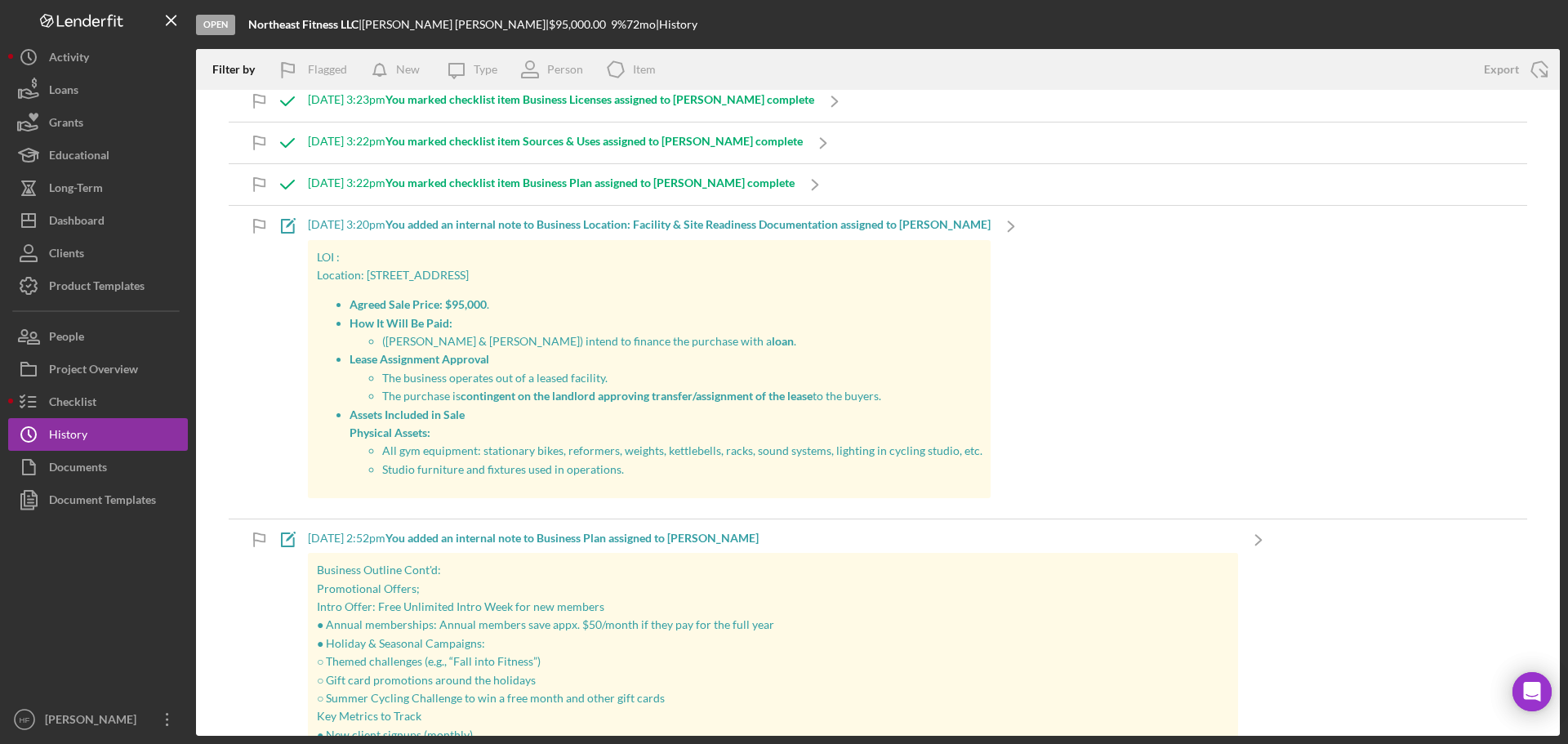
scroll to position [245, 0]
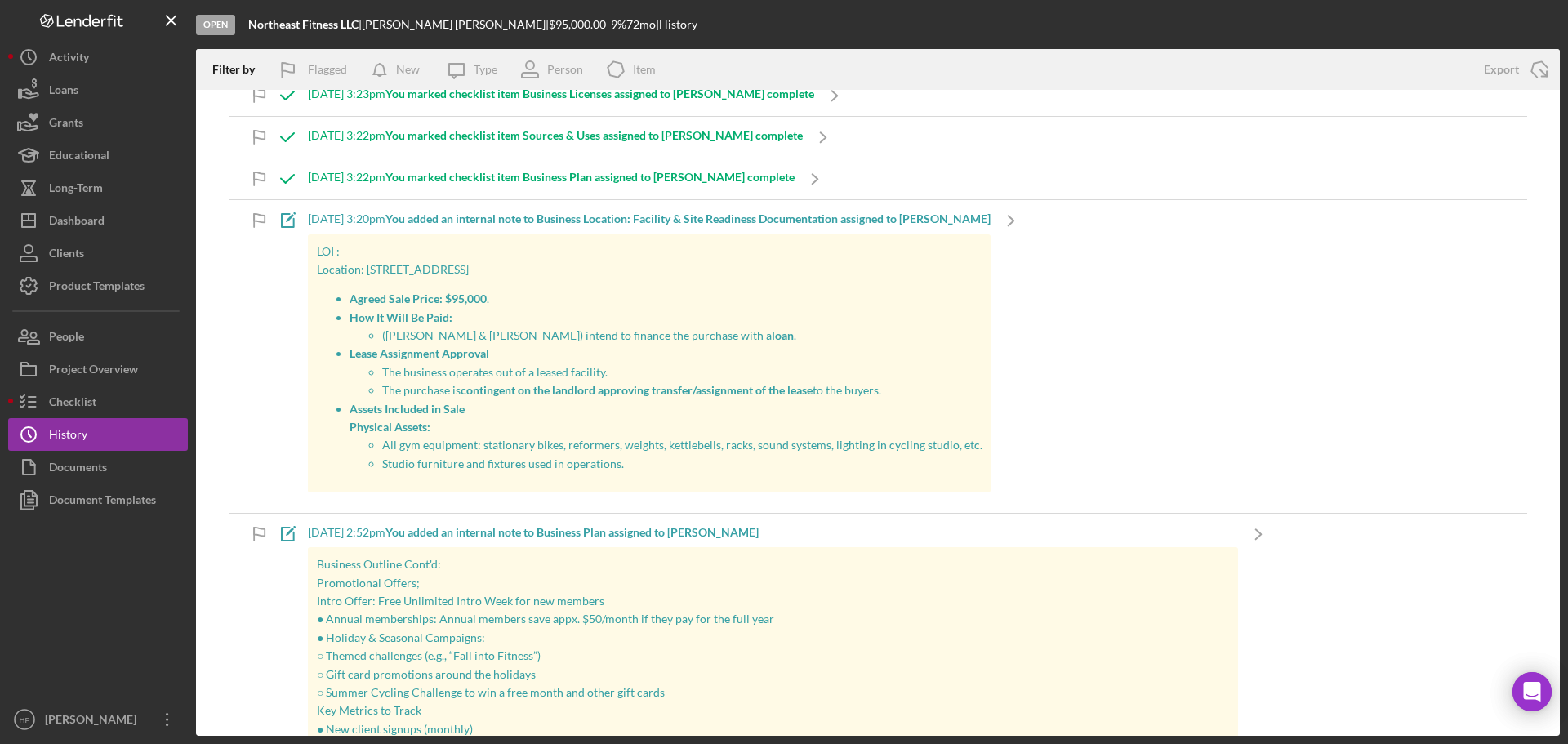
click at [804, 375] on p "The business operates out of a leased facility." at bounding box center [682, 372] width 600 height 18
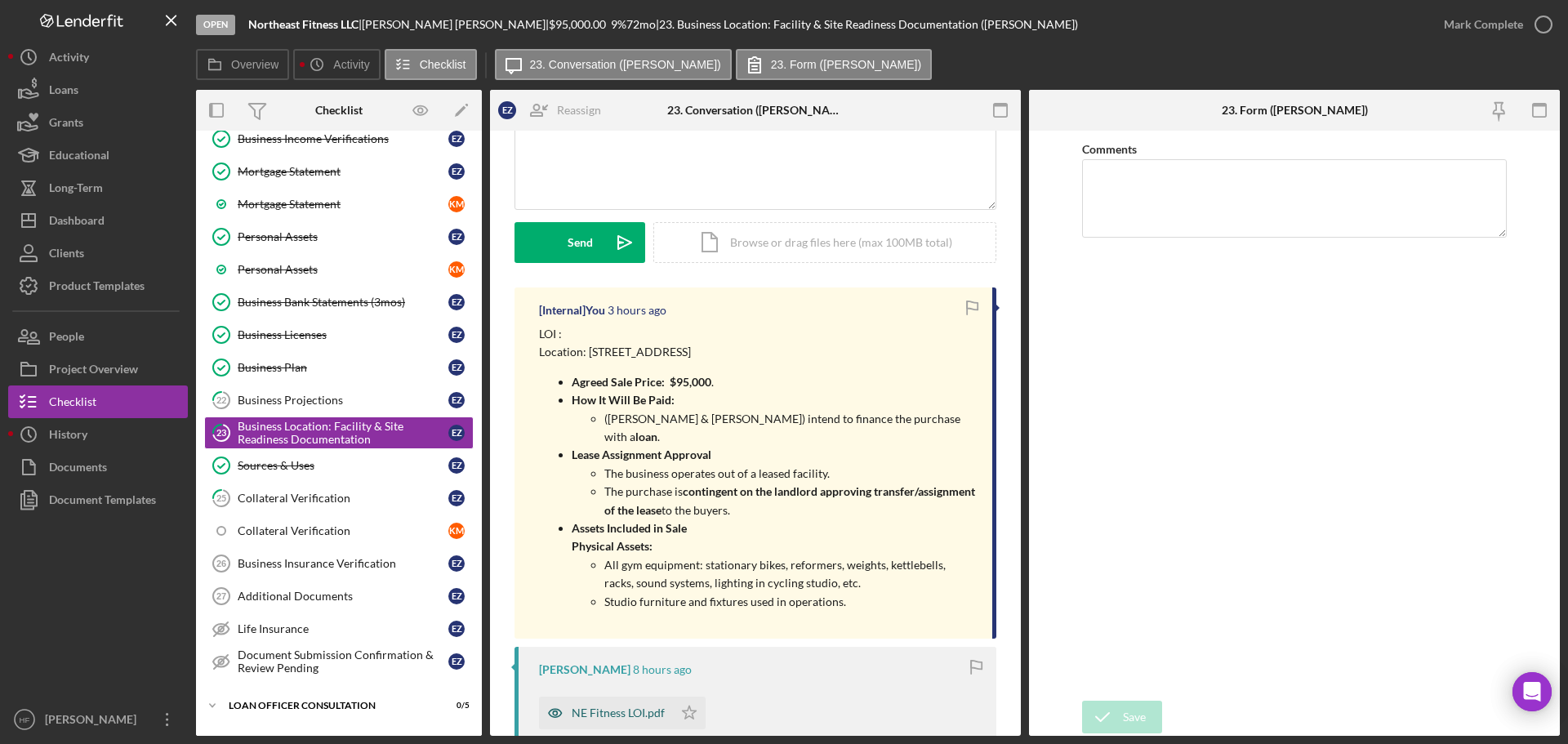
scroll to position [245, 0]
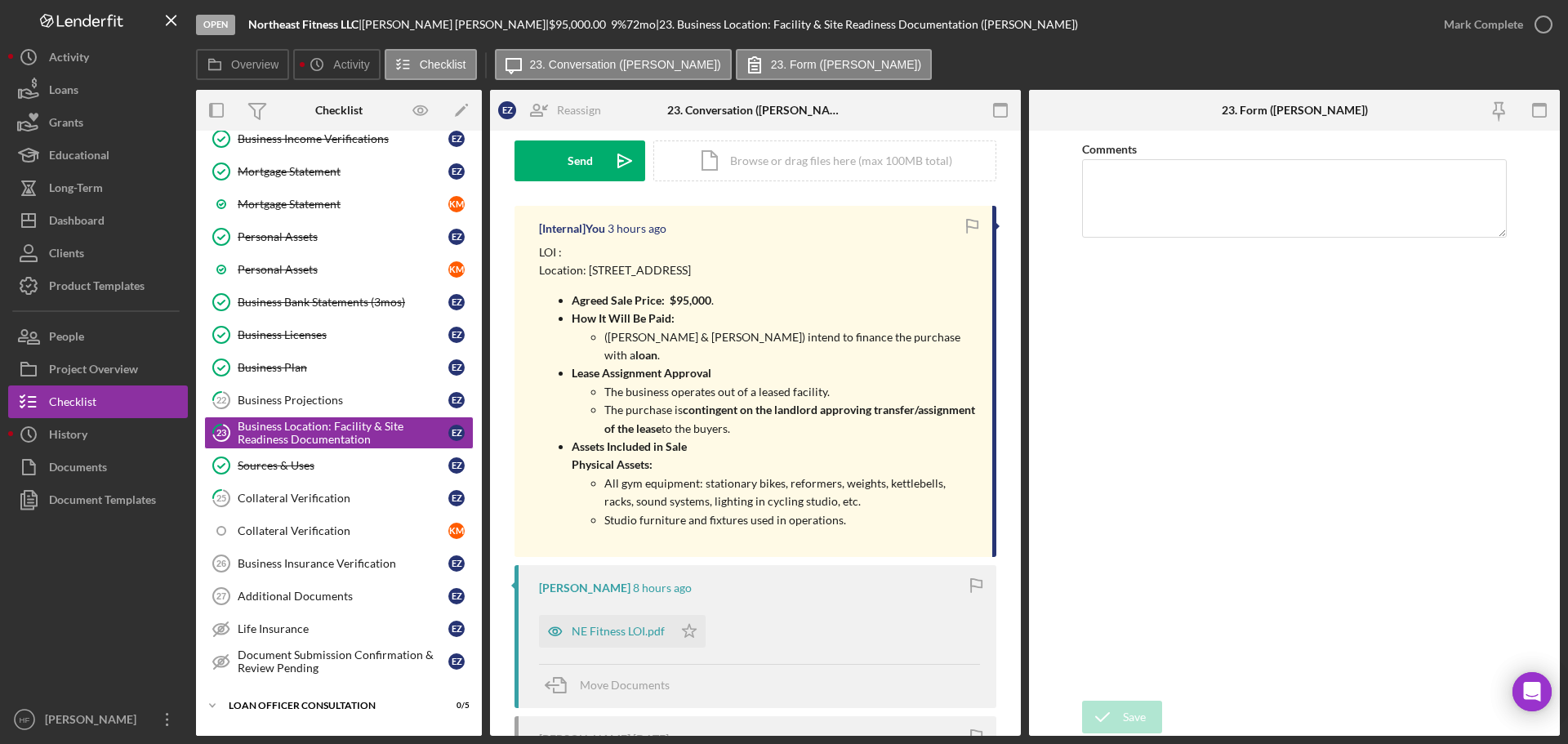
click at [606, 625] on div "NE Fitness LOI.pdf" at bounding box center [618, 631] width 93 height 13
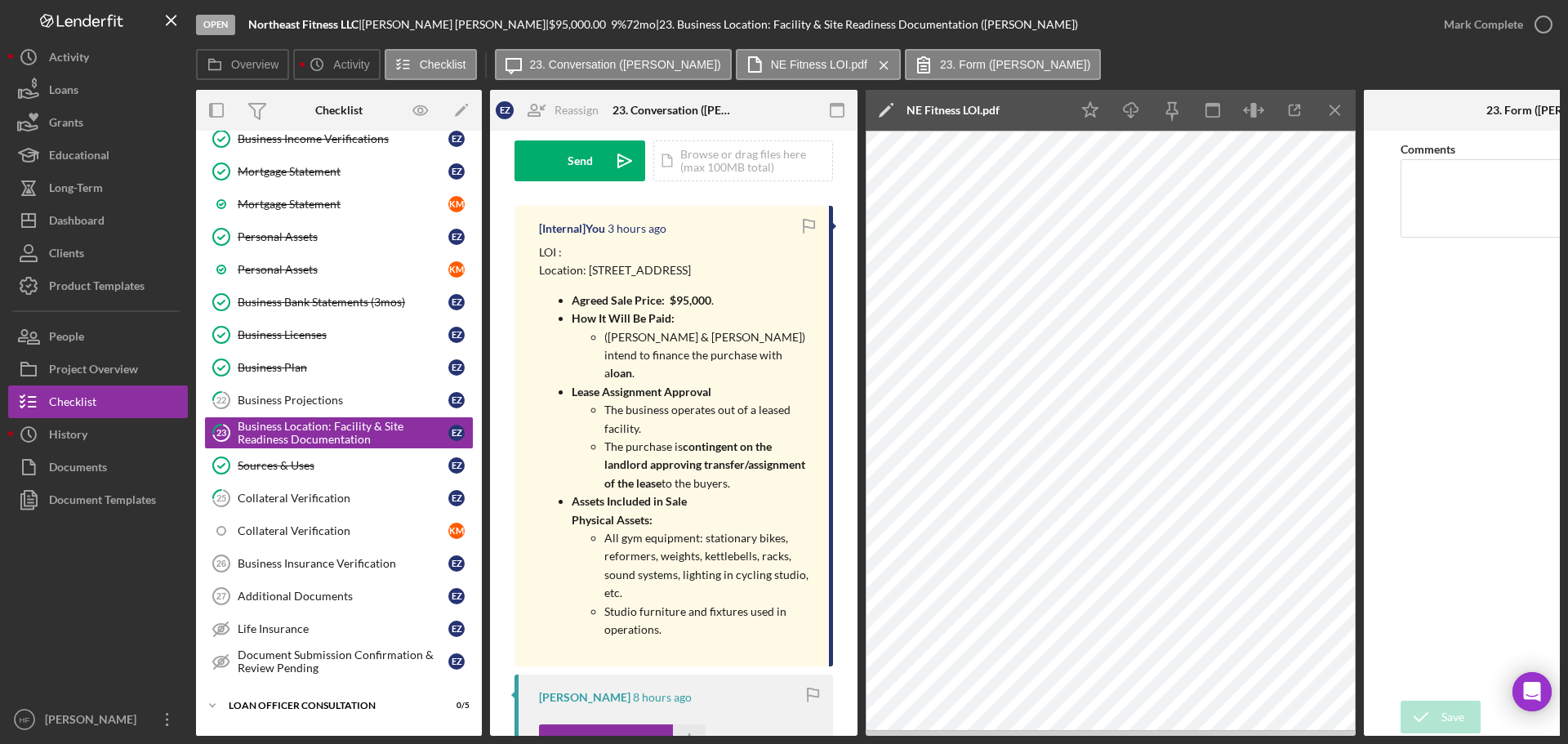
click at [778, 637] on div "[Internal] You 3 hours ago LOI : Location: [STREET_ADDRESS] Agreed Sale Price: …" at bounding box center [673, 436] width 319 height 461
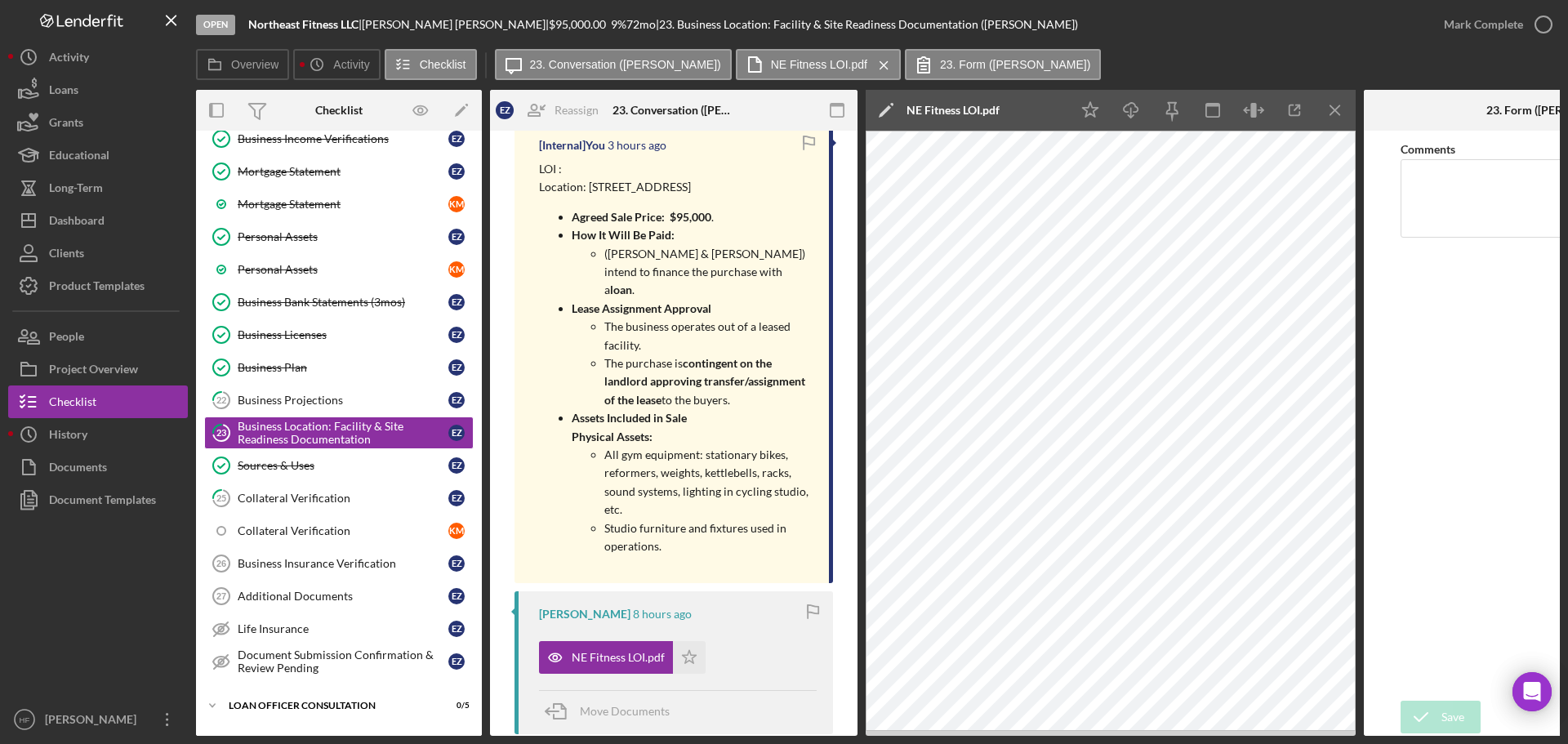
scroll to position [490, 0]
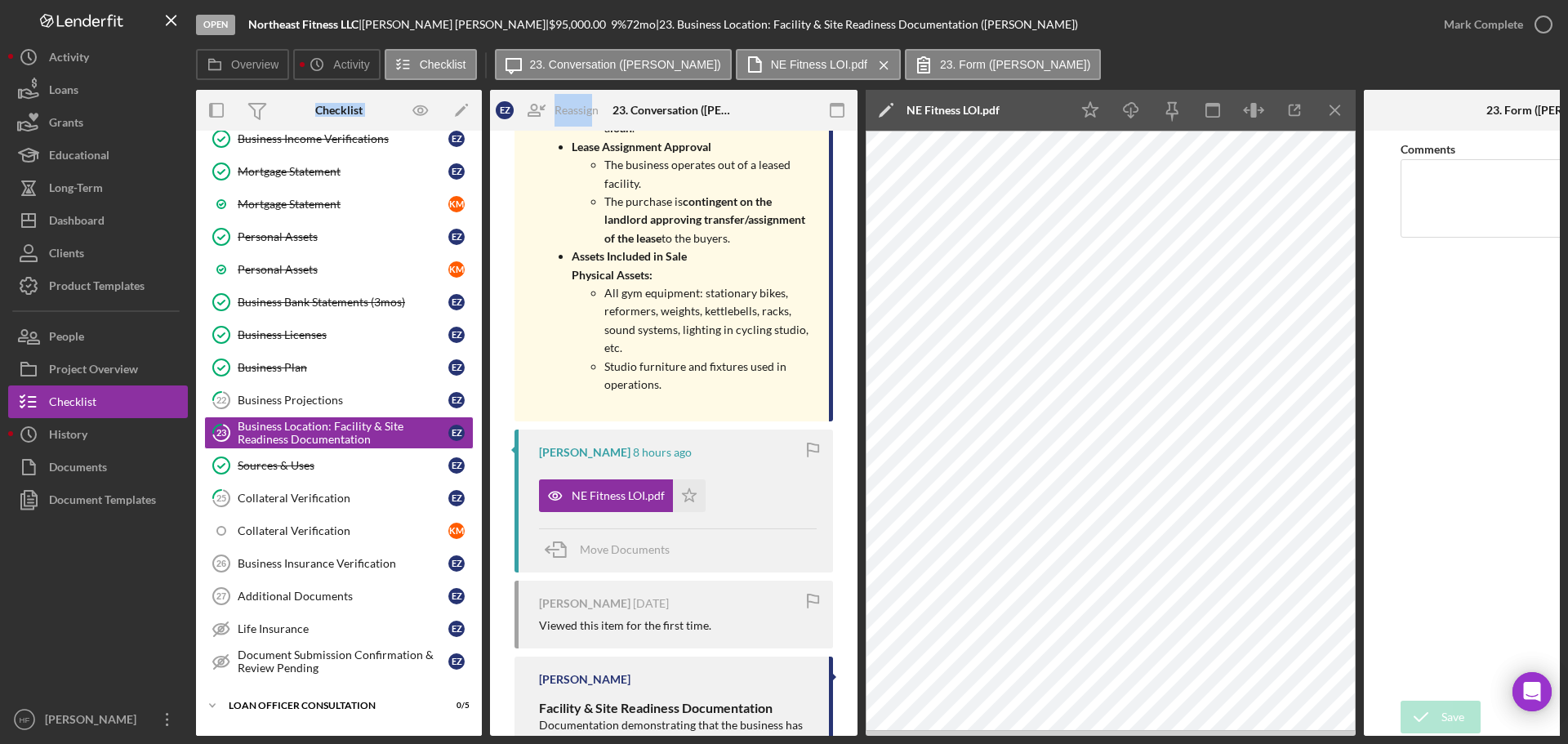
drag, startPoint x: 595, startPoint y: 81, endPoint x: 748, endPoint y: 154, distance: 169.5
click at [645, 89] on div "Overview Icon/History Activity Checklist Icon/Message 23. Conversation ([PERSON…" at bounding box center [877, 393] width 1363 height 687
